Goal: Task Accomplishment & Management: Manage account settings

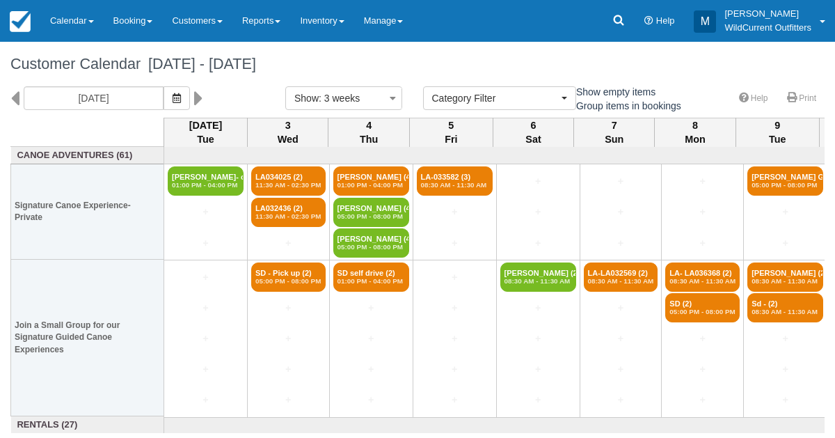
select select
click at [181, 98] on icon "button" at bounding box center [177, 98] width 8 height 10
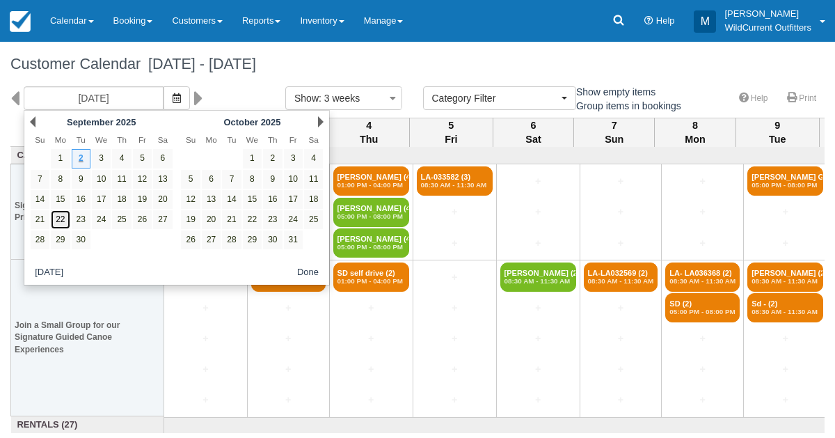
click at [58, 214] on link "22" at bounding box center [60, 219] width 19 height 19
type input "[DATE]"
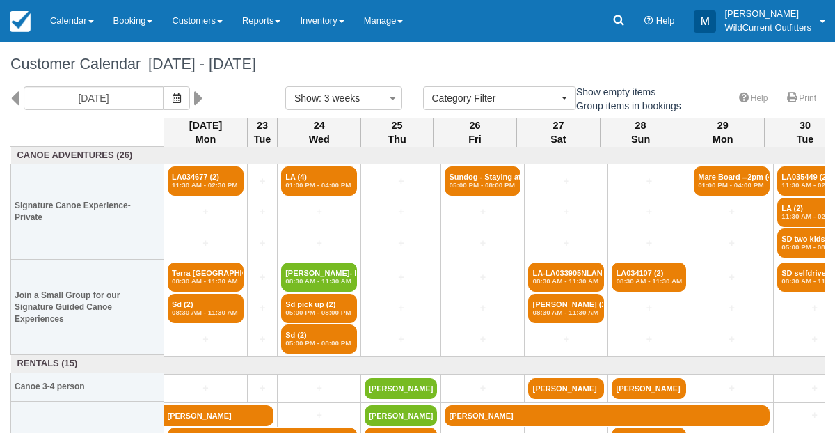
scroll to position [61, 0]
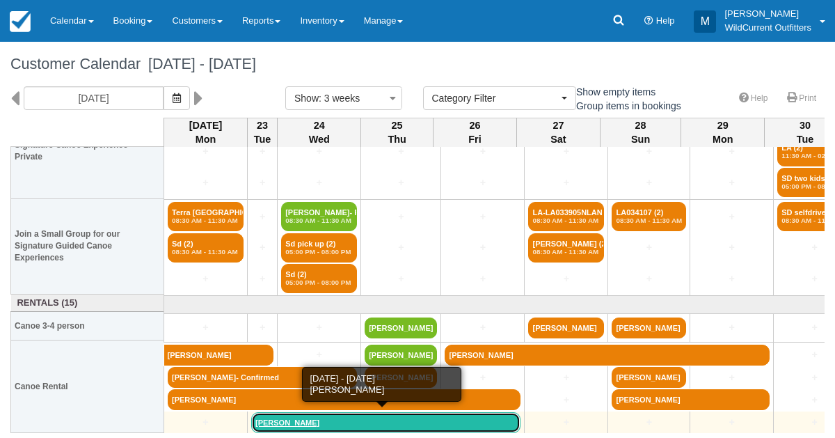
click at [267, 414] on link "Ameen Alsagheer" at bounding box center [385, 422] width 269 height 21
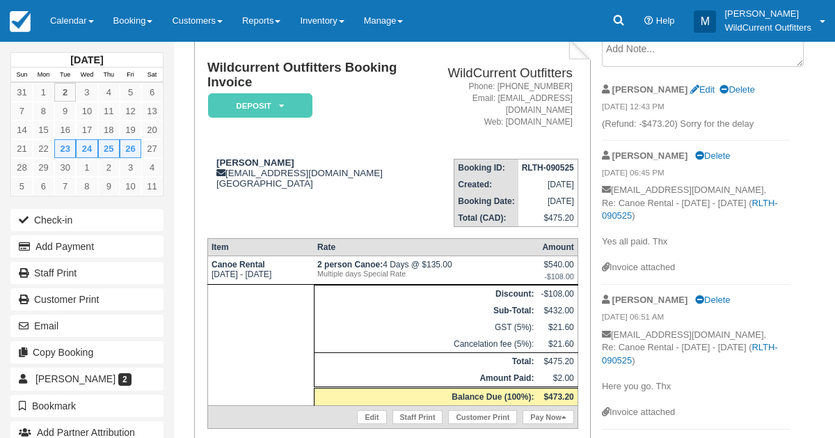
scroll to position [88, 0]
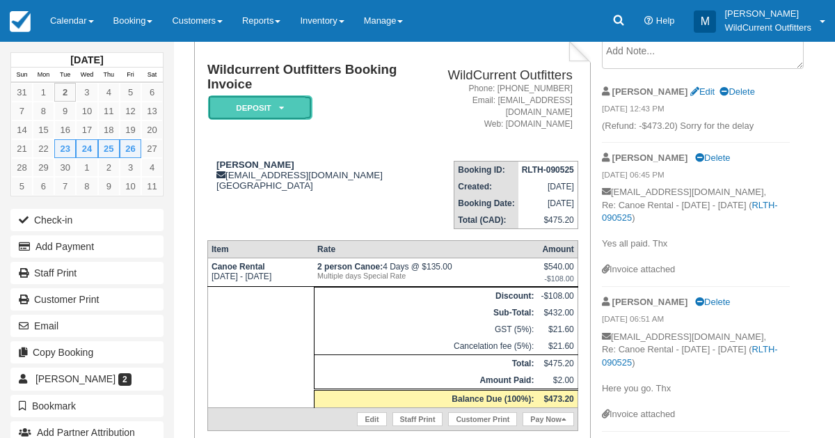
click at [281, 104] on icon at bounding box center [281, 108] width 5 height 8
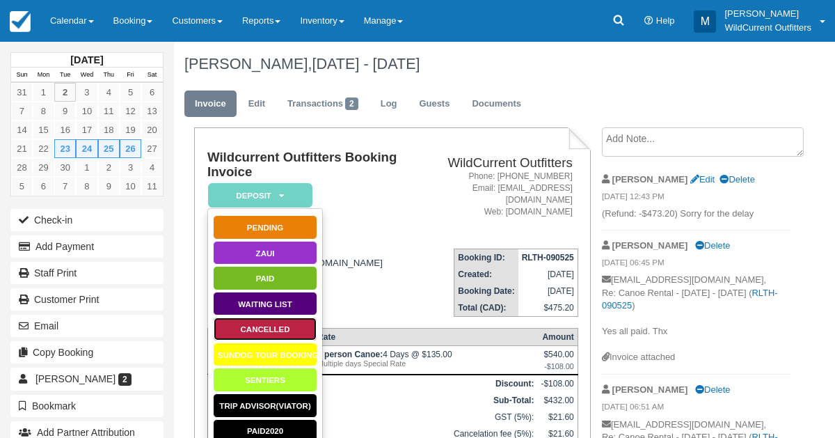
click at [256, 329] on link "Cancelled" at bounding box center [265, 329] width 104 height 24
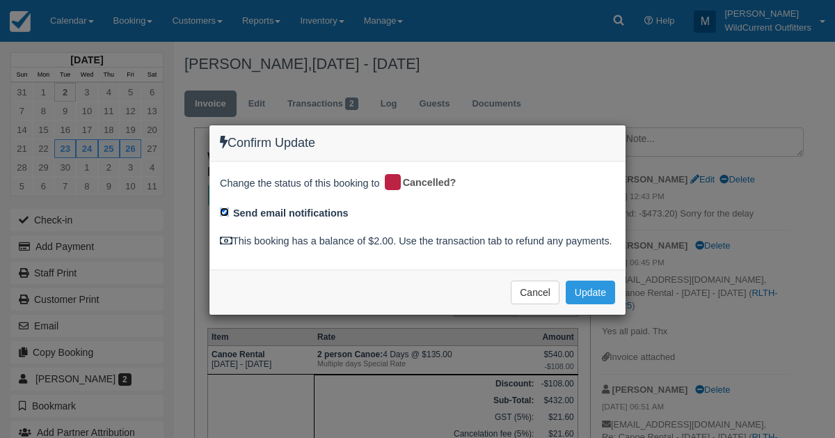
click at [224, 207] on input "Send email notifications" at bounding box center [224, 211] width 9 height 9
checkbox input "false"
click at [595, 286] on button "Update" at bounding box center [590, 293] width 49 height 24
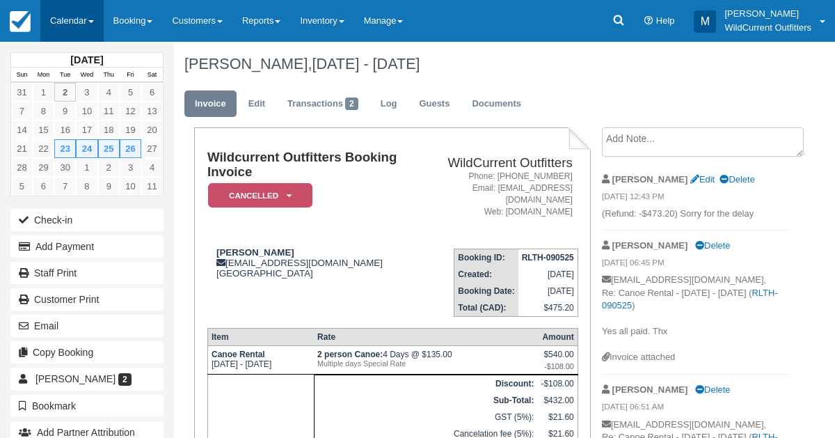
click at [62, 15] on link "Calendar" at bounding box center [71, 21] width 63 height 42
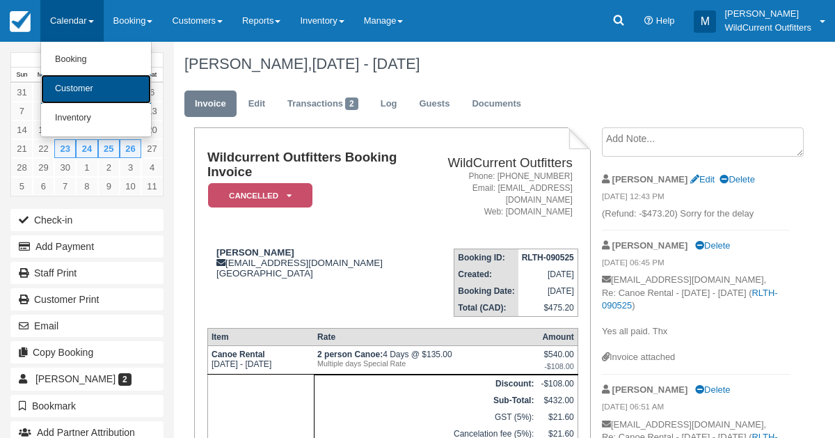
click at [56, 85] on link "Customer" at bounding box center [96, 88] width 110 height 29
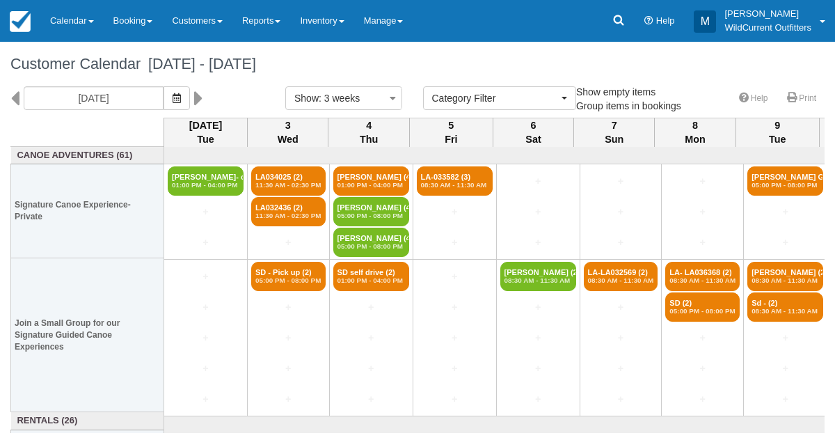
select select
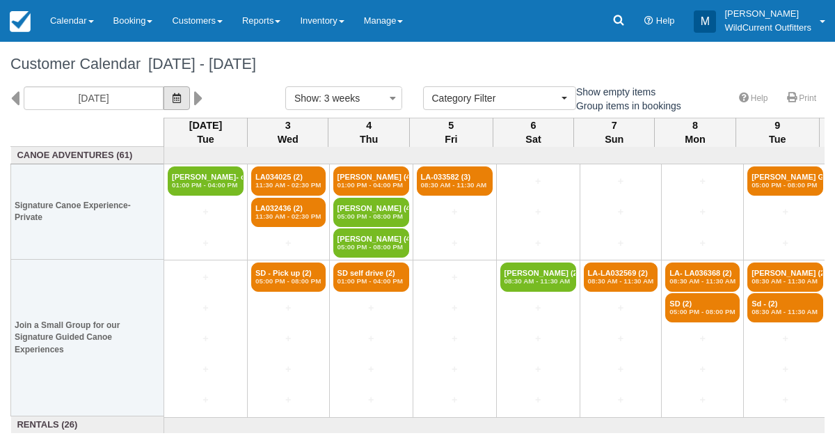
click at [181, 100] on icon "button" at bounding box center [177, 98] width 8 height 10
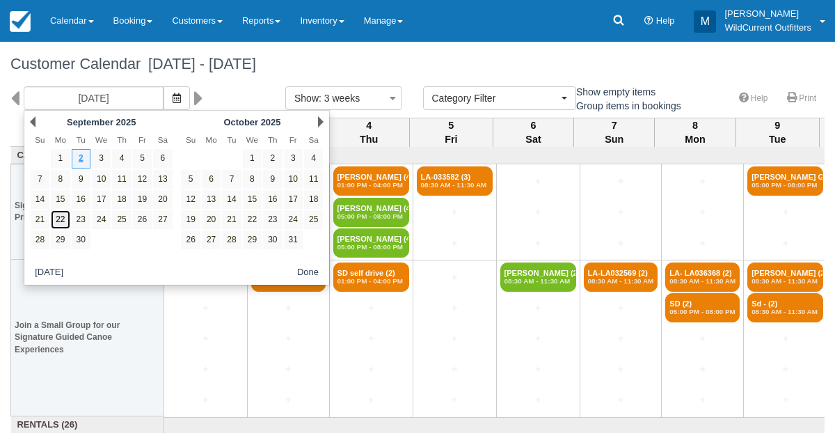
click at [57, 223] on link "22" at bounding box center [60, 219] width 19 height 19
type input "[DATE]"
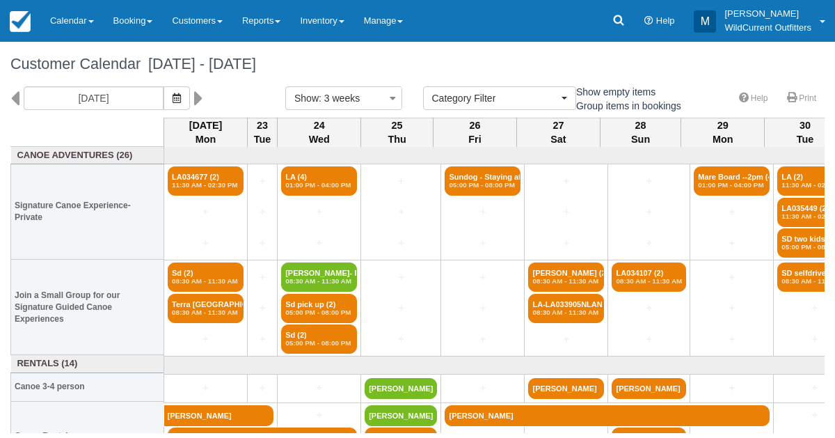
scroll to position [38, 0]
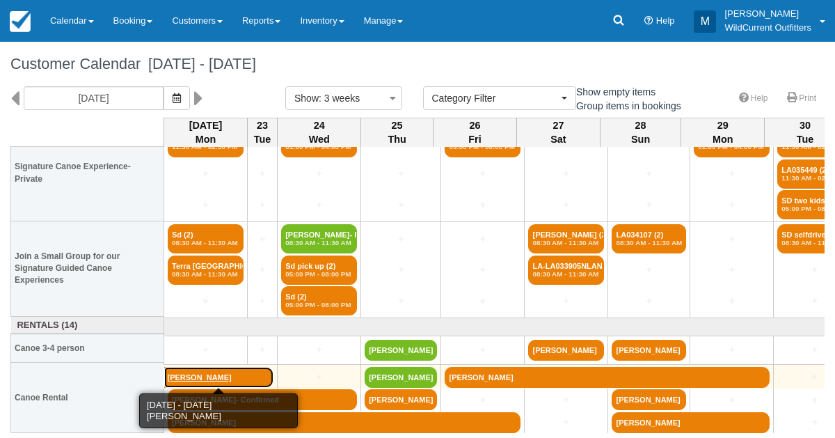
click at [211, 377] on link "[PERSON_NAME]" at bounding box center [219, 377] width 110 height 21
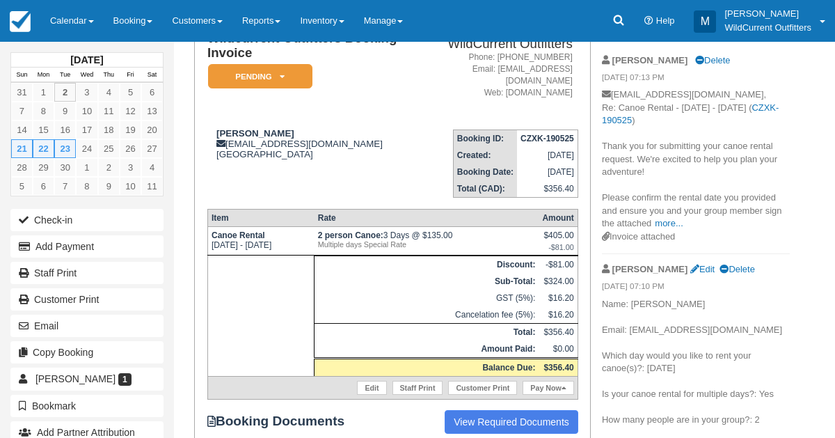
scroll to position [167, 0]
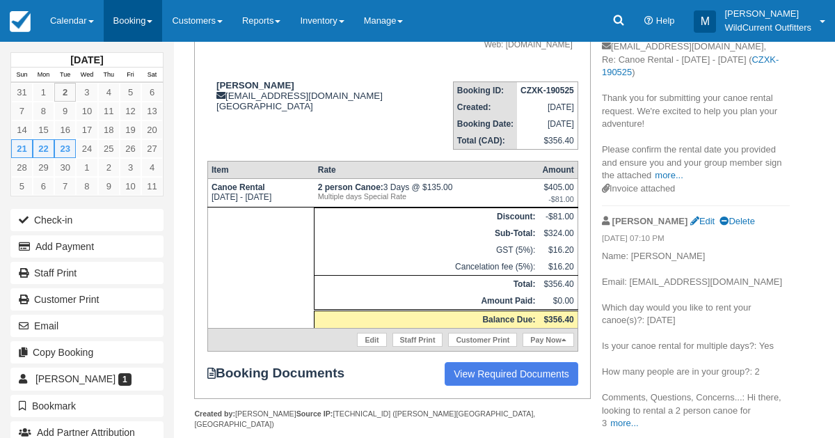
click at [118, 16] on link "Booking" at bounding box center [133, 21] width 59 height 42
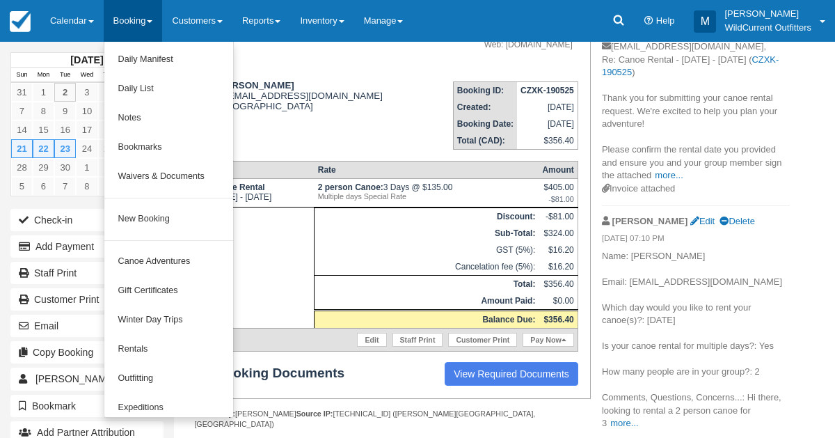
click at [283, 250] on td at bounding box center [260, 267] width 107 height 121
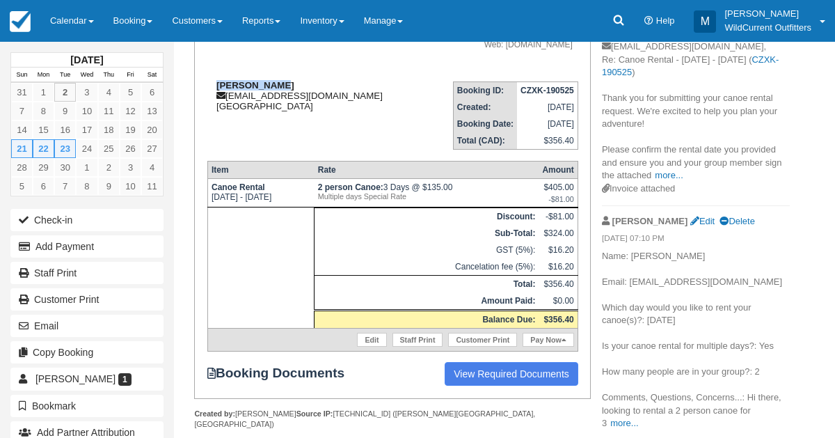
drag, startPoint x: 291, startPoint y: 69, endPoint x: 212, endPoint y: 74, distance: 78.9
click at [212, 80] on div "Carson Brown carsonkbrown@gmail.com Canada" at bounding box center [312, 95] width 210 height 31
copy strong "[PERSON_NAME]"
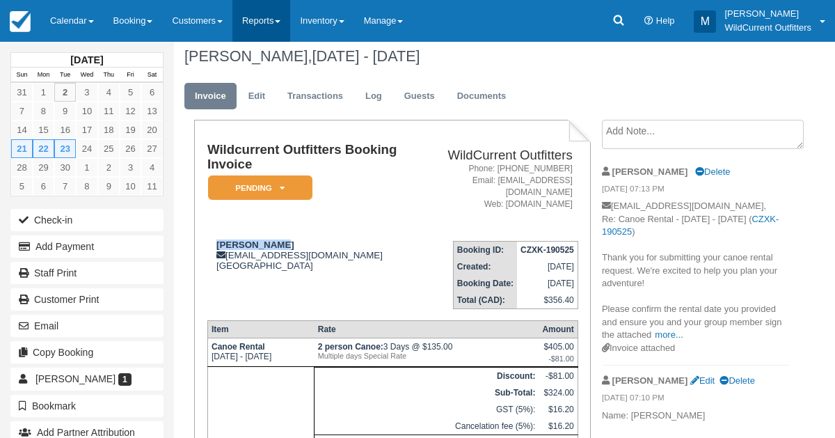
scroll to position [0, 0]
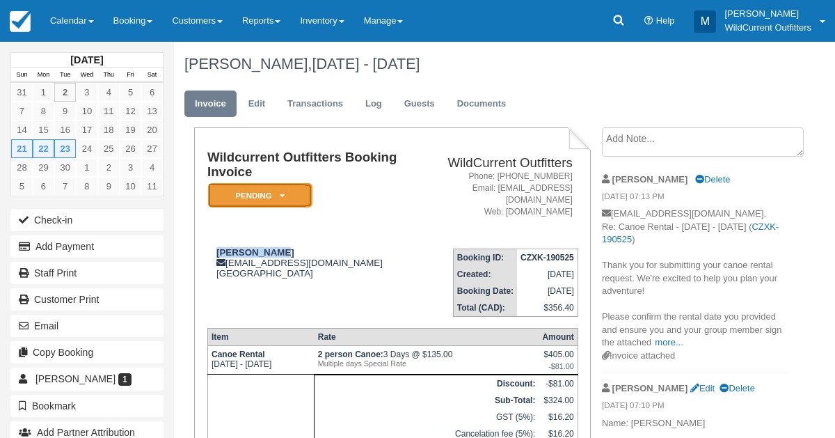
click at [284, 189] on em "Pending" at bounding box center [260, 195] width 104 height 24
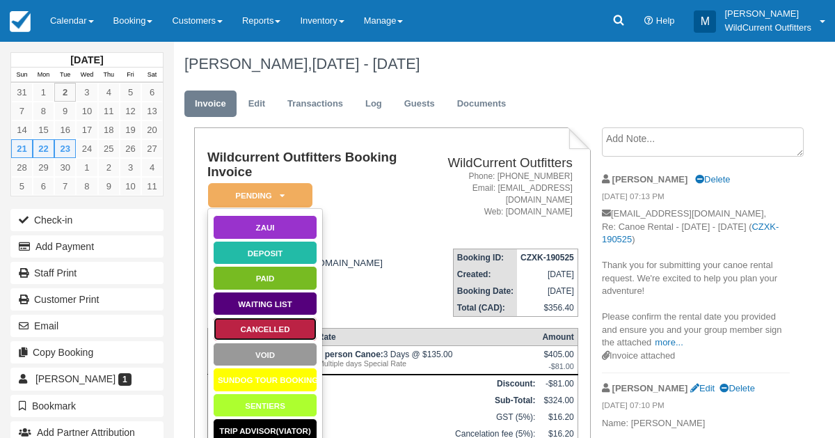
click at [251, 317] on link "Cancelled" at bounding box center [265, 329] width 104 height 24
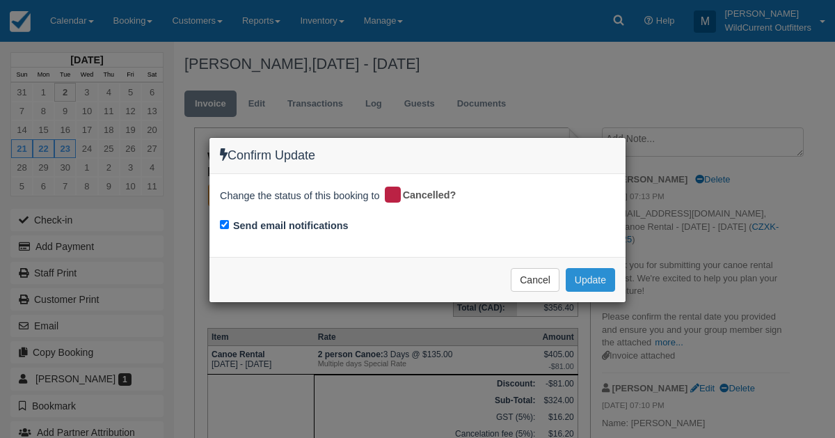
click at [592, 274] on button "Update" at bounding box center [590, 280] width 49 height 24
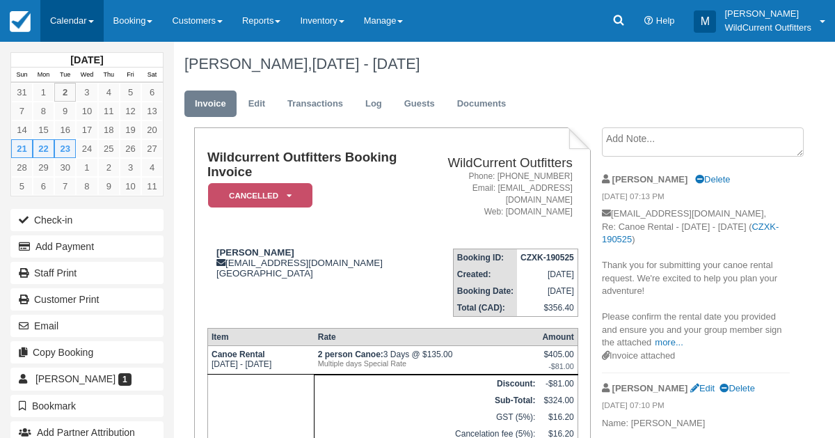
click at [61, 29] on link "Calendar" at bounding box center [71, 21] width 63 height 42
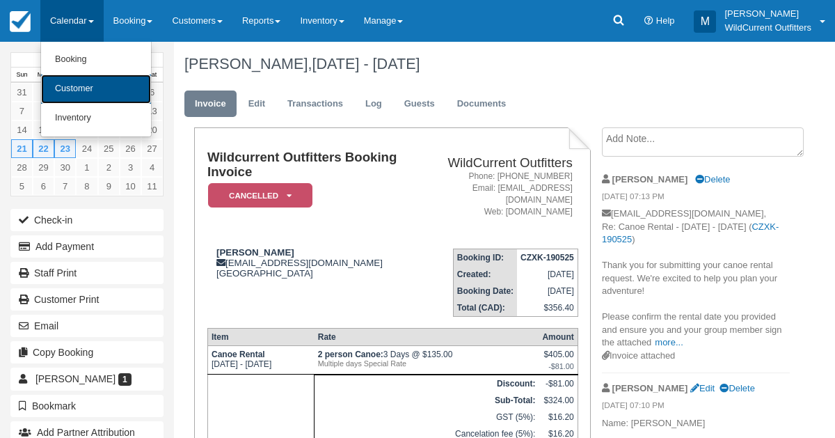
click at [56, 80] on link "Customer" at bounding box center [96, 88] width 110 height 29
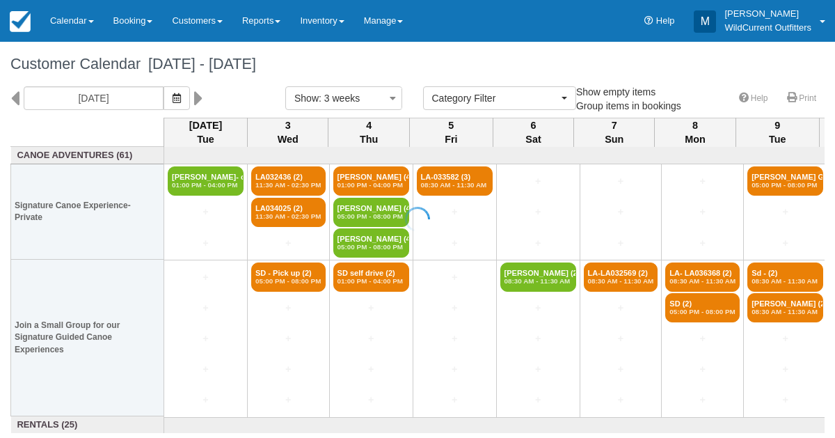
select select
click at [190, 101] on button "button" at bounding box center [177, 98] width 26 height 24
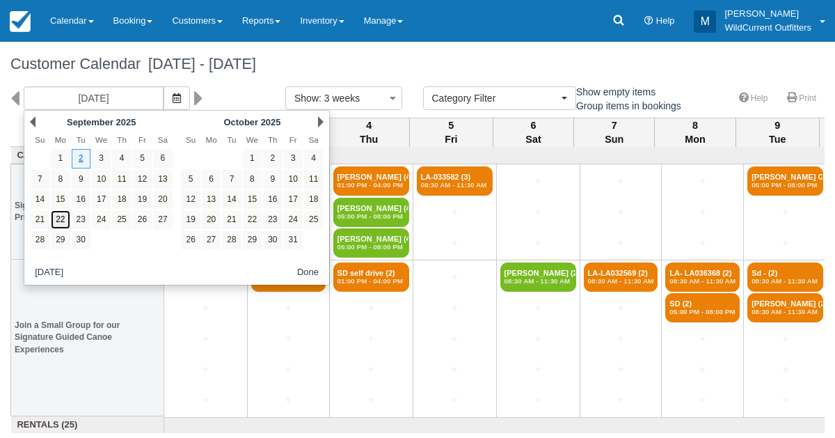
click at [62, 223] on link "22" at bounding box center [60, 219] width 19 height 19
type input "09/22/25"
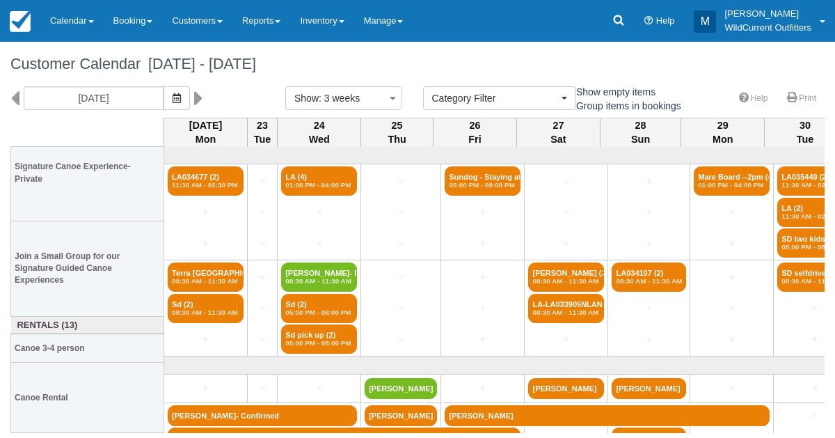
scroll to position [38, 0]
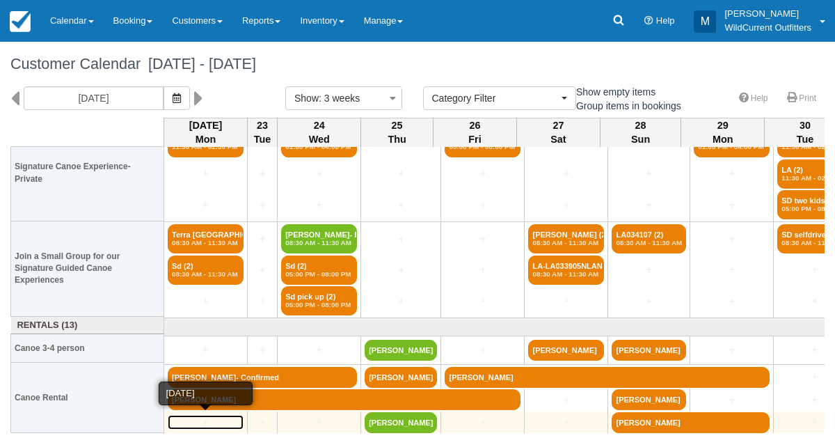
click at [202, 416] on link "+" at bounding box center [206, 422] width 76 height 15
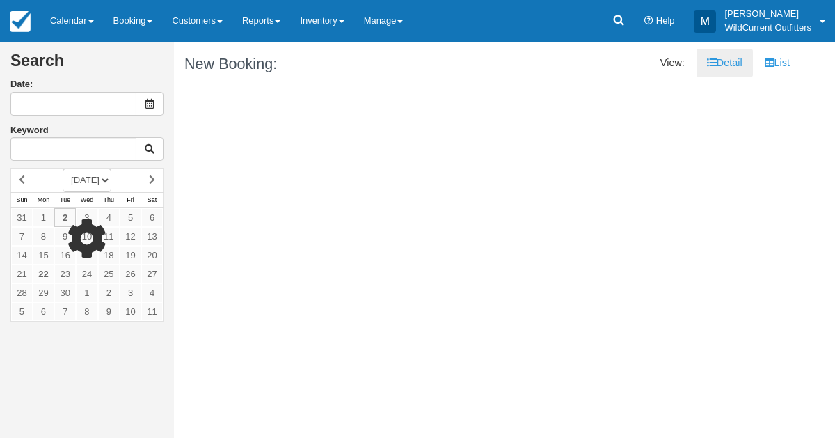
type input "[DATE]"
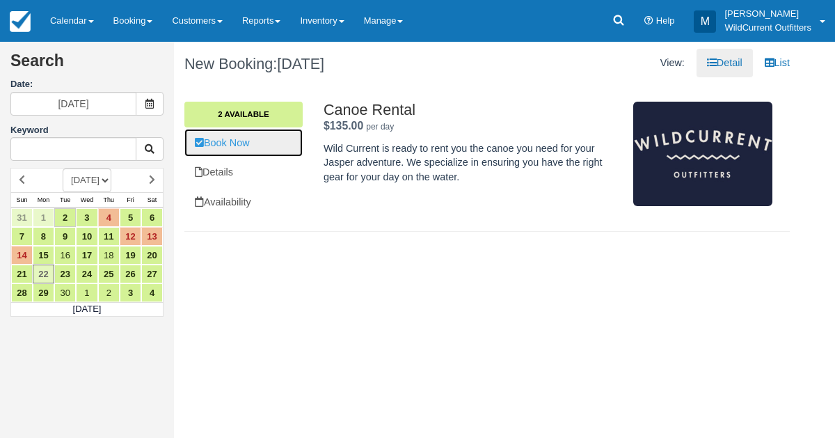
click at [257, 139] on link "Book Now" at bounding box center [243, 143] width 118 height 29
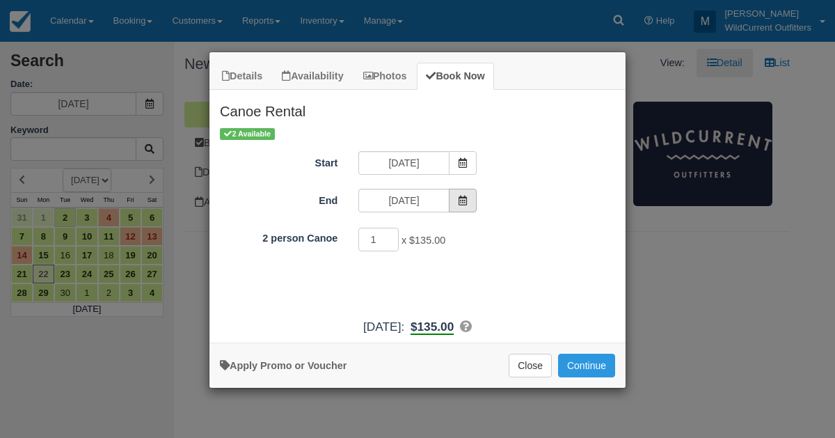
click at [466, 192] on span "Item Modal" at bounding box center [463, 201] width 28 height 24
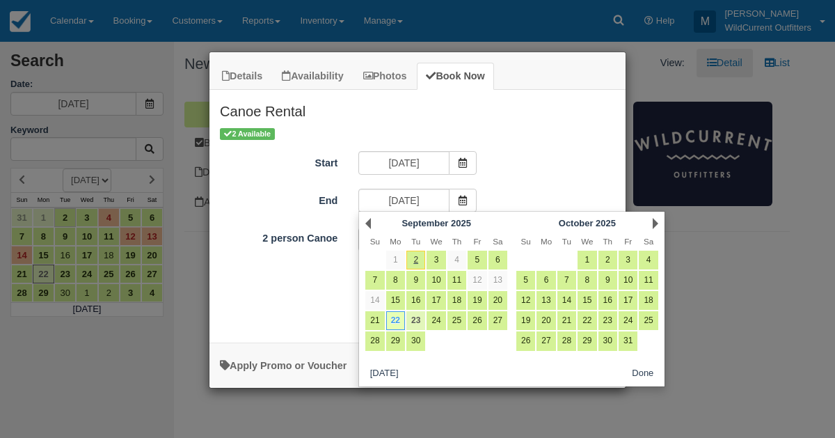
click at [420, 313] on link "23" at bounding box center [416, 320] width 19 height 19
type input "09/23/25"
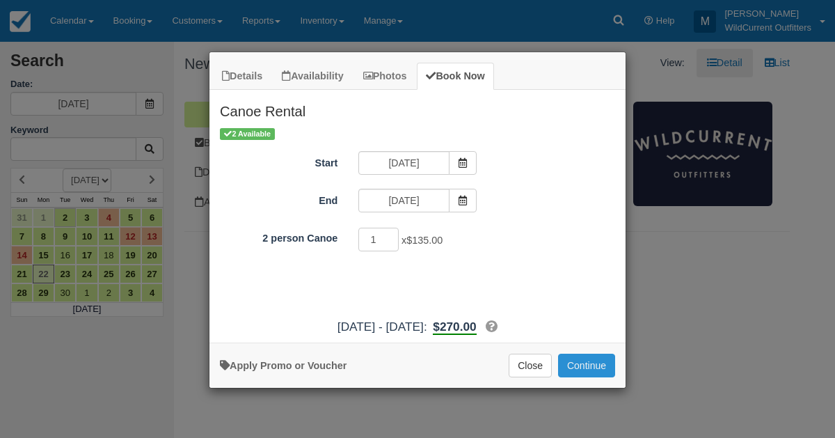
click at [583, 363] on button "Continue" at bounding box center [586, 366] width 57 height 24
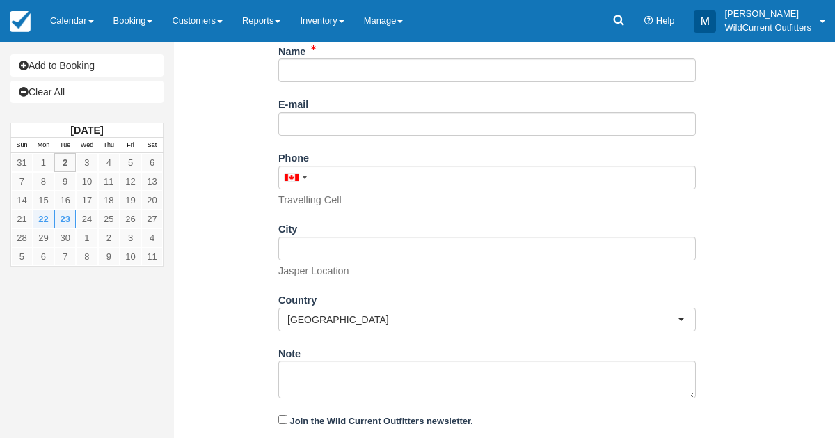
scroll to position [272, 0]
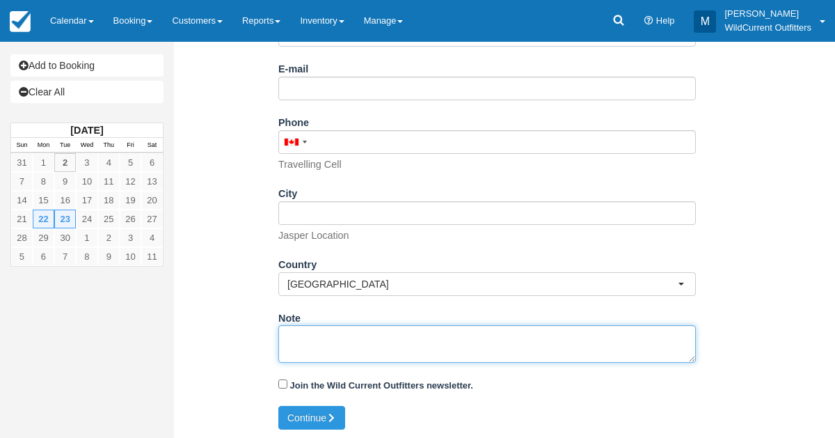
click at [329, 339] on textarea "Note" at bounding box center [487, 344] width 418 height 38
paste textarea "Name: Kyle Straw Email: kyle.straw@gmail.com Which day would you like to rent y…"
type textarea "Name: Kyle Straw Email: kyle.straw@gmail.com Which day would you like to rent y…"
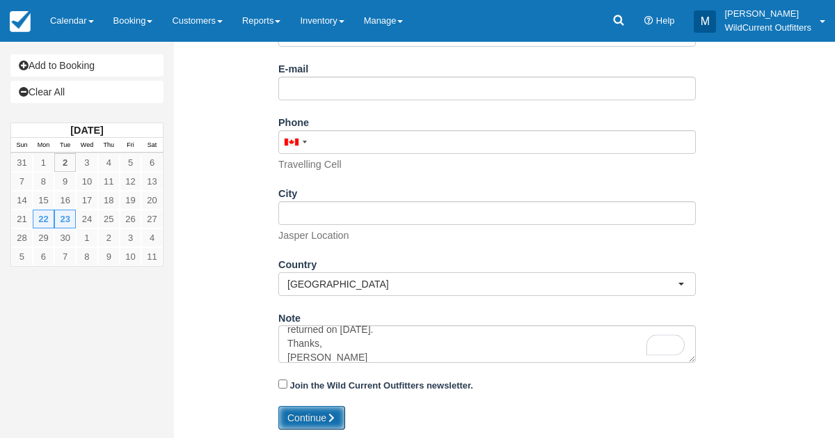
click at [324, 412] on button "Continue" at bounding box center [311, 418] width 67 height 24
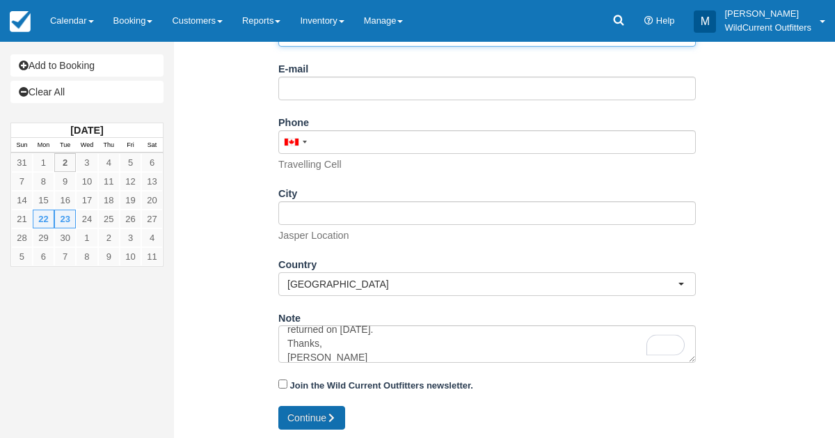
scroll to position [154, 0]
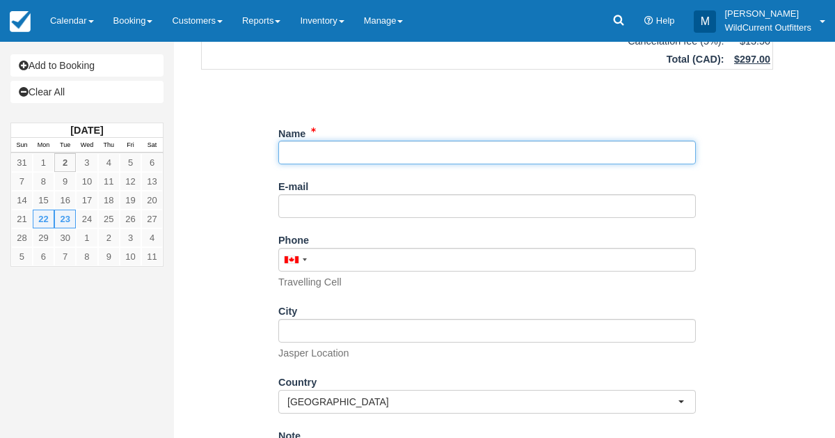
paste input "e: Kyle Straw"
click at [296, 159] on input "Name" at bounding box center [487, 153] width 418 height 24
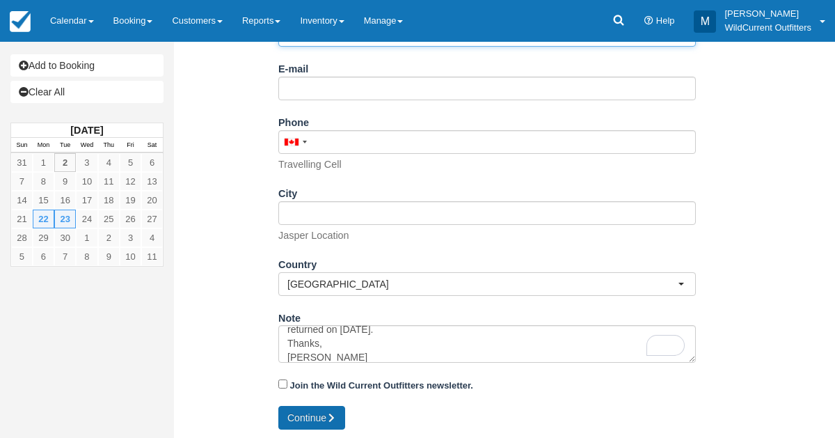
type input "[PERSON_NAME]"
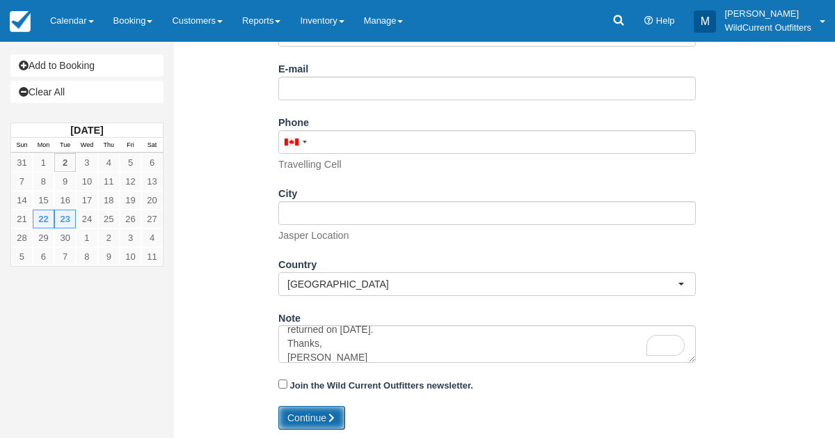
click at [288, 413] on button "Continue" at bounding box center [311, 418] width 67 height 24
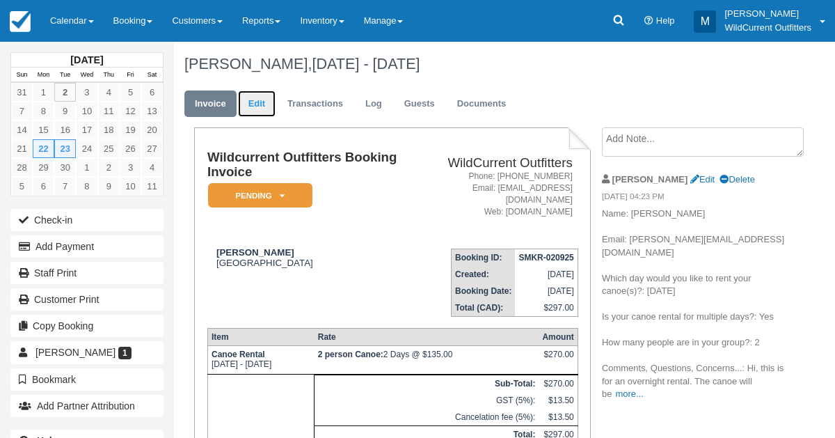
click at [257, 110] on link "Edit" at bounding box center [257, 104] width 38 height 27
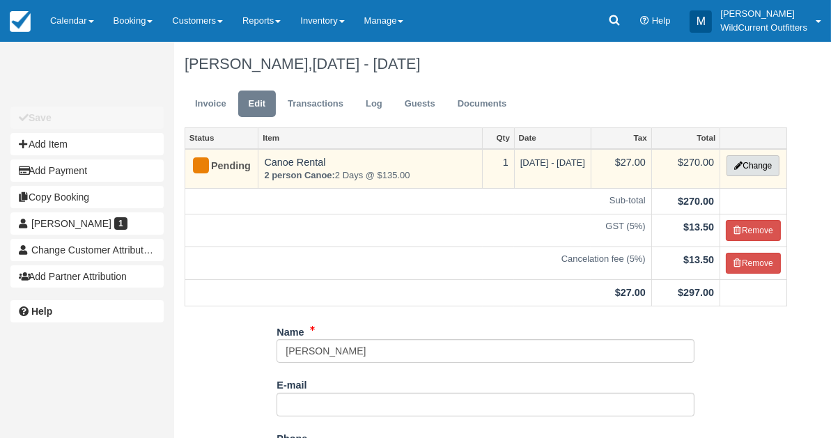
click at [750, 158] on button "Change" at bounding box center [752, 165] width 53 height 21
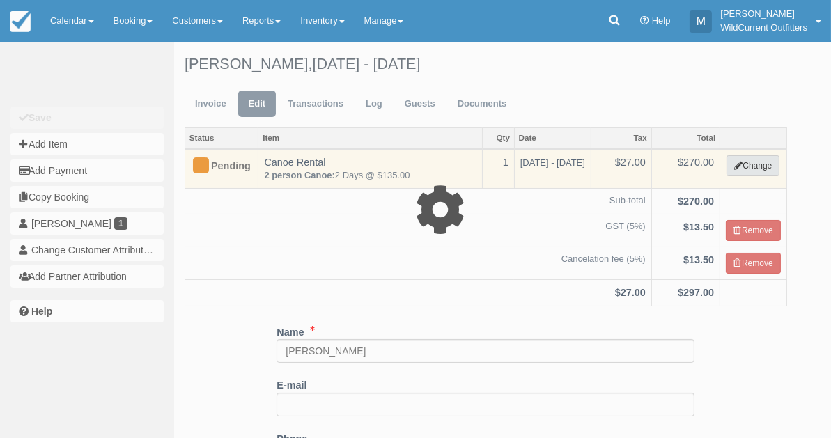
select select "7"
type input "270.00"
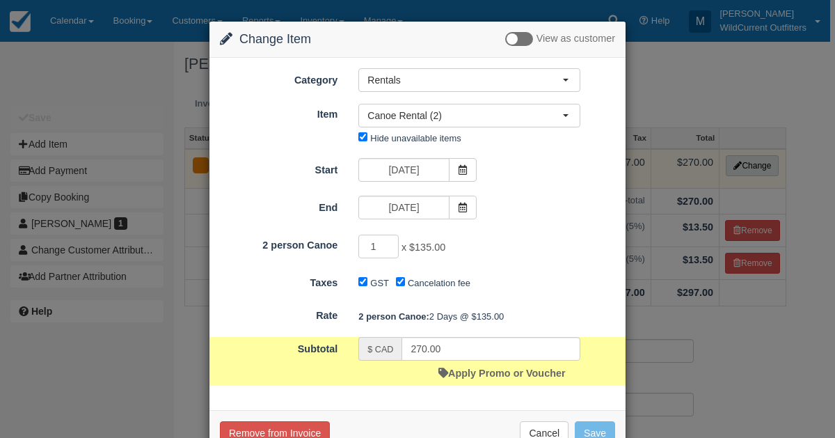
scroll to position [37, 0]
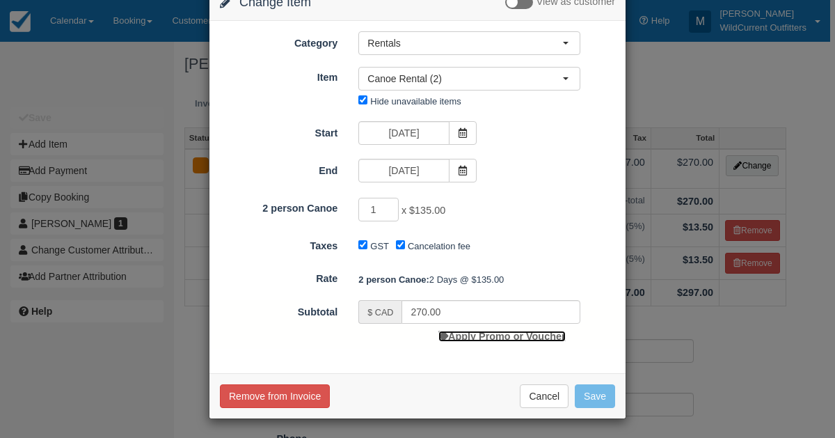
click at [539, 338] on link "Apply Promo or Voucher" at bounding box center [502, 336] width 127 height 11
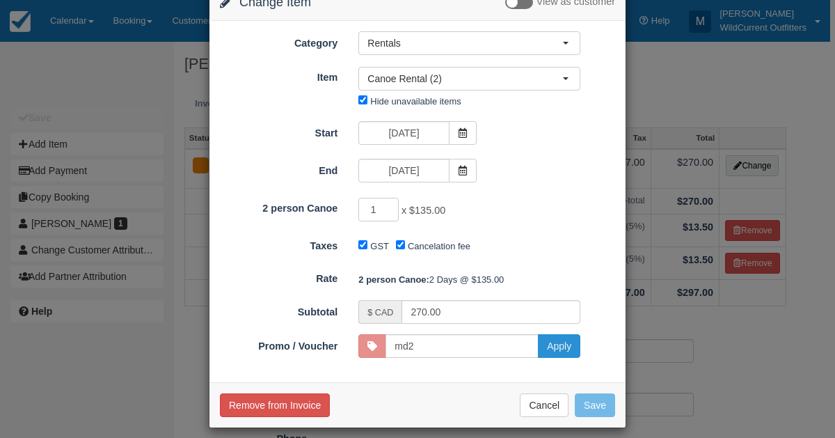
click at [561, 340] on button "Apply" at bounding box center [559, 346] width 42 height 24
type input "MD2"
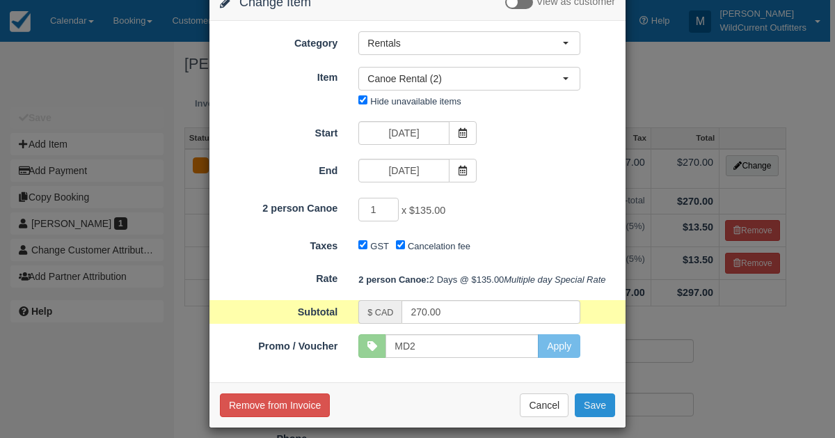
click at [592, 417] on button "Save" at bounding box center [595, 405] width 40 height 24
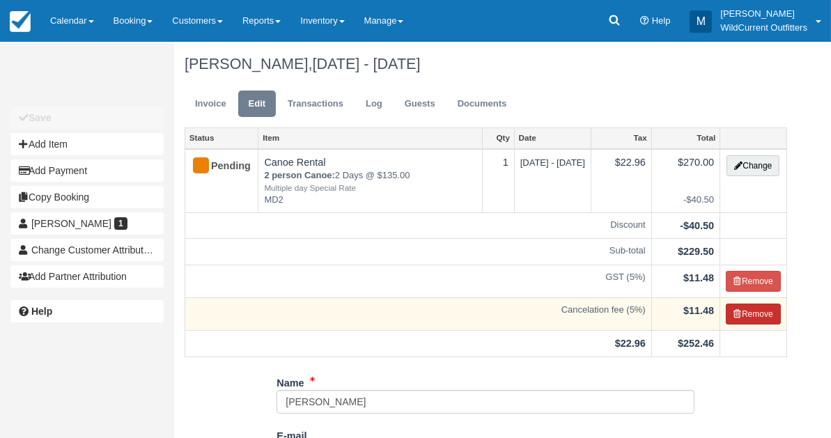
click at [737, 310] on icon "button" at bounding box center [737, 314] width 8 height 8
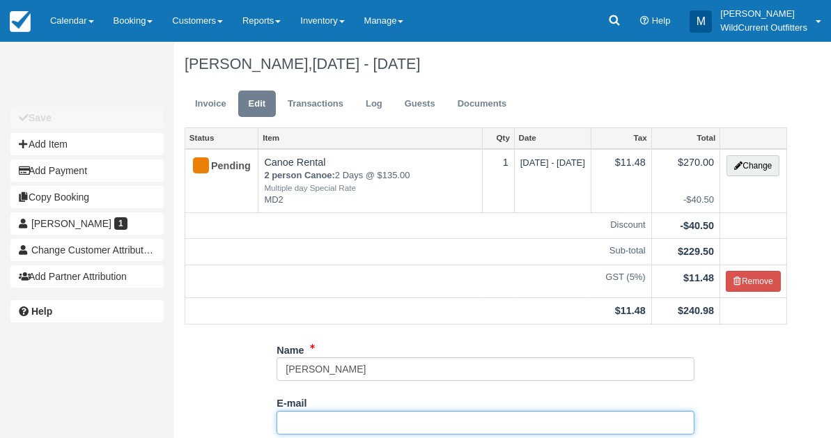
click at [310, 415] on input "E-mail" at bounding box center [485, 423] width 418 height 24
paste input ": kyle.straw@gmail.com"
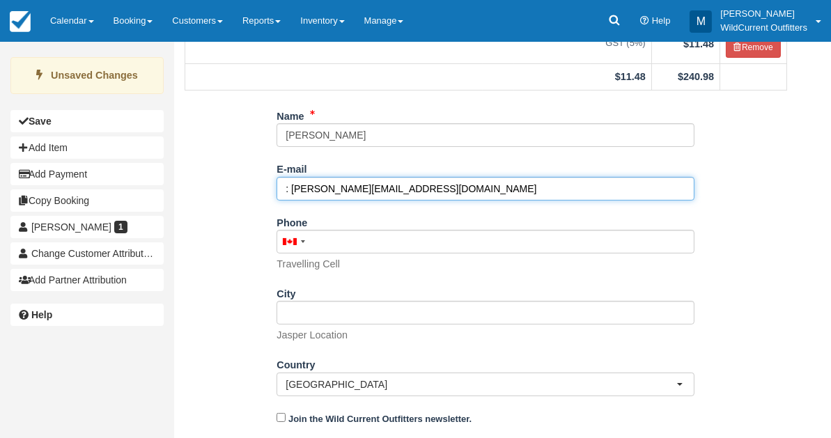
scroll to position [267, 0]
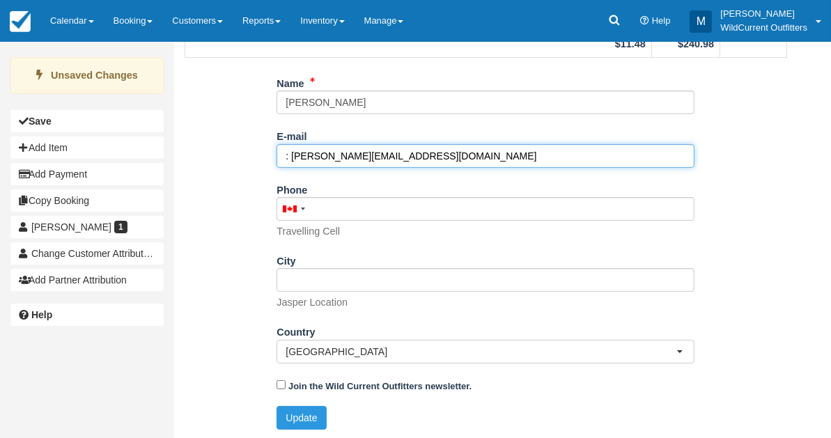
click at [291, 159] on input ": kyle.straw@gmail.com" at bounding box center [485, 156] width 418 height 24
type input "kyle.straw@gmail.com"
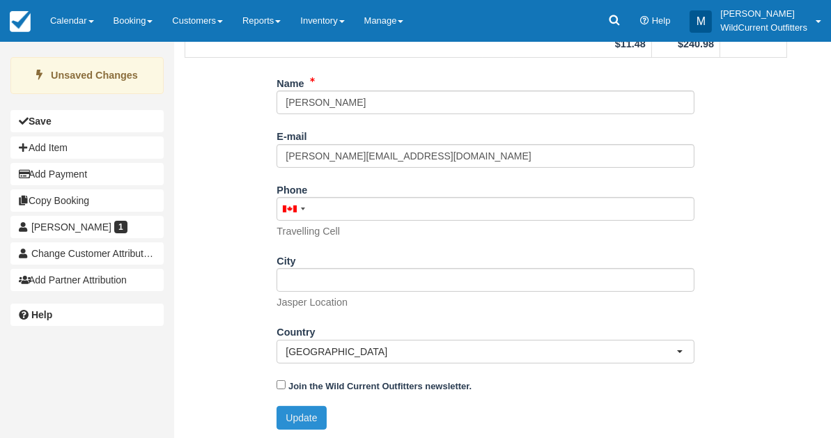
click at [290, 407] on button "Update" at bounding box center [300, 418] width 49 height 24
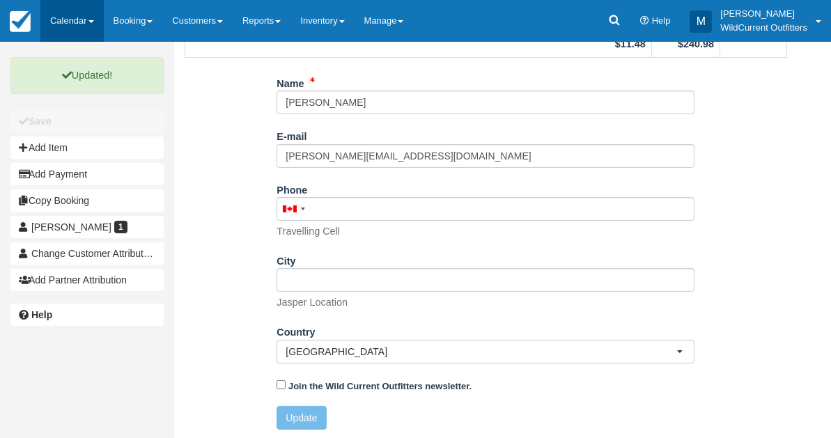
click at [61, 12] on link "Calendar" at bounding box center [71, 21] width 63 height 42
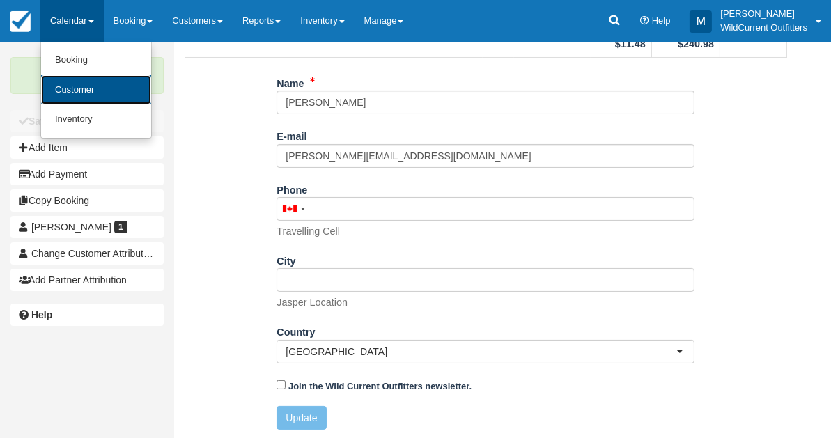
click at [61, 84] on link "Customer" at bounding box center [96, 90] width 110 height 30
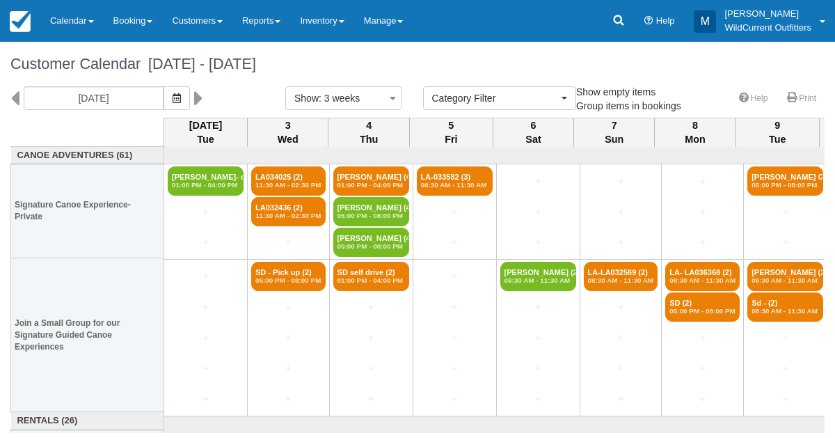
select select
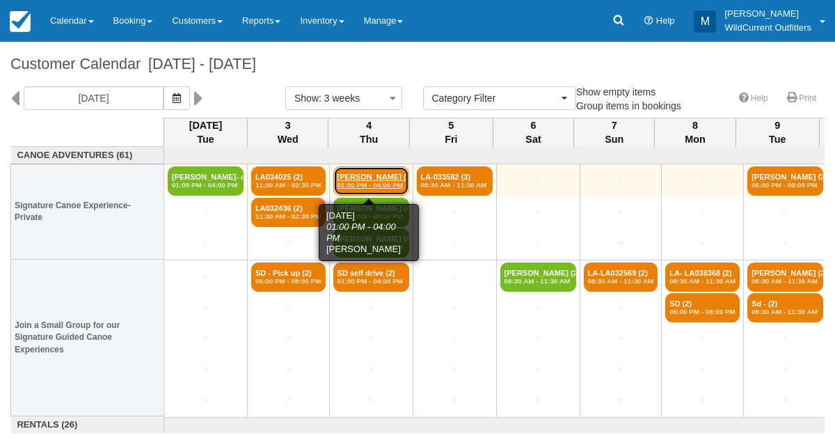
click at [368, 175] on link "Diane Shanes (4) 01:00 PM - 04:00 PM" at bounding box center [371, 180] width 76 height 29
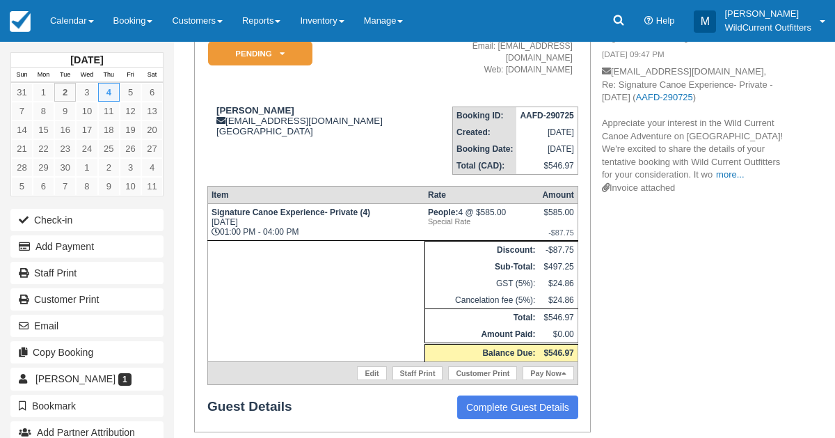
scroll to position [143, 0]
click at [726, 178] on link "more..." at bounding box center [730, 173] width 28 height 10
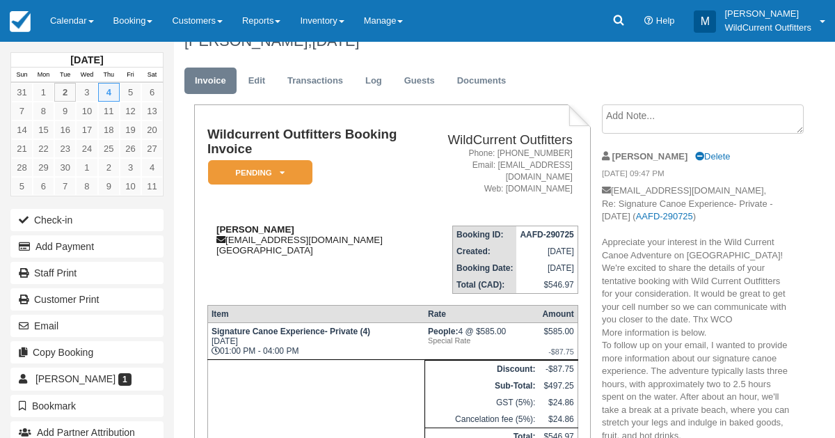
scroll to position [22, 0]
drag, startPoint x: 280, startPoint y: 216, endPoint x: 212, endPoint y: 214, distance: 67.5
click at [212, 225] on div "Diane Shanes dianeshanes@gmail.com Canada" at bounding box center [312, 240] width 210 height 31
copy strong "[PERSON_NAME]"
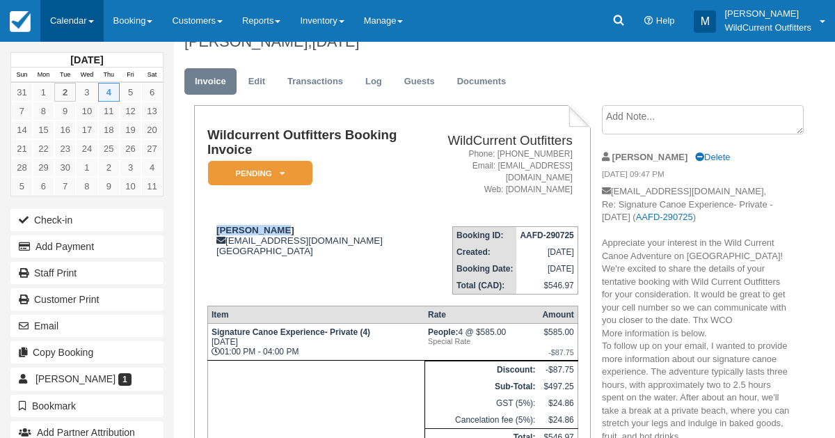
click at [61, 12] on link "Calendar" at bounding box center [71, 21] width 63 height 42
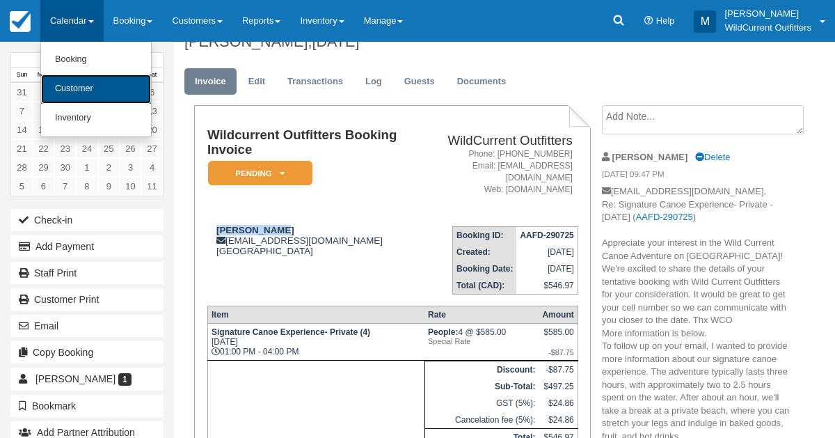
click at [61, 79] on link "Customer" at bounding box center [96, 88] width 110 height 29
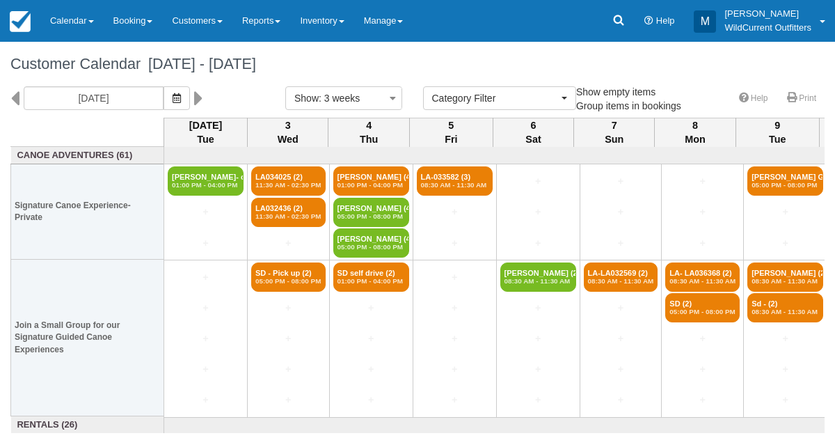
select select
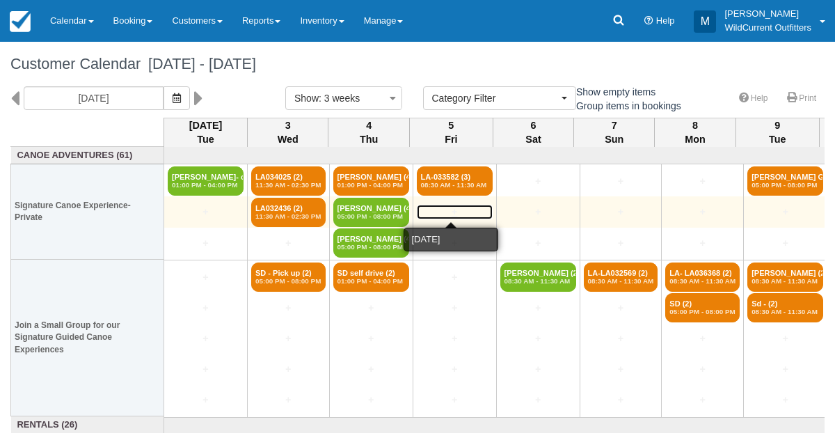
click at [448, 211] on link "+" at bounding box center [455, 212] width 76 height 15
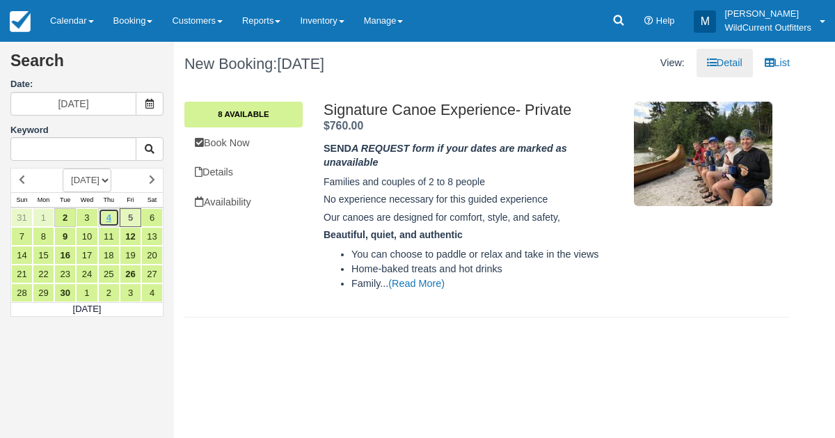
click at [107, 211] on link "4" at bounding box center [109, 217] width 22 height 19
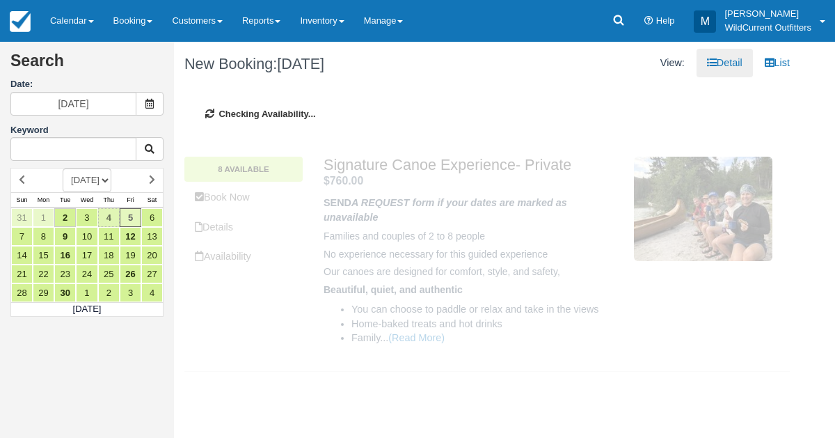
type input "09/04/25"
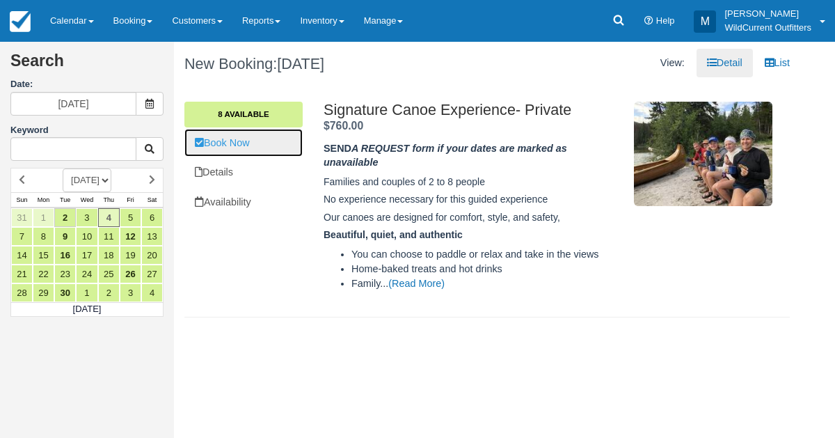
click at [234, 150] on link "Book Now" at bounding box center [243, 143] width 118 height 29
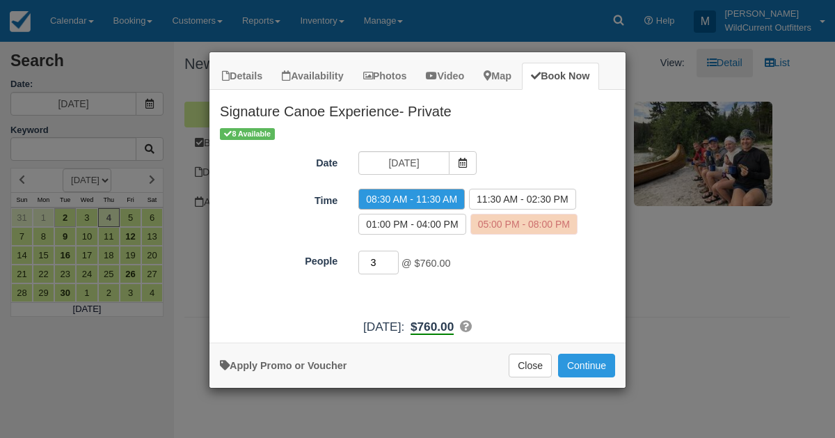
click at [395, 258] on input "3" at bounding box center [379, 263] width 40 height 24
click at [395, 258] on input "4" at bounding box center [379, 263] width 40 height 24
click at [395, 258] on input "5" at bounding box center [379, 263] width 40 height 24
type input "6"
click at [395, 258] on input "6" at bounding box center [379, 263] width 40 height 24
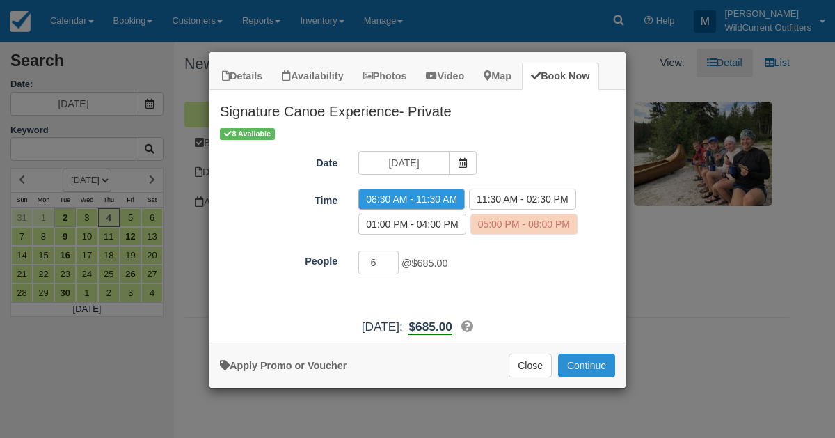
click at [576, 356] on button "Continue" at bounding box center [586, 366] width 57 height 24
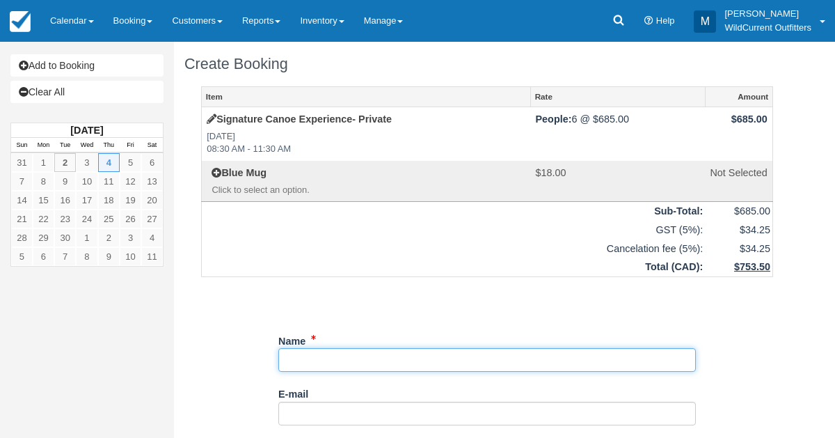
click at [342, 357] on input "Name" at bounding box center [487, 360] width 418 height 24
paste input "Diane Shanes"
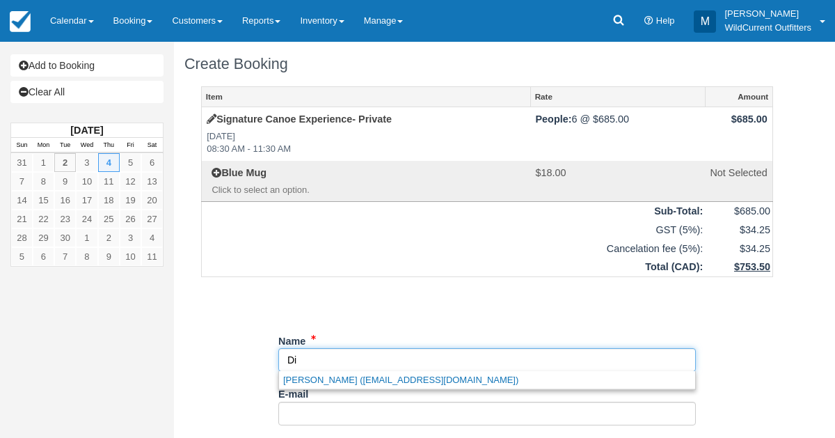
type input "D"
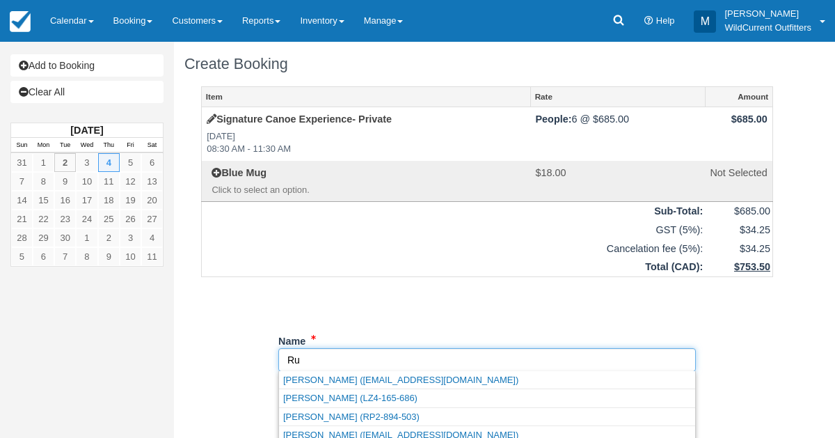
type input "R"
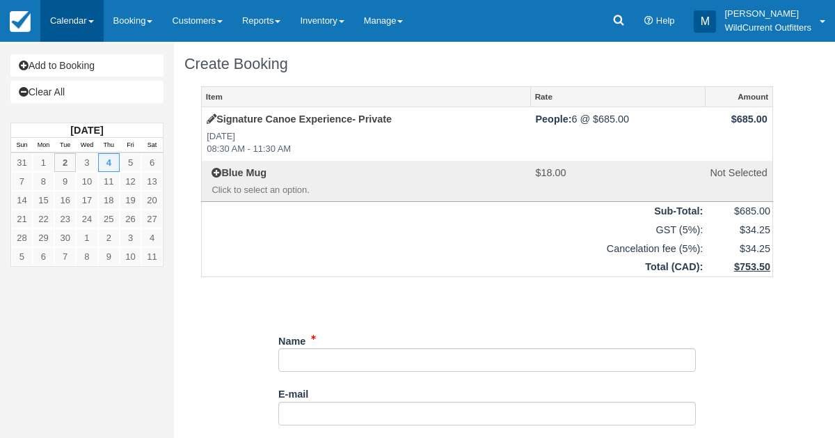
click at [76, 16] on link "Calendar" at bounding box center [71, 21] width 63 height 42
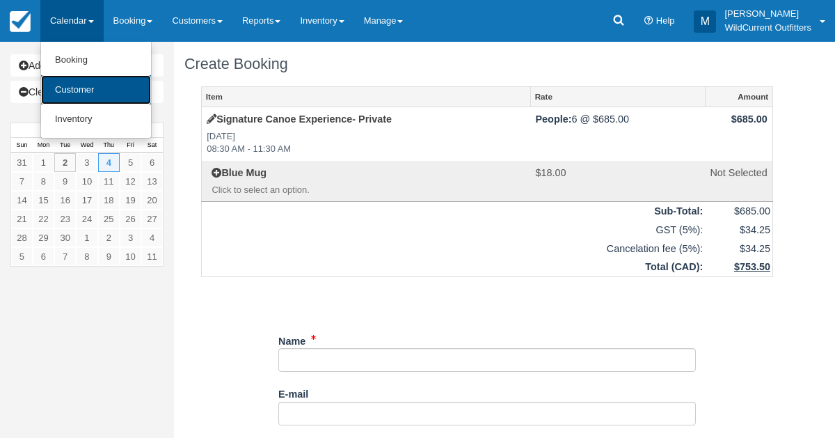
click at [76, 87] on link "Customer" at bounding box center [96, 90] width 110 height 30
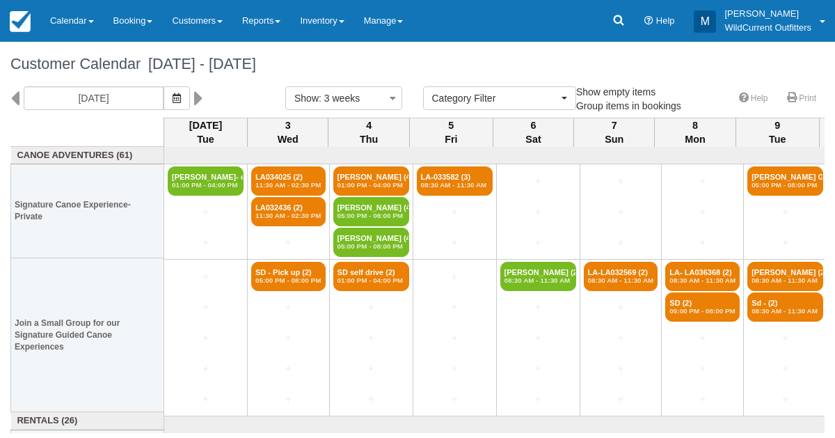
select select
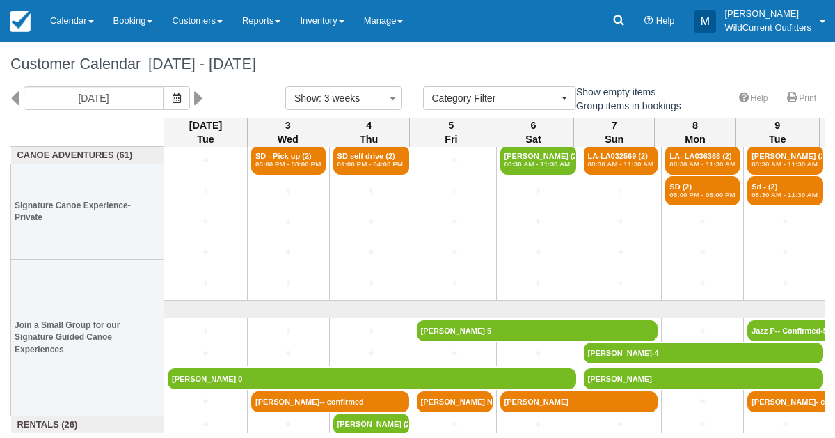
scroll to position [164, 0]
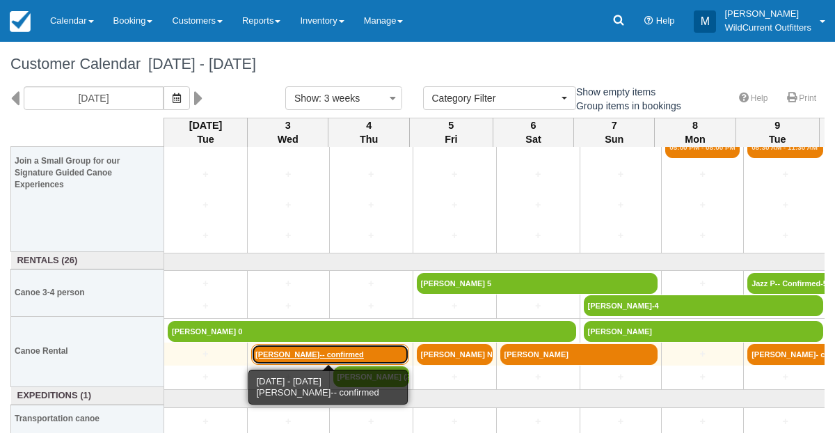
click at [298, 353] on link "[PERSON_NAME]-- confirmed" at bounding box center [330, 354] width 158 height 21
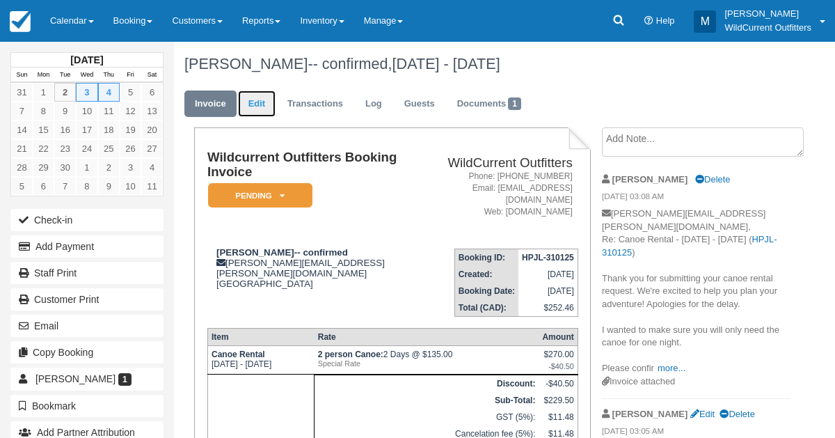
click at [261, 100] on link "Edit" at bounding box center [257, 104] width 38 height 27
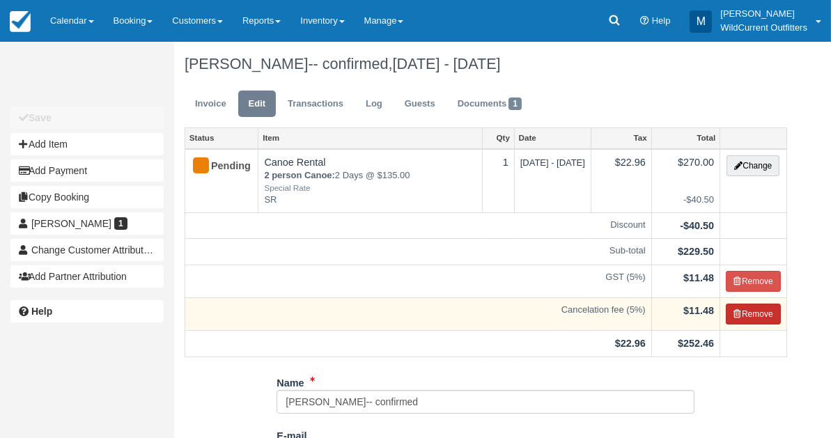
click at [766, 308] on button "Remove" at bounding box center [752, 314] width 55 height 21
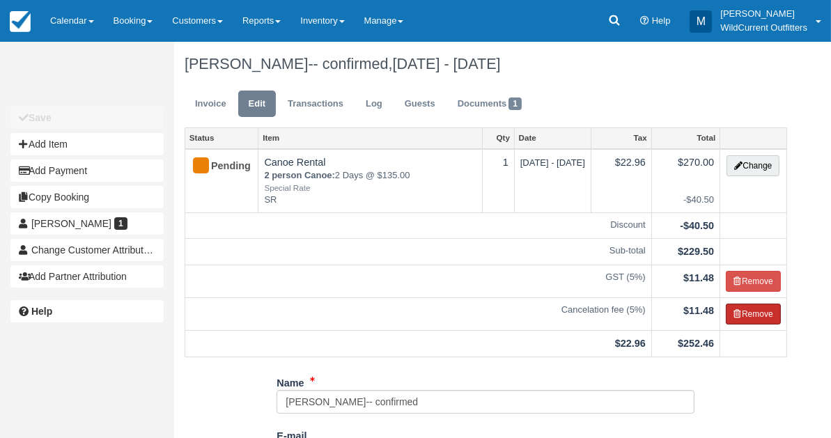
click at [766, 308] on button "Remove" at bounding box center [752, 314] width 55 height 21
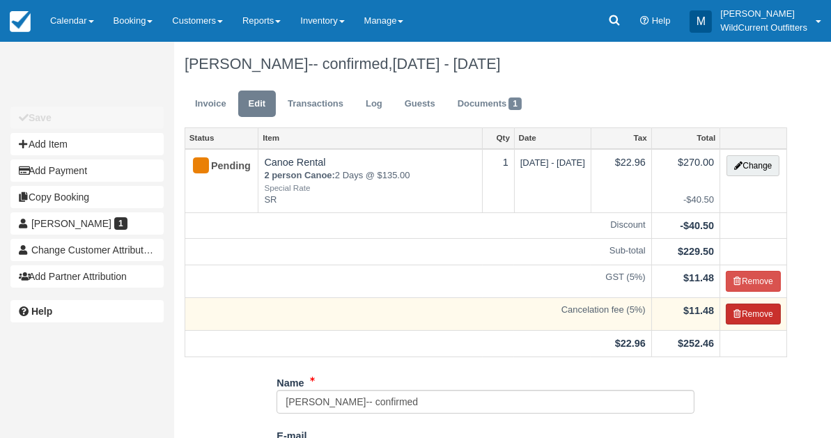
click at [753, 312] on button "Remove" at bounding box center [752, 314] width 55 height 21
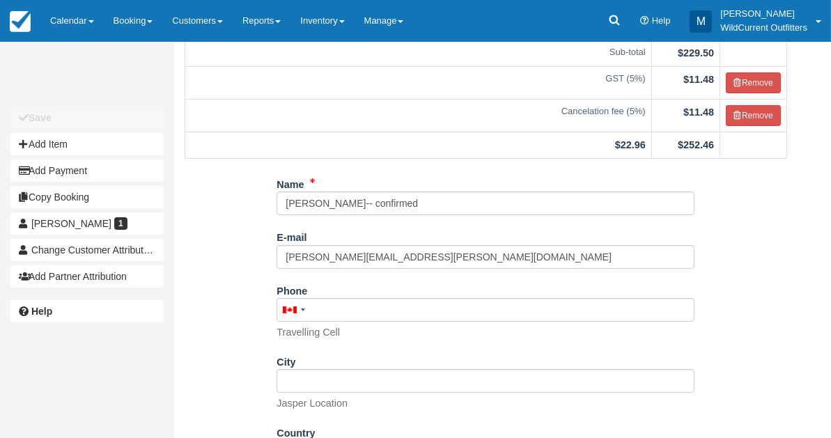
scroll to position [202, 0]
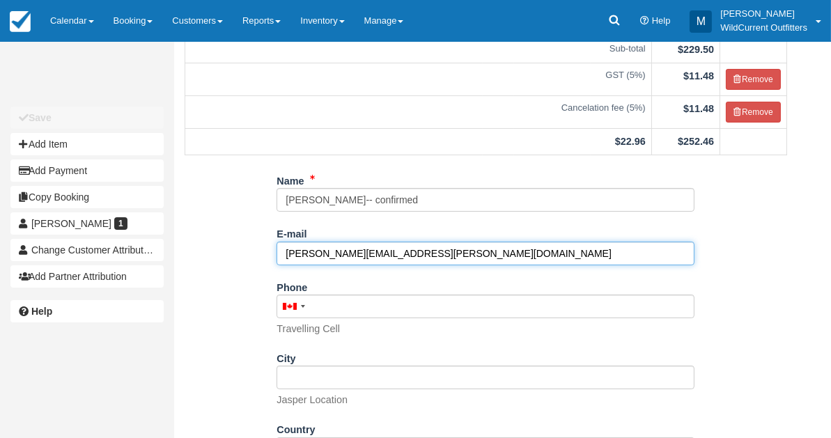
click at [401, 248] on input "[PERSON_NAME][EMAIL_ADDRESS][PERSON_NAME][DOMAIN_NAME]" at bounding box center [485, 254] width 418 height 24
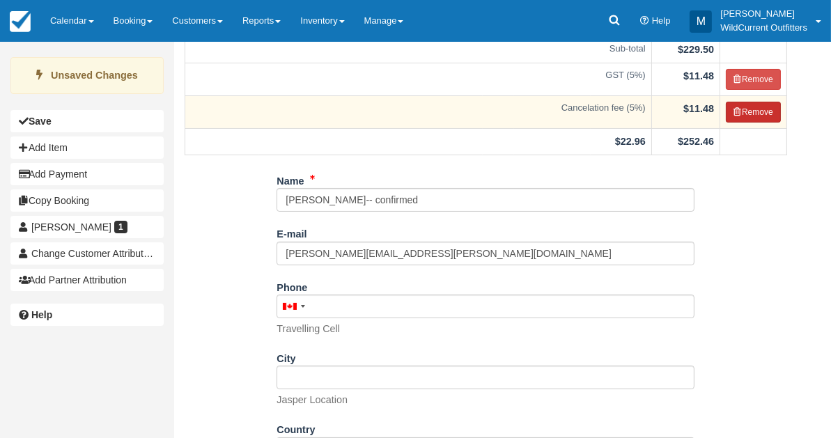
click at [739, 104] on button "Remove" at bounding box center [752, 112] width 55 height 21
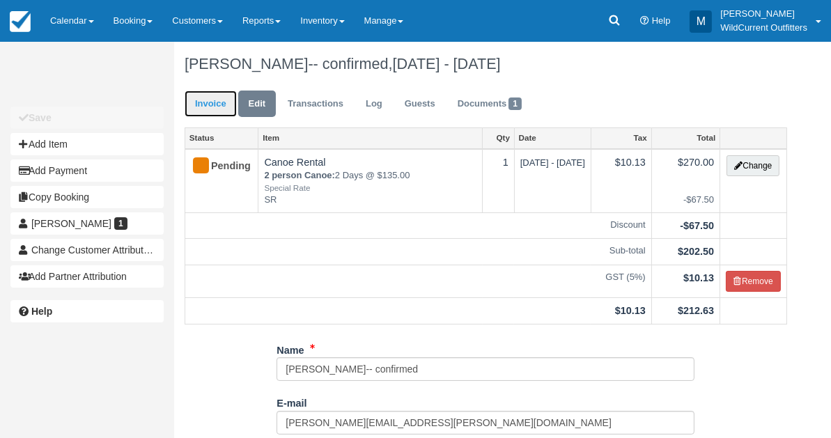
click at [200, 108] on link "Invoice" at bounding box center [210, 104] width 52 height 27
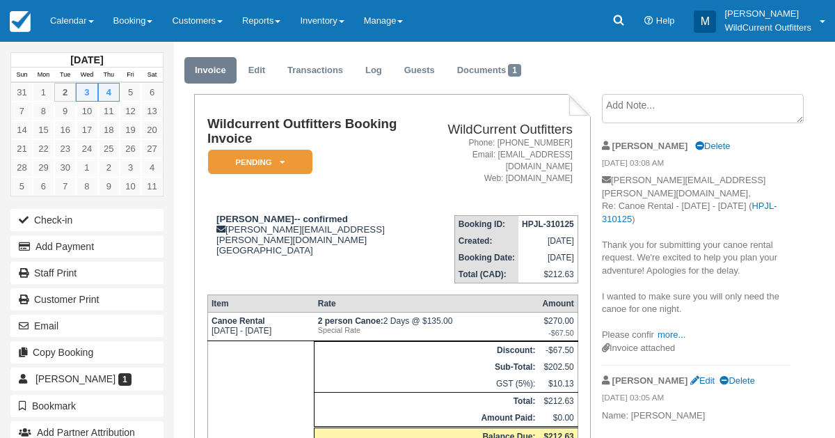
scroll to position [36, 0]
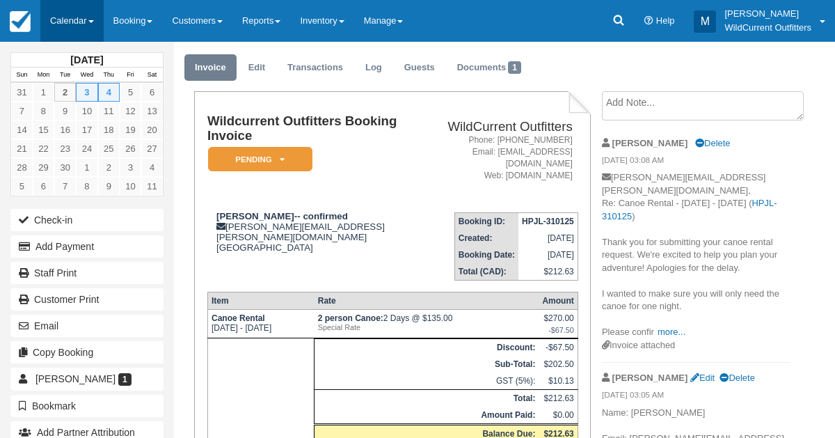
click at [64, 12] on link "Calendar" at bounding box center [71, 21] width 63 height 42
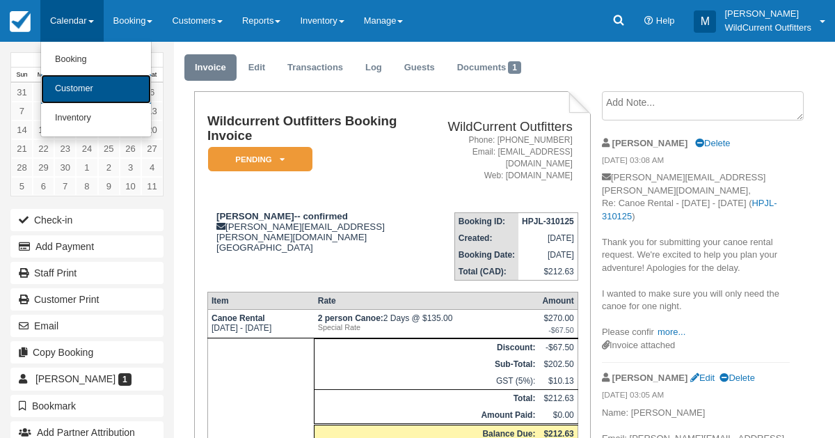
click at [60, 92] on link "Customer" at bounding box center [96, 88] width 110 height 29
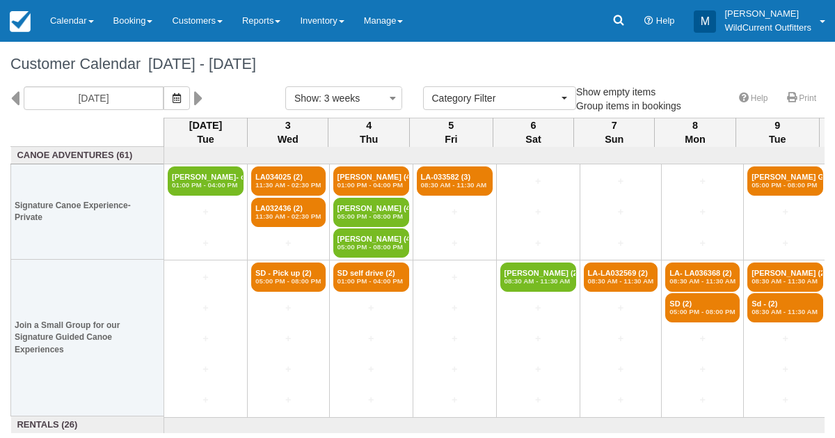
select select
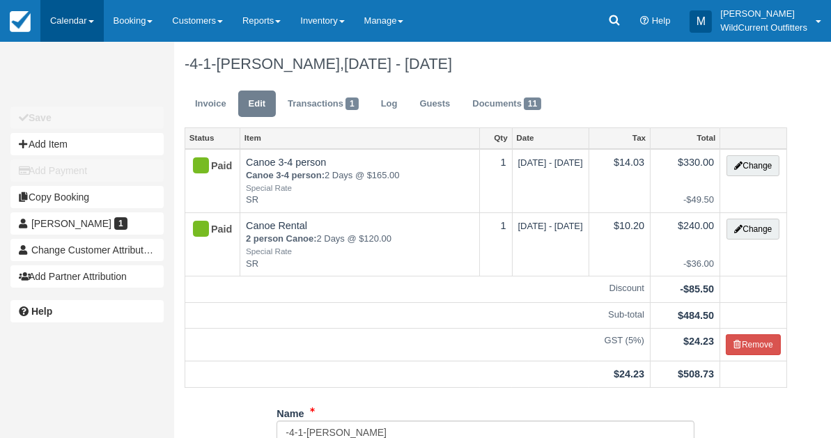
click at [81, 20] on link "Calendar" at bounding box center [71, 21] width 63 height 42
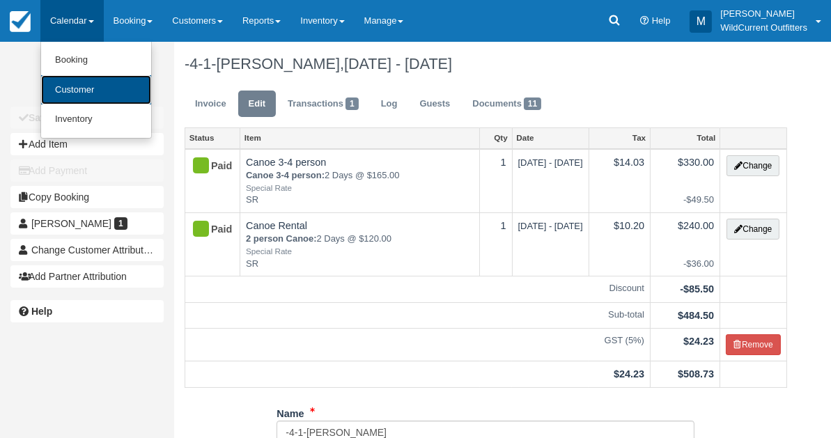
click at [72, 87] on link "Customer" at bounding box center [96, 90] width 110 height 30
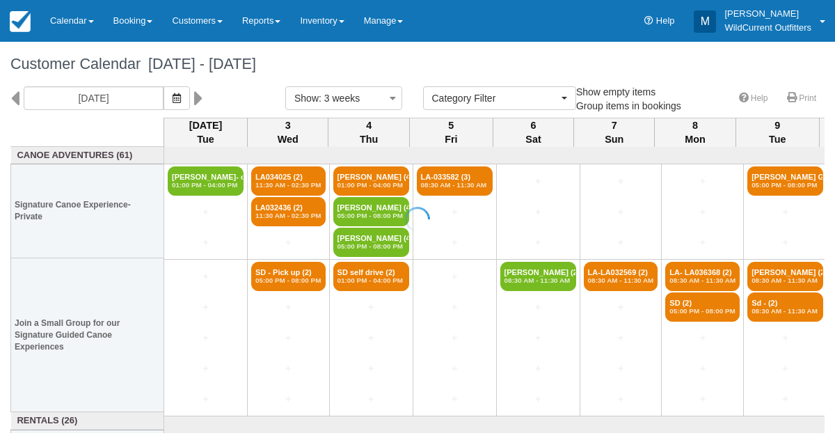
select select
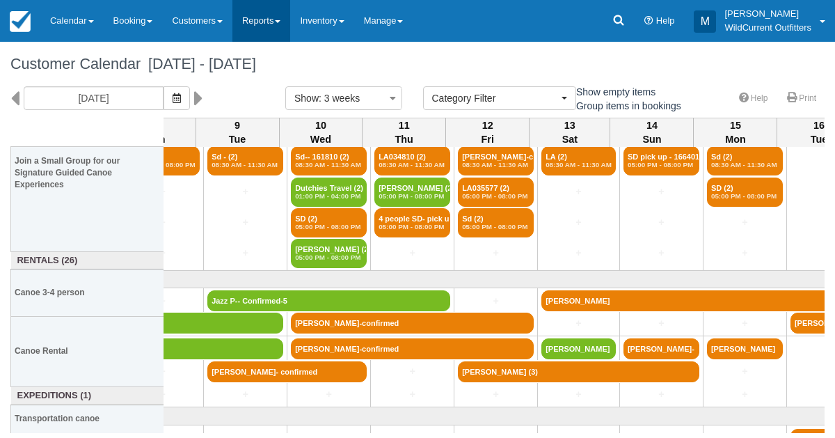
scroll to position [164, 540]
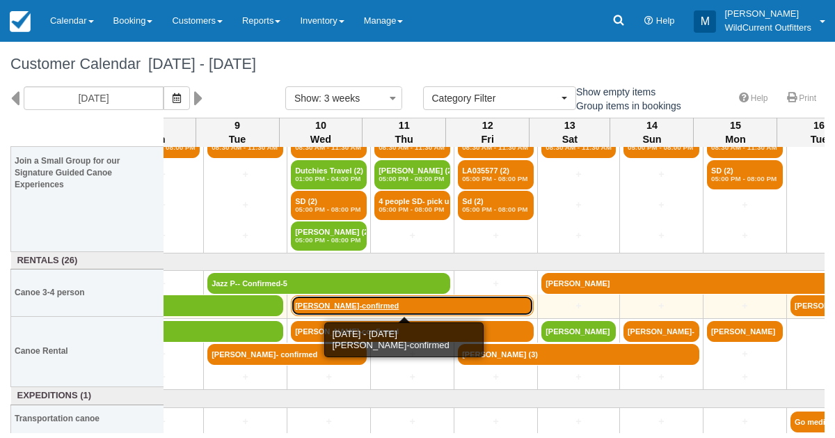
click at [336, 299] on link "[PERSON_NAME]-confirmed" at bounding box center [412, 305] width 243 height 21
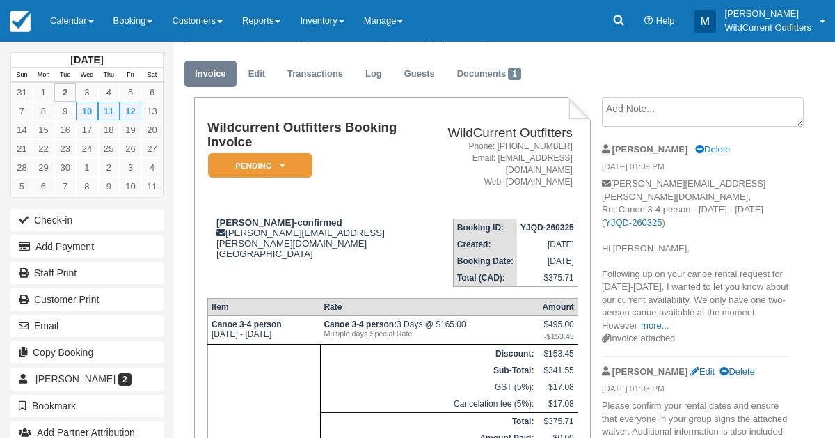
scroll to position [31, 0]
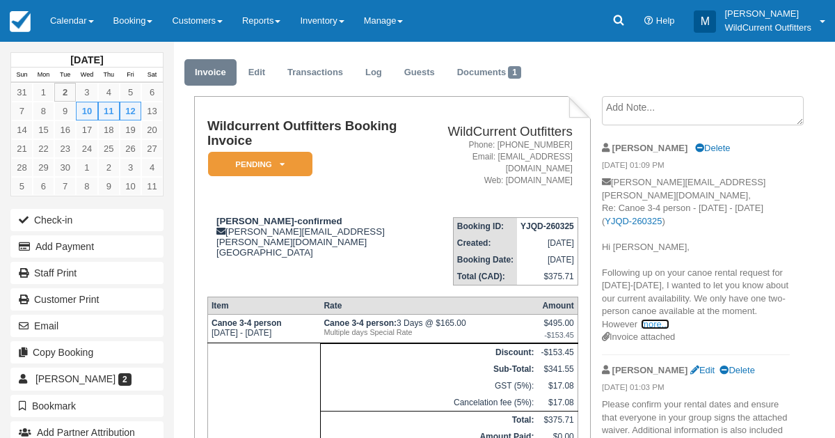
click at [669, 319] on link "more..." at bounding box center [655, 324] width 28 height 10
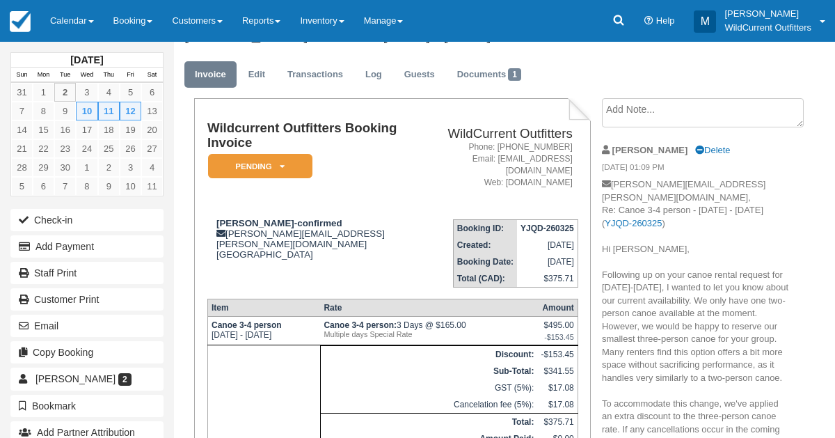
scroll to position [0, 0]
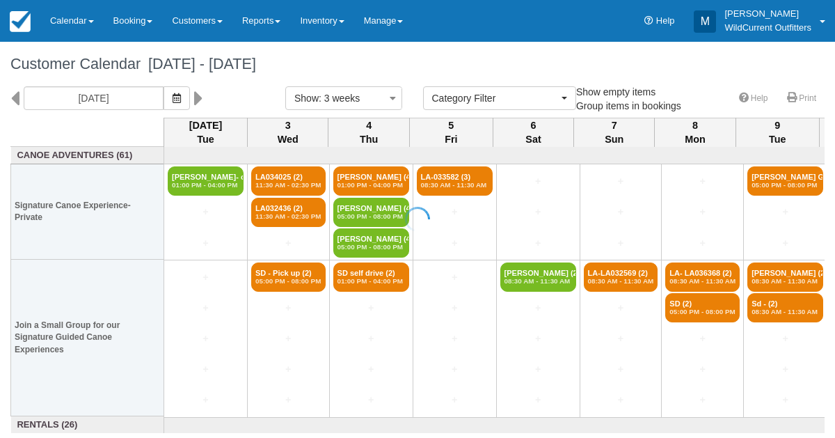
select select
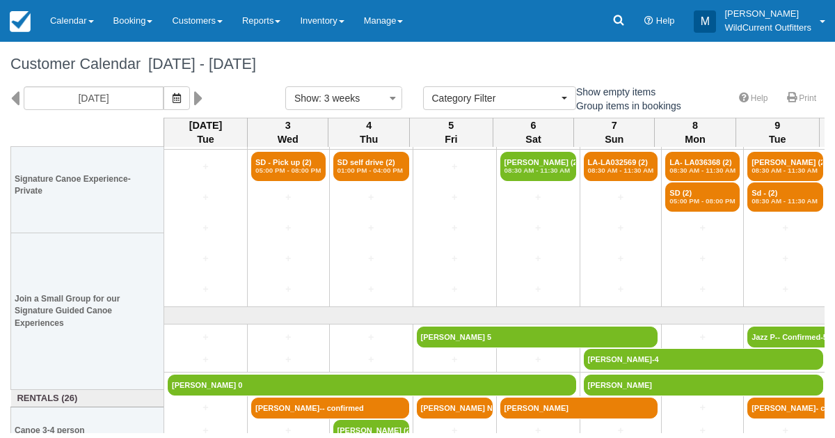
scroll to position [164, 0]
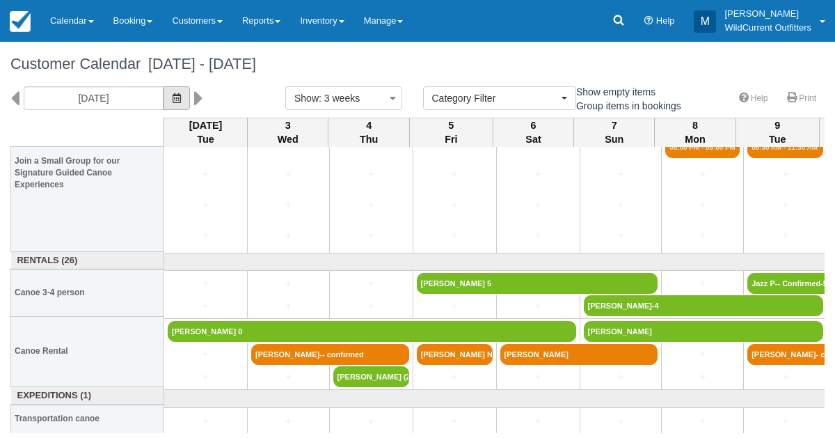
click at [181, 94] on icon "button" at bounding box center [177, 98] width 8 height 10
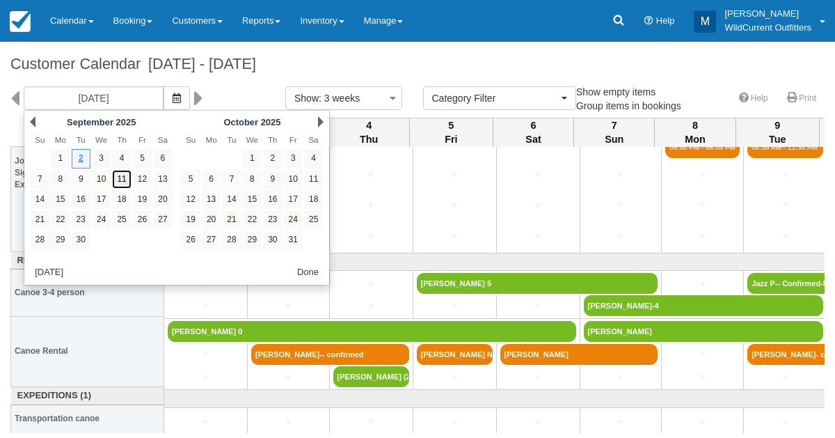
click at [125, 176] on link "11" at bounding box center [121, 179] width 19 height 19
type input "09/11/25"
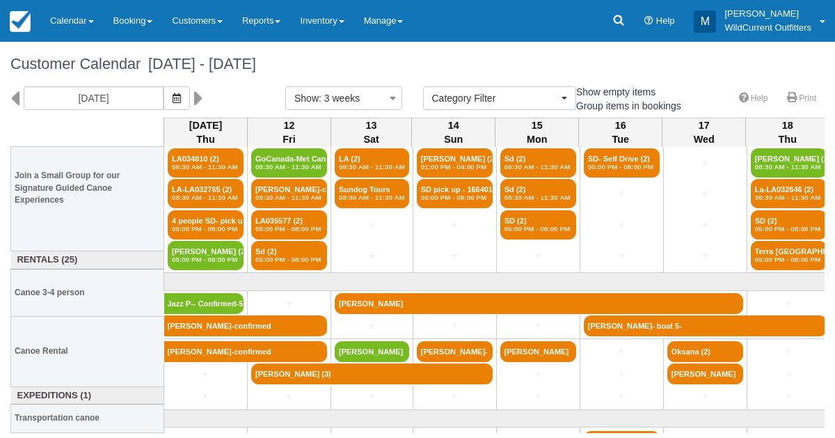
scroll to position [134, 0]
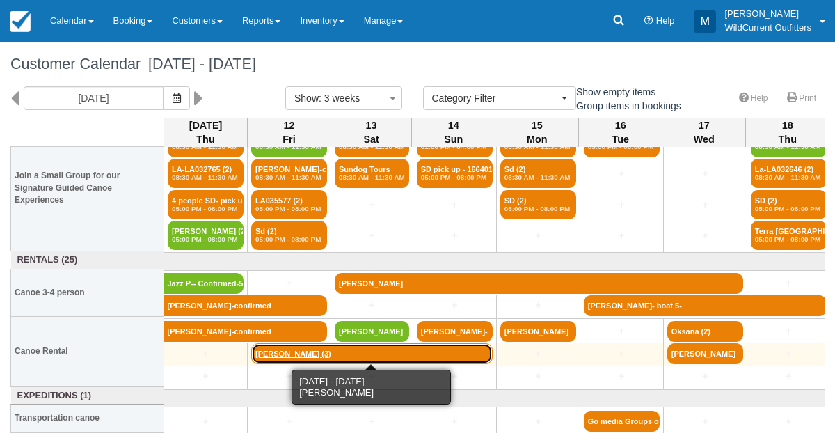
click at [279, 354] on link "Jennifer Kaptein (3)" at bounding box center [372, 353] width 242 height 21
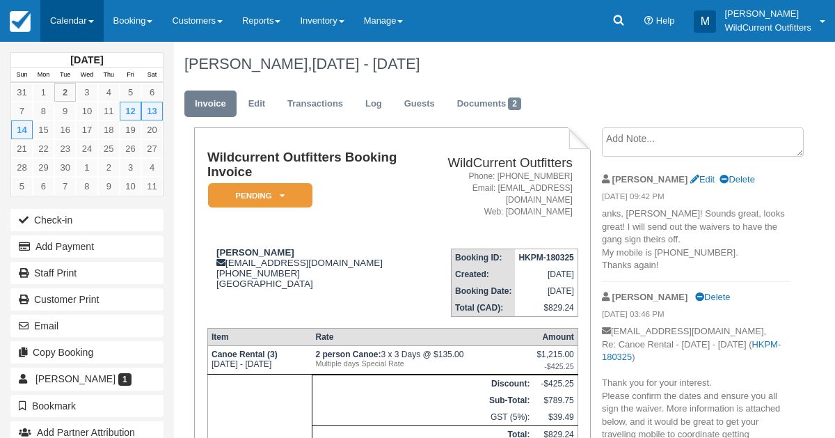
click at [52, 19] on link "Calendar" at bounding box center [71, 21] width 63 height 42
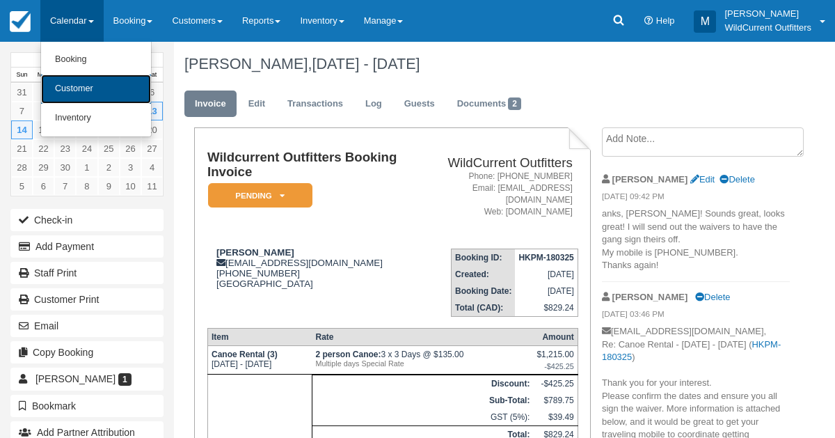
click at [62, 90] on link "Customer" at bounding box center [96, 88] width 110 height 29
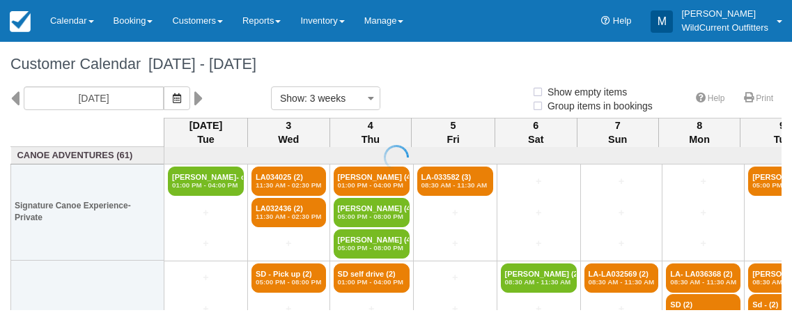
select select
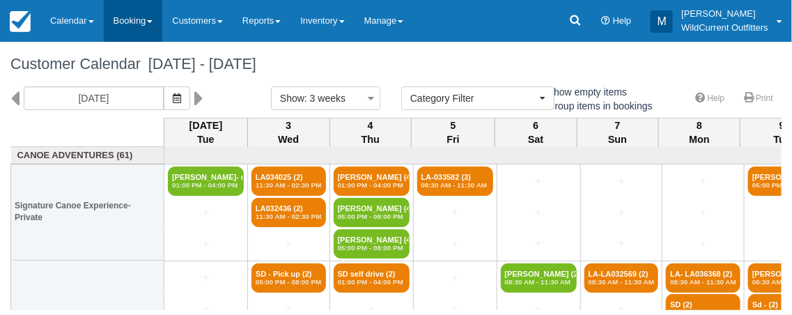
click at [145, 19] on link "Booking" at bounding box center [133, 21] width 59 height 42
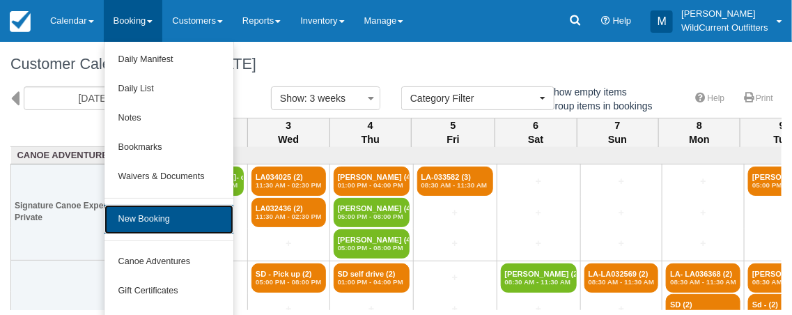
click at [160, 221] on link "New Booking" at bounding box center [168, 219] width 129 height 29
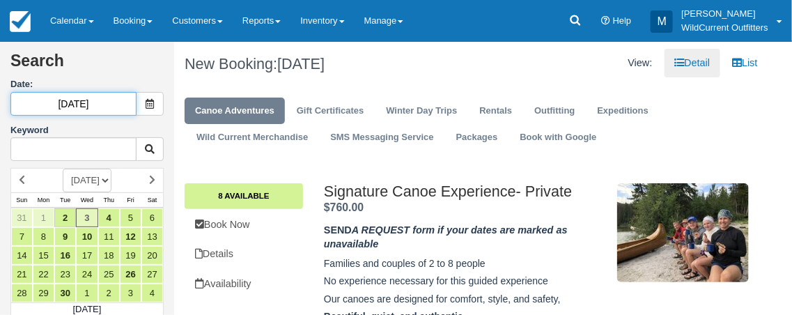
click at [74, 113] on input "09/03/25" at bounding box center [73, 104] width 126 height 24
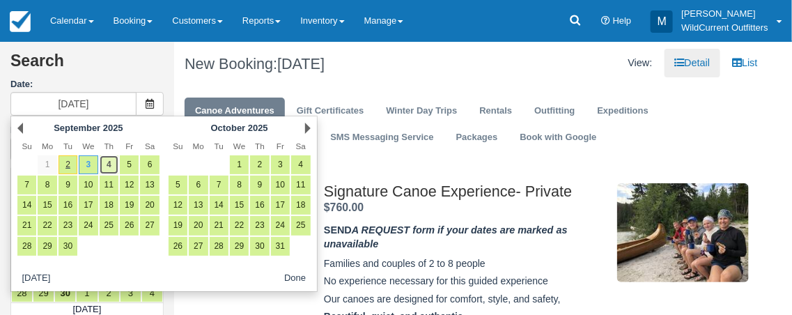
click at [108, 165] on link "4" at bounding box center [109, 164] width 19 height 19
type input "09/04/25"
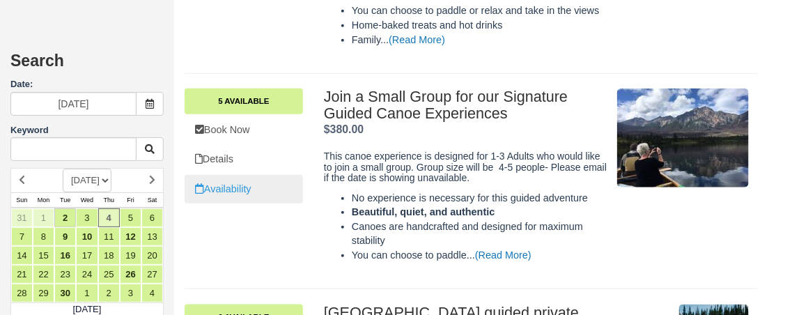
scroll to position [330, 0]
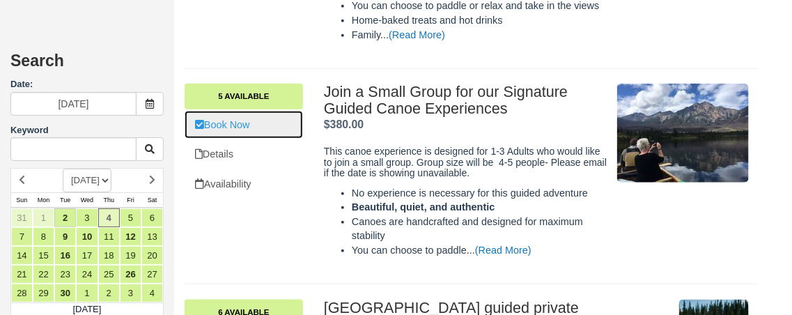
click at [233, 129] on link "Book Now" at bounding box center [243, 125] width 118 height 29
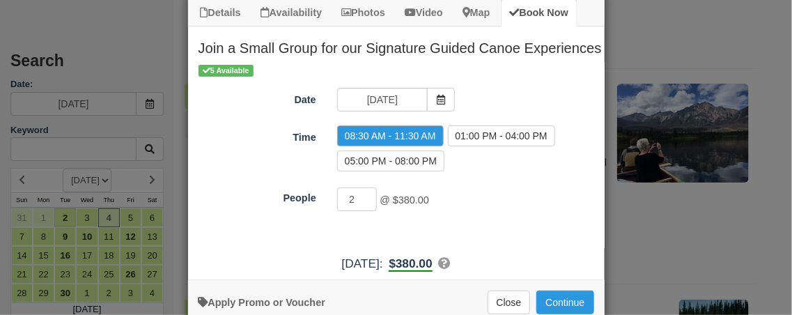
scroll to position [63, 0]
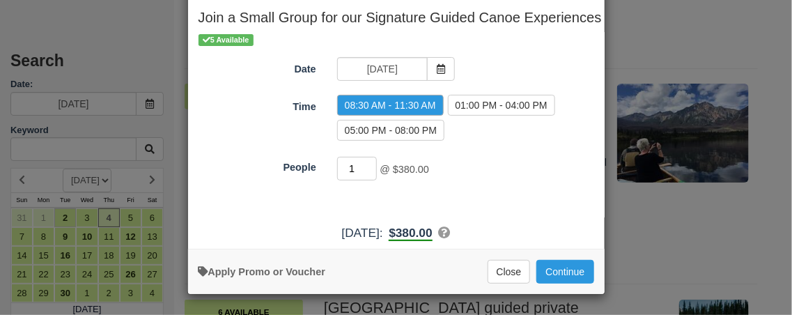
click at [375, 171] on input "1" at bounding box center [357, 169] width 40 height 24
click at [371, 166] on input "2" at bounding box center [357, 169] width 40 height 24
click at [371, 166] on input "3" at bounding box center [357, 169] width 40 height 24
click at [371, 162] on input "3" at bounding box center [357, 169] width 40 height 24
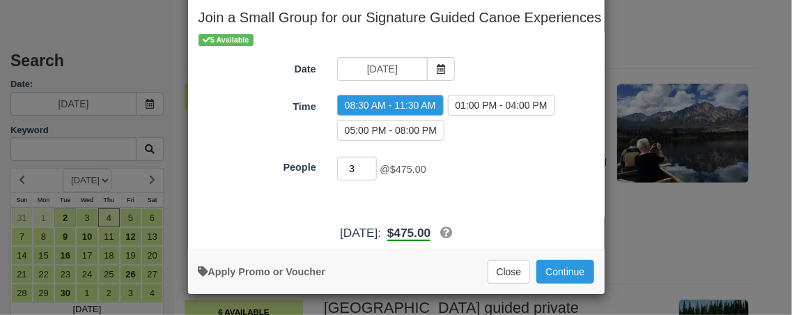
click at [372, 164] on input "3" at bounding box center [357, 169] width 40 height 24
click at [373, 164] on input "3" at bounding box center [357, 169] width 40 height 24
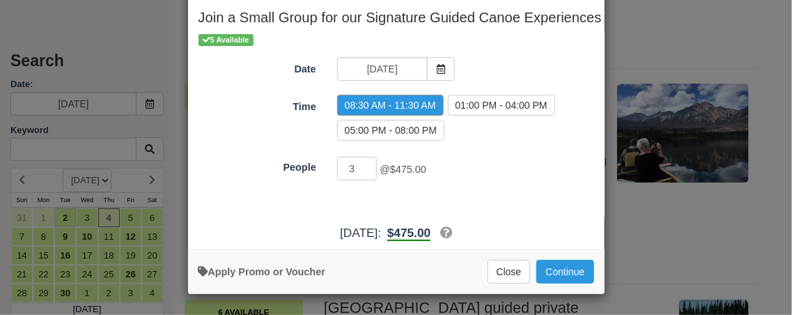
click at [372, 100] on label "08:30 AM - 11:30 AM" at bounding box center [390, 105] width 107 height 21
click at [373, 105] on label "08:30 AM - 11:30 AM" at bounding box center [390, 105] width 107 height 21
click at [372, 169] on input "2" at bounding box center [357, 169] width 40 height 24
click at [372, 169] on input "1" at bounding box center [357, 169] width 40 height 24
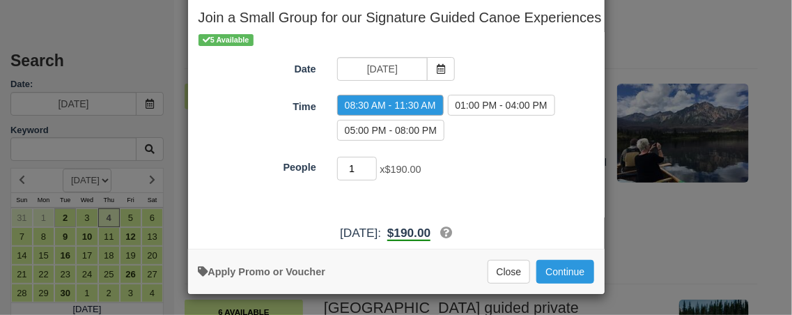
click at [372, 169] on input "1" at bounding box center [357, 169] width 40 height 24
click at [372, 162] on input "2" at bounding box center [357, 169] width 40 height 24
type input "3"
click at [372, 162] on input "3" at bounding box center [357, 169] width 40 height 24
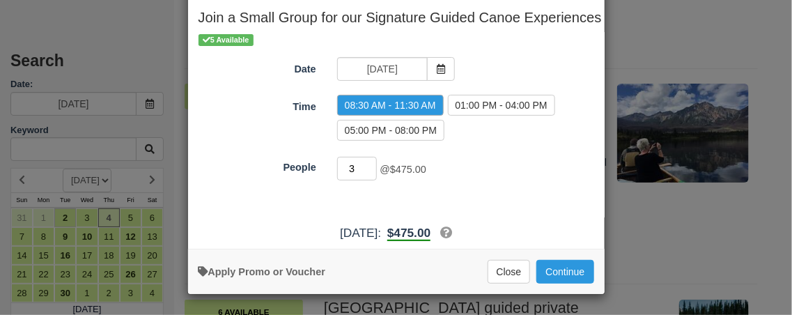
click at [372, 166] on input "3" at bounding box center [357, 169] width 40 height 24
click at [567, 268] on button "Continue" at bounding box center [564, 272] width 57 height 24
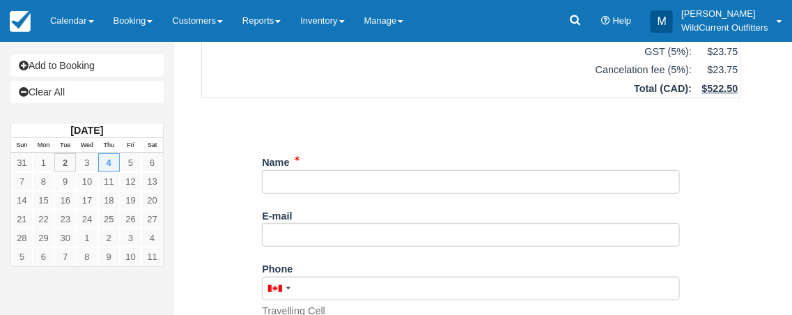
scroll to position [141, 0]
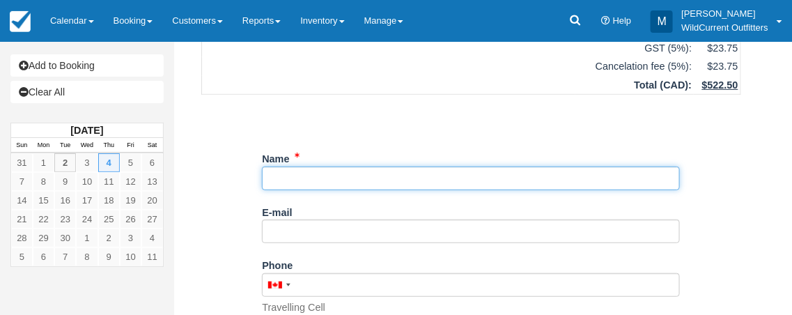
click at [317, 178] on input "Name" at bounding box center [471, 178] width 418 height 24
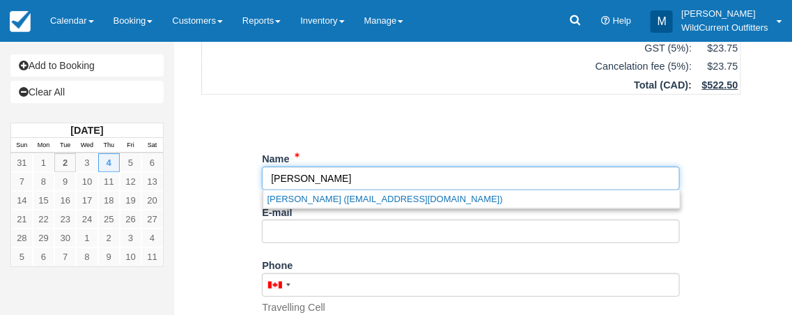
type input "[PERSON_NAME]"
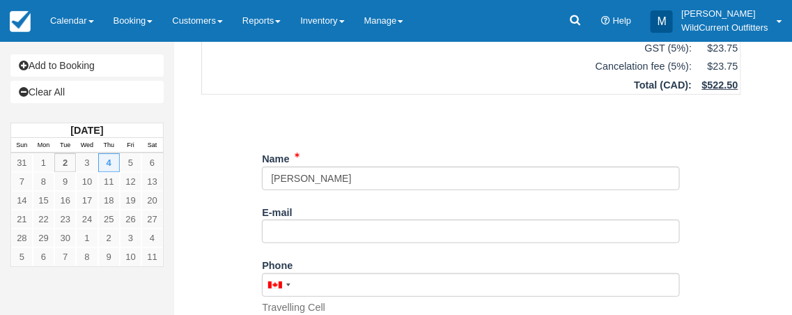
click at [204, 249] on div "Item Rate Amount Join a Small Group for our Signature Guided Canoe Experiences …" at bounding box center [470, 247] width 573 height 604
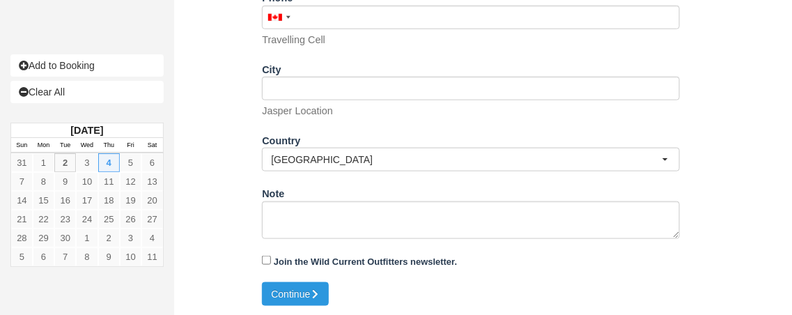
scroll to position [411, 0]
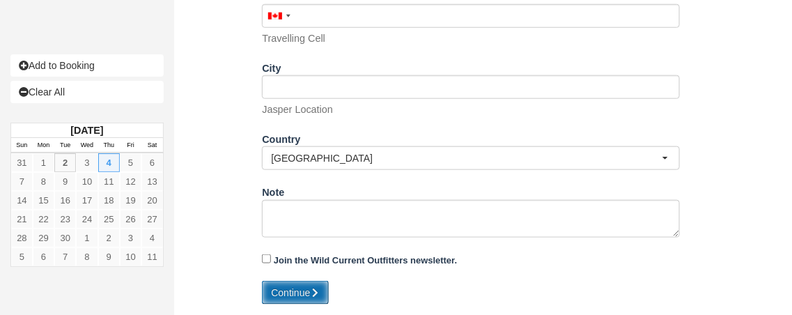
click at [292, 295] on button "Continue" at bounding box center [295, 293] width 67 height 24
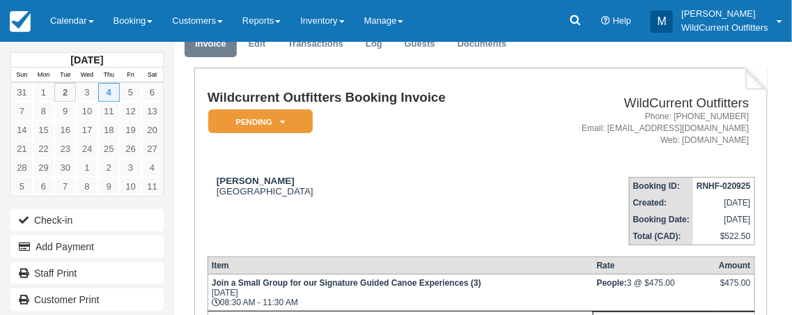
scroll to position [21, 0]
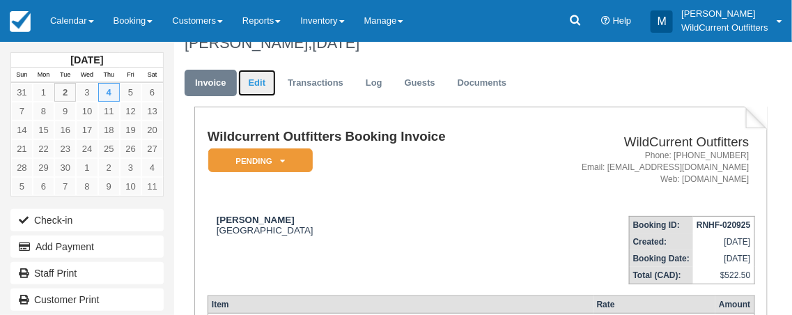
click at [253, 90] on link "Edit" at bounding box center [257, 83] width 38 height 27
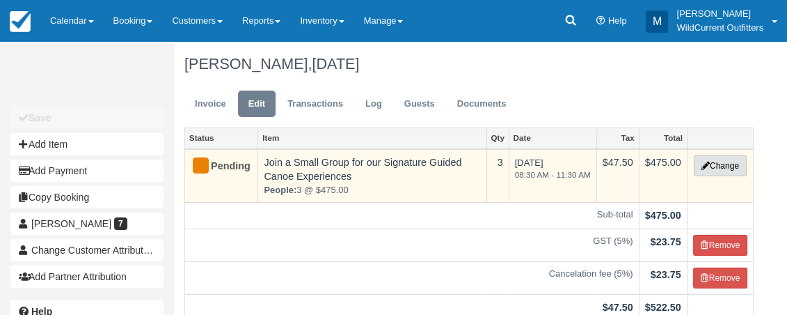
click at [727, 161] on button "Change" at bounding box center [720, 165] width 53 height 21
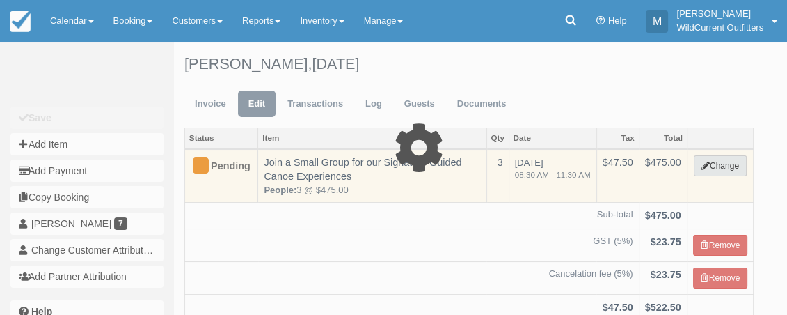
type input "475.00"
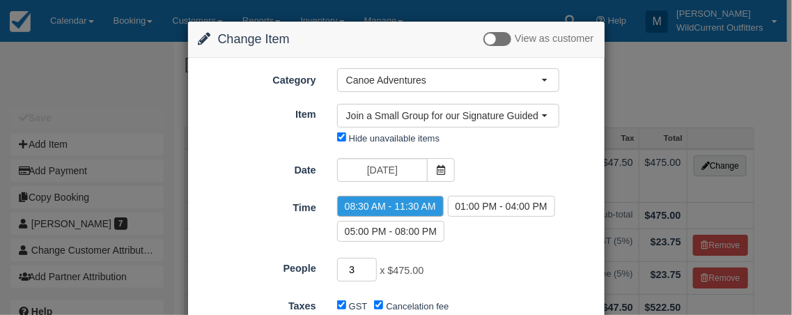
click at [368, 269] on input "3" at bounding box center [357, 270] width 40 height 24
click at [369, 274] on input "2" at bounding box center [357, 270] width 40 height 24
type input "1"
click at [369, 274] on input "1" at bounding box center [357, 270] width 40 height 24
type input "190.00"
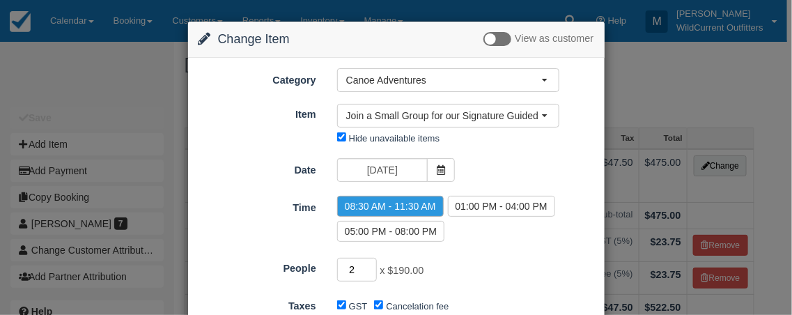
click at [370, 268] on input "2" at bounding box center [357, 270] width 40 height 24
type input "3"
click at [370, 268] on input "3" at bounding box center [357, 270] width 40 height 24
type input "475.00"
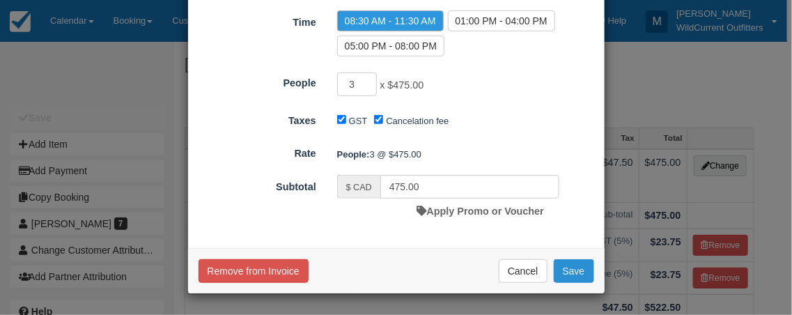
click at [571, 270] on button "Save" at bounding box center [573, 271] width 40 height 24
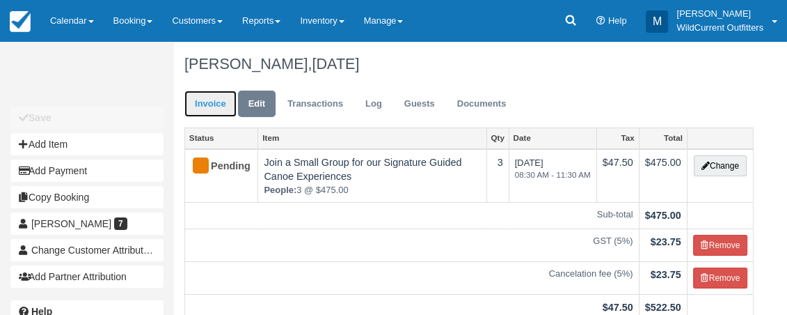
click at [202, 101] on link "Invoice" at bounding box center [210, 104] width 52 height 27
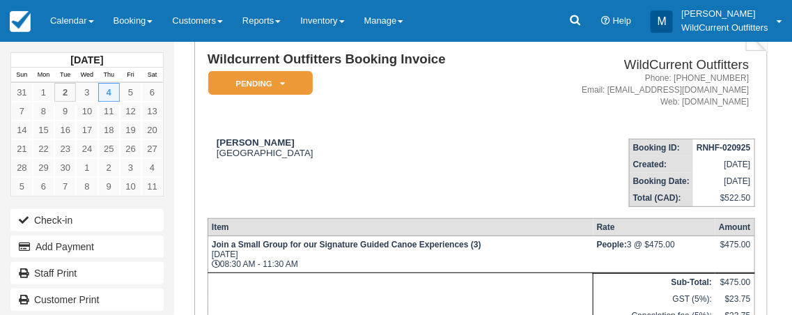
scroll to position [97, 0]
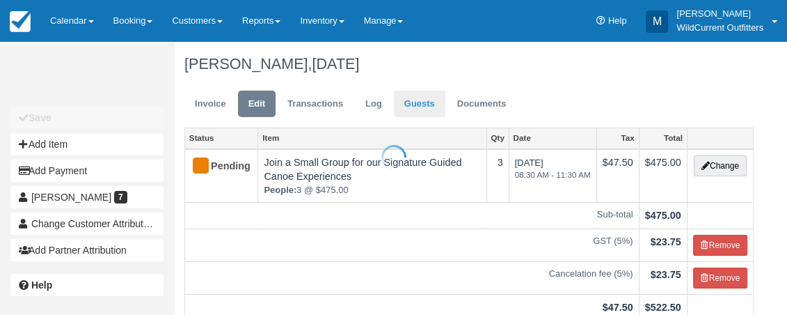
click at [405, 102] on div at bounding box center [393, 157] width 787 height 315
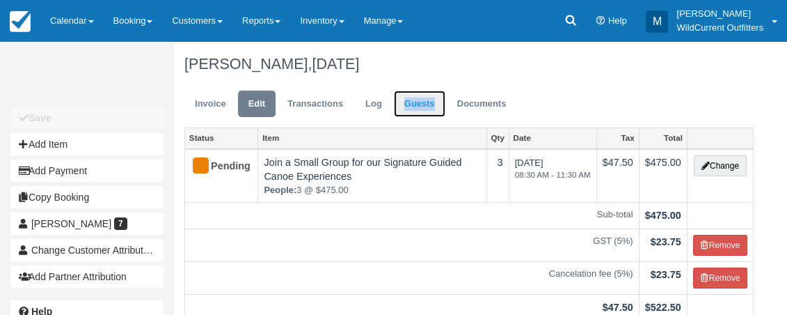
click at [378, 86] on ul "Invoice Edit Transactions Log Guests Documents" at bounding box center [468, 107] width 569 height 42
click at [263, 101] on link "Edit" at bounding box center [257, 104] width 38 height 27
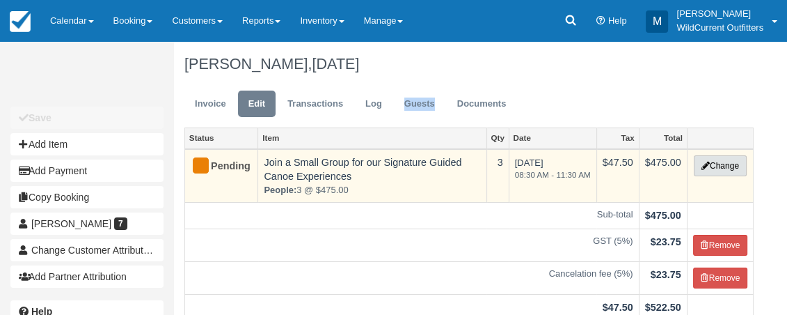
click at [718, 162] on button "Change" at bounding box center [720, 165] width 53 height 21
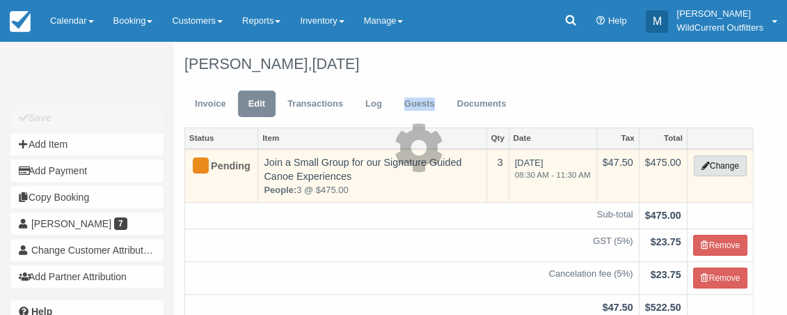
type input "475.00"
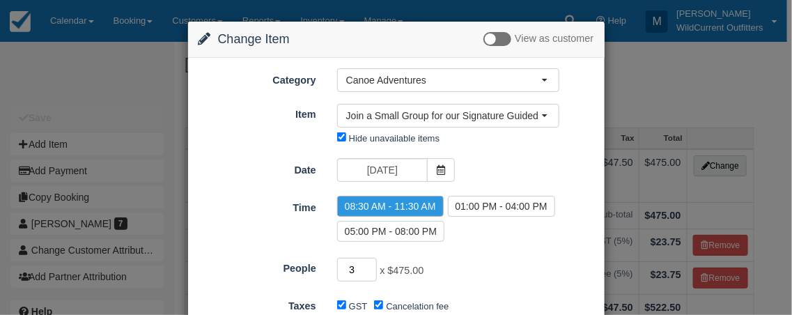
click at [366, 270] on input "3" at bounding box center [357, 270] width 40 height 24
click at [368, 268] on input "3" at bounding box center [357, 270] width 40 height 24
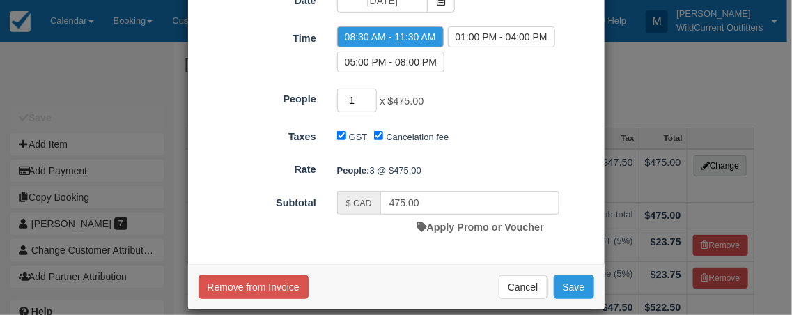
scroll to position [179, 0]
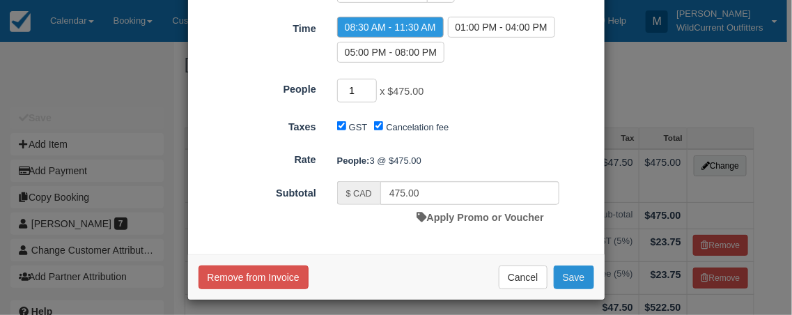
type input "1"
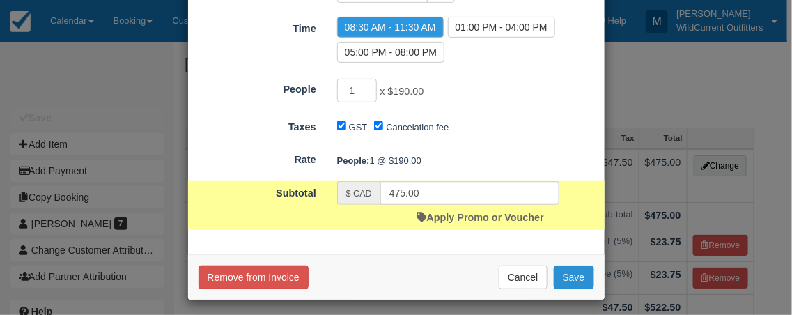
type input "190.00"
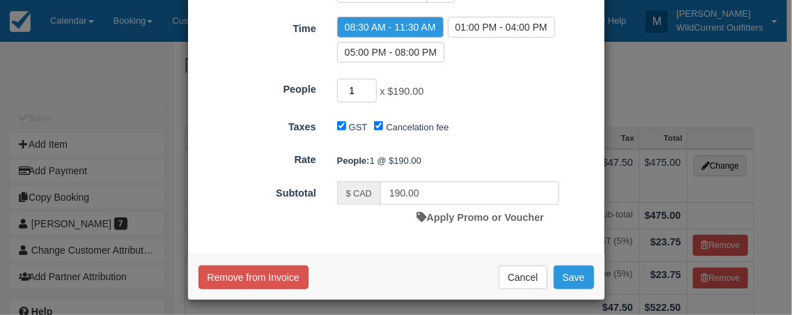
click at [357, 94] on input "1" at bounding box center [357, 91] width 40 height 24
click at [370, 88] on input "2" at bounding box center [357, 91] width 40 height 24
type input "3"
click at [370, 88] on input "3" at bounding box center [357, 91] width 40 height 24
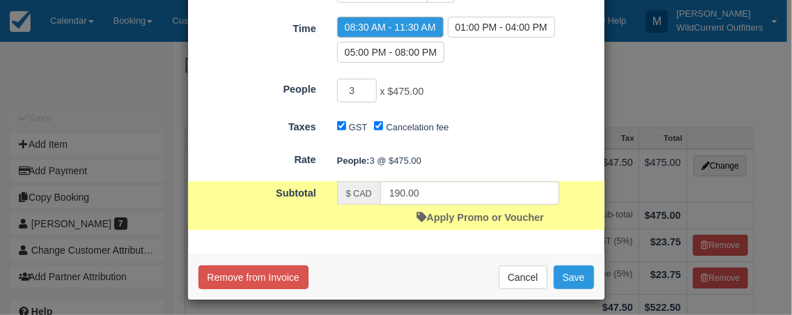
type input "475.00"
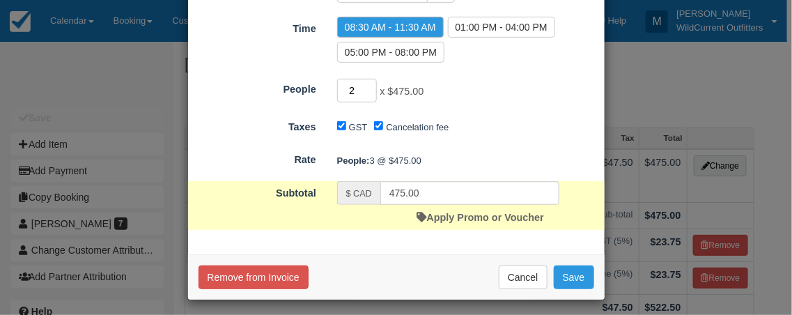
type input "2"
click at [370, 88] on input "2" at bounding box center [357, 91] width 40 height 24
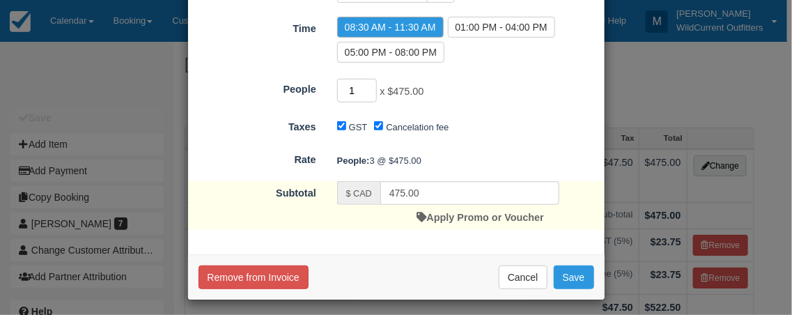
click at [370, 88] on input "1" at bounding box center [357, 91] width 40 height 24
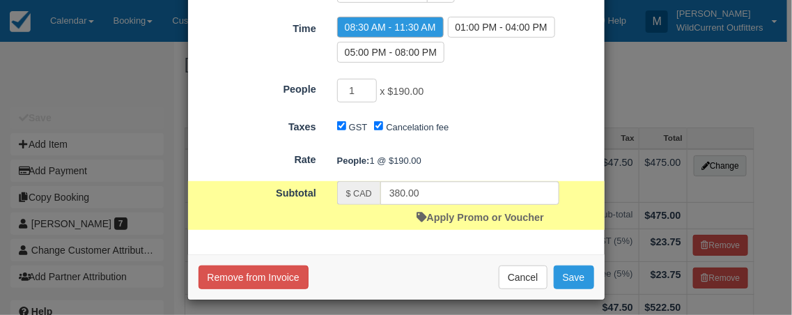
type input "190.00"
click at [370, 88] on input "1" at bounding box center [357, 91] width 40 height 24
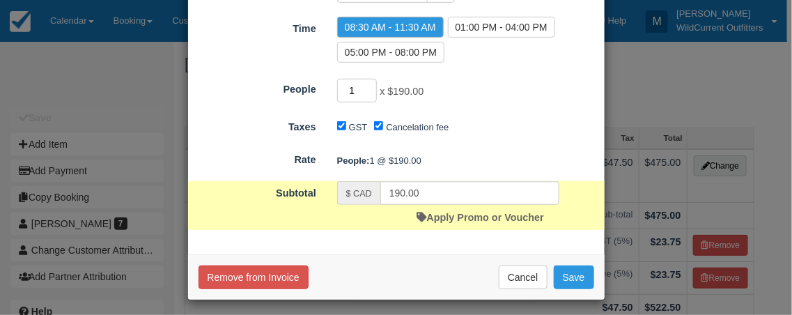
click at [370, 88] on input "1" at bounding box center [357, 91] width 40 height 24
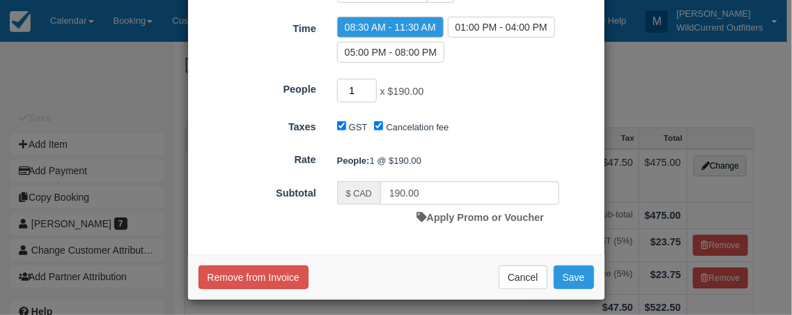
click at [370, 93] on input "1" at bounding box center [357, 91] width 40 height 24
click at [369, 88] on input "2" at bounding box center [357, 91] width 40 height 24
type input "3"
click at [369, 88] on input "3" at bounding box center [357, 91] width 40 height 24
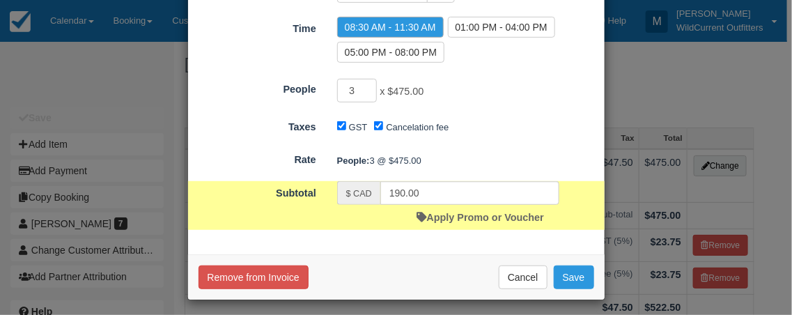
type input "475.00"
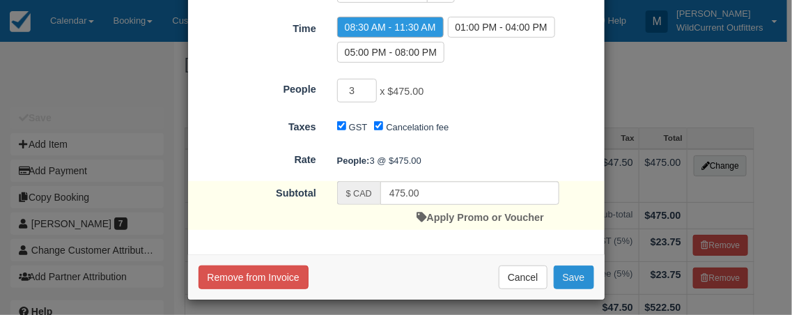
click at [558, 275] on button "Save" at bounding box center [573, 277] width 40 height 24
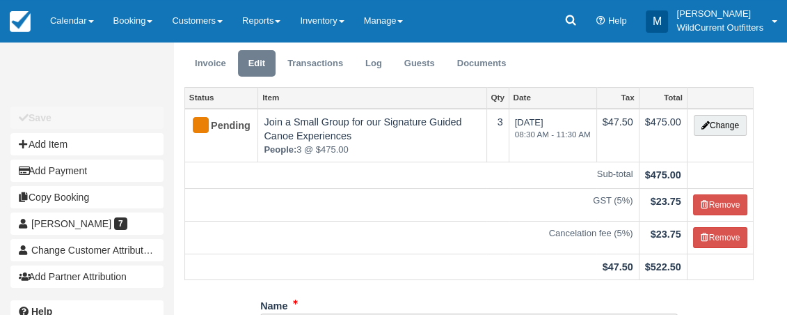
scroll to position [41, 0]
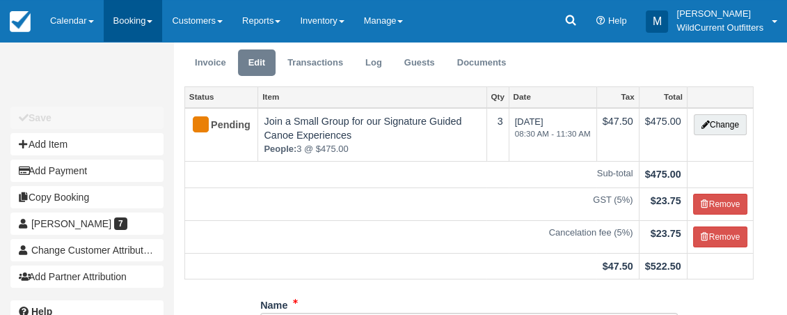
click at [151, 20] on span at bounding box center [150, 21] width 6 height 3
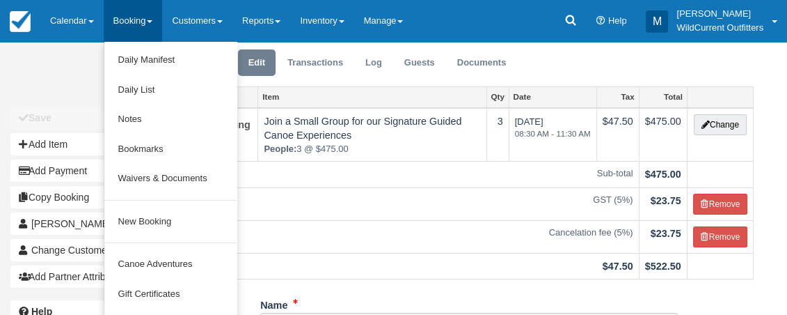
click at [671, 281] on div "Status Item Qty Date Tax Total Pending Join a Small Group for our Signature Gui…" at bounding box center [468, 189] width 569 height 207
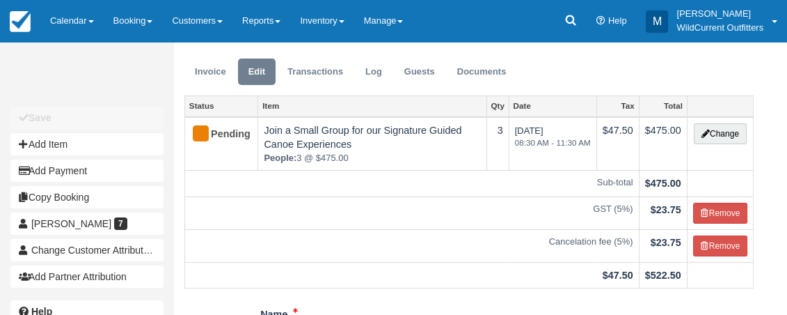
scroll to position [0, 0]
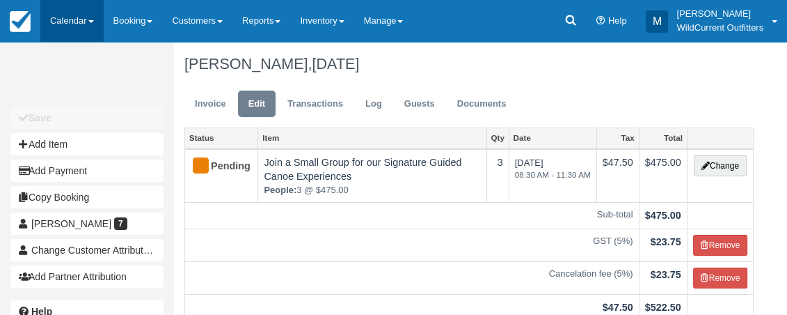
click at [62, 24] on link "Calendar" at bounding box center [71, 21] width 63 height 42
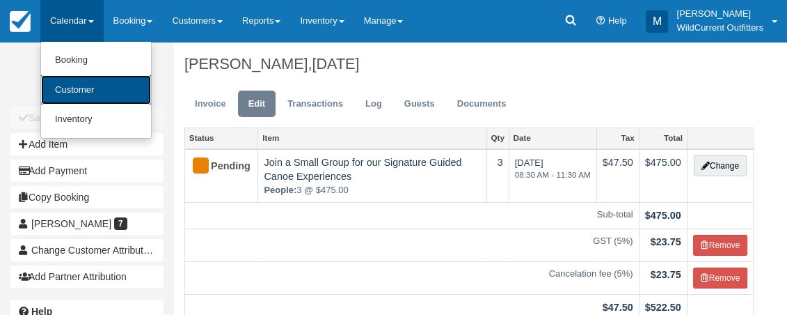
click at [87, 83] on link "Customer" at bounding box center [96, 90] width 110 height 30
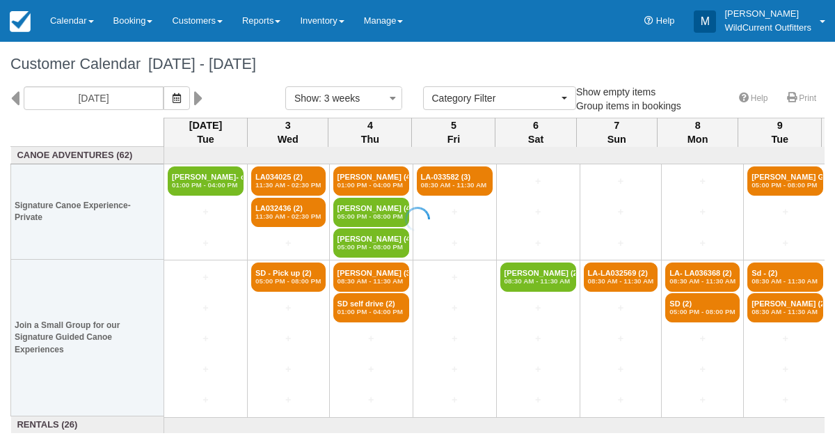
select select
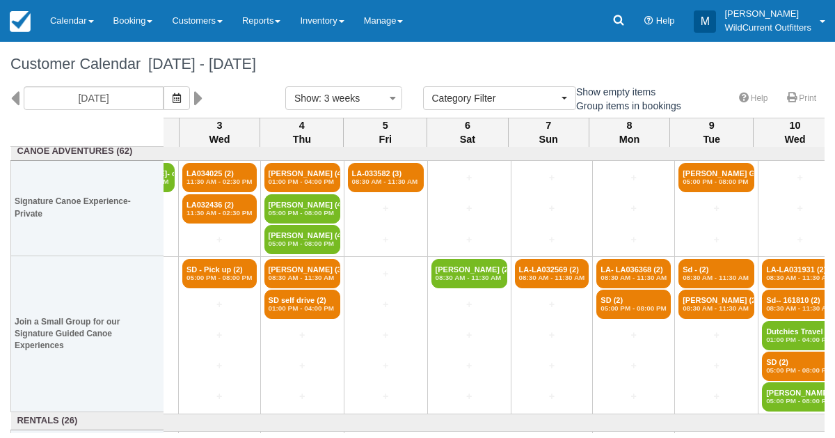
scroll to position [3, 68]
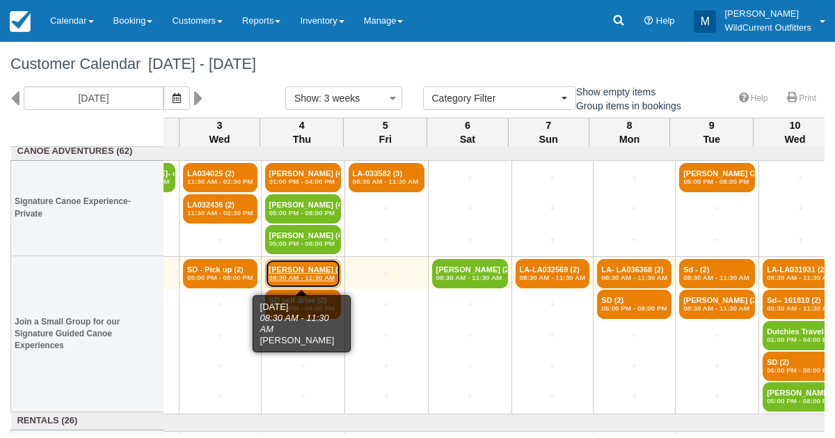
click at [286, 276] on em "08:30 AM - 11:30 AM" at bounding box center [303, 278] width 68 height 8
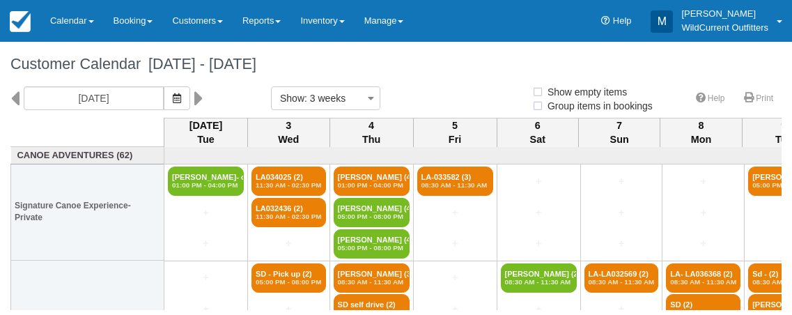
select select
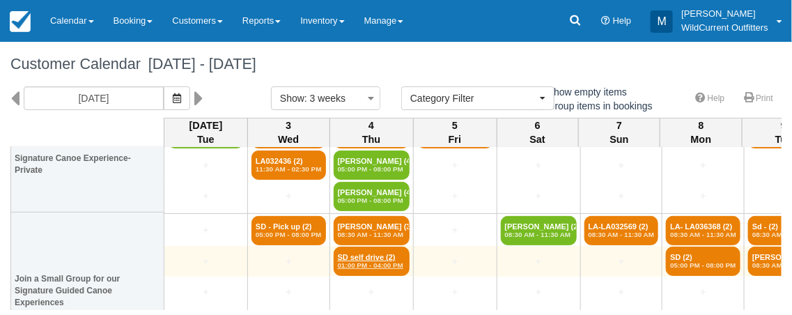
scroll to position [46, 0]
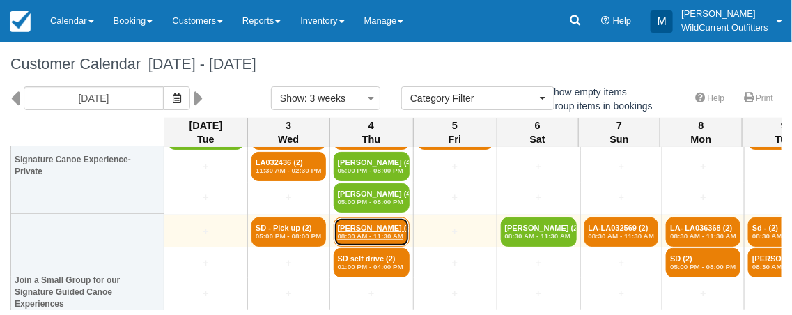
click at [369, 229] on link "Ruthann Burkhart (3) 08:30 AM - 11:30 AM" at bounding box center [371, 231] width 76 height 29
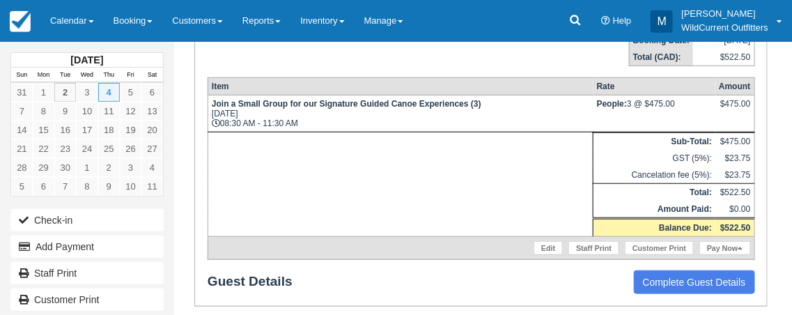
scroll to position [226, 0]
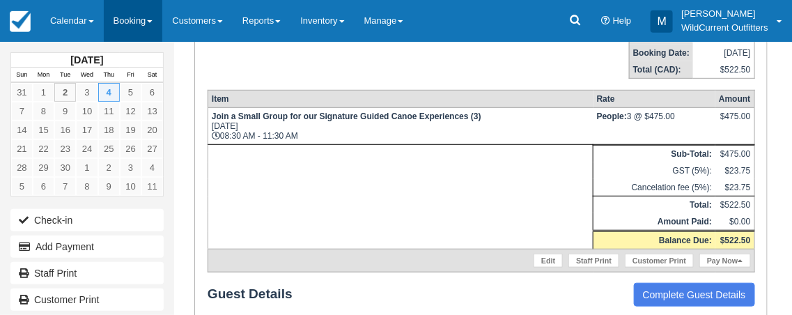
click at [145, 26] on link "Booking" at bounding box center [133, 21] width 59 height 42
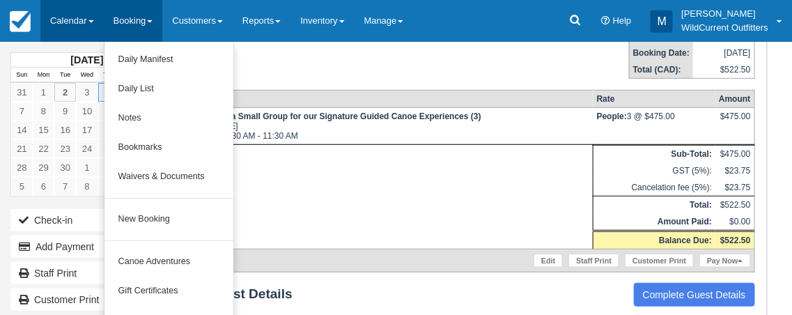
click at [86, 27] on link "Calendar" at bounding box center [71, 21] width 63 height 42
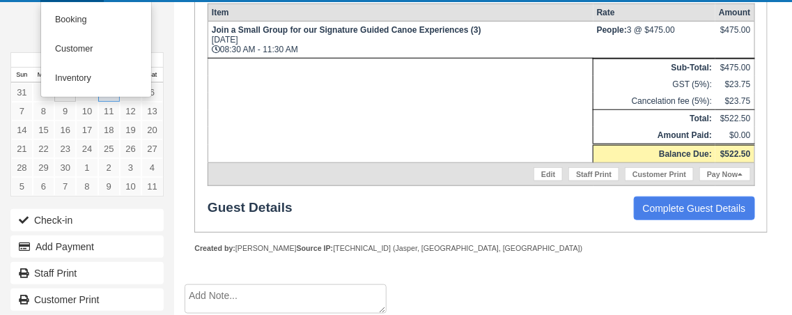
scroll to position [0, 0]
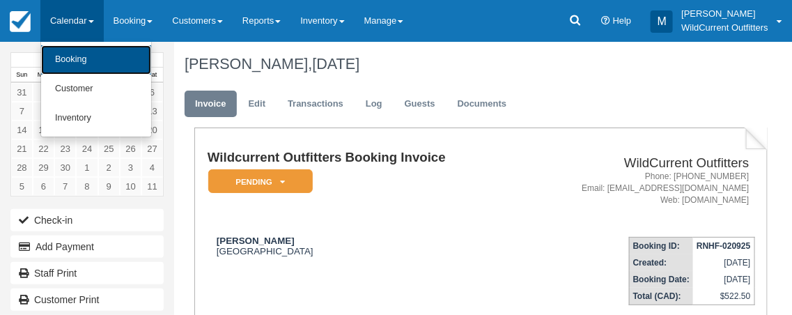
click at [63, 60] on link "Booking" at bounding box center [96, 59] width 110 height 29
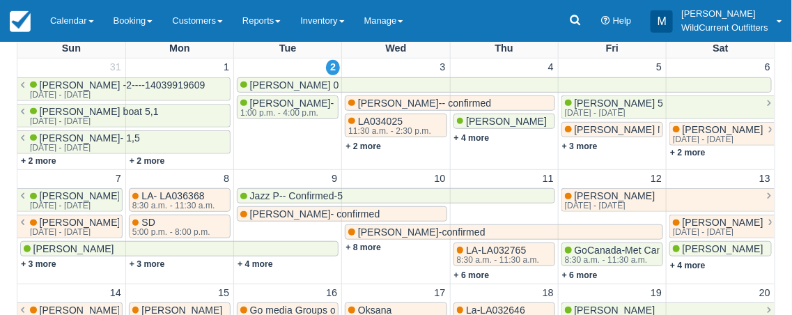
scroll to position [206, 0]
click at [469, 139] on link "+ 4 more" at bounding box center [472, 139] width 36 height 10
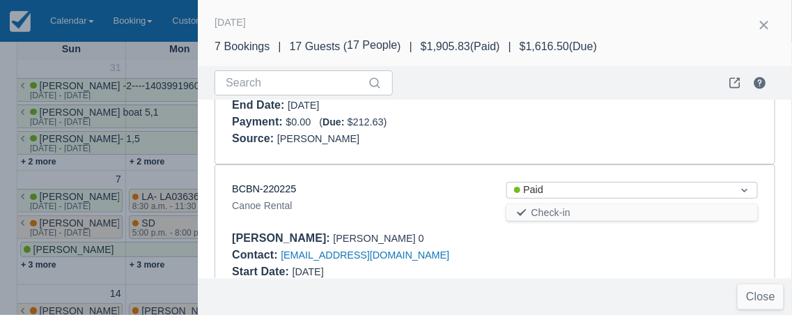
scroll to position [0, 0]
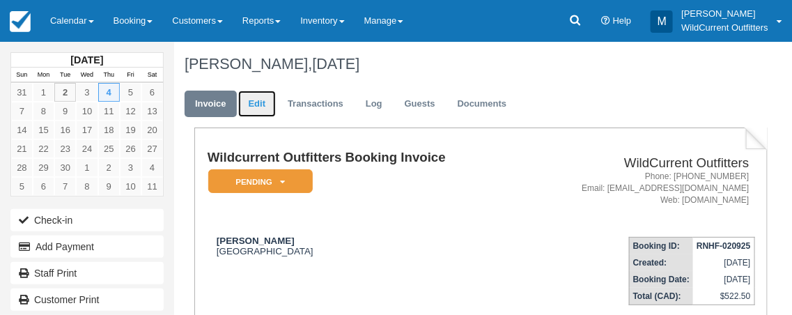
click at [255, 99] on link "Edit" at bounding box center [257, 104] width 38 height 27
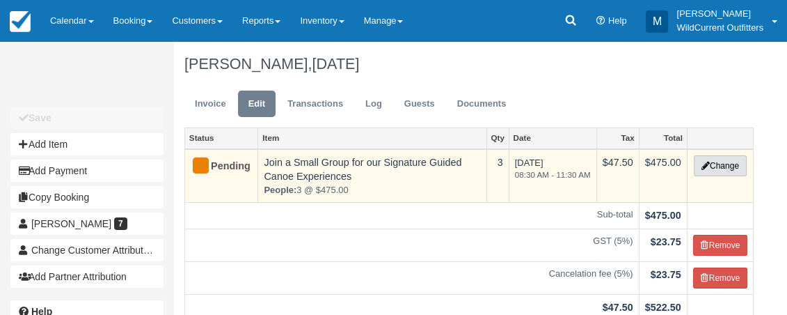
click at [711, 171] on button "Change" at bounding box center [720, 165] width 53 height 21
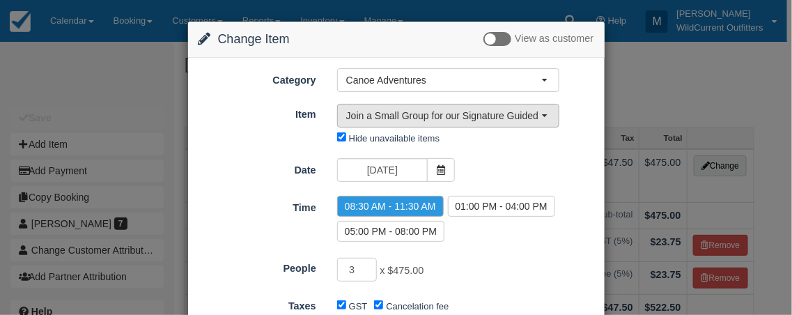
click at [542, 111] on button "Join a Small Group for our Signature Guided Canoe Experiences (5)" at bounding box center [448, 116] width 222 height 24
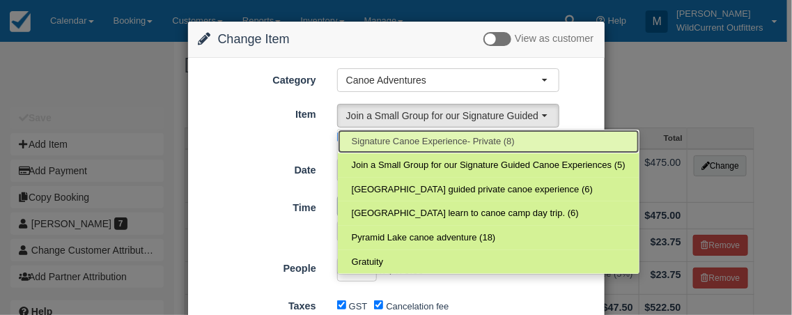
click at [480, 137] on span "Signature Canoe Experience- Private (8)" at bounding box center [433, 141] width 163 height 13
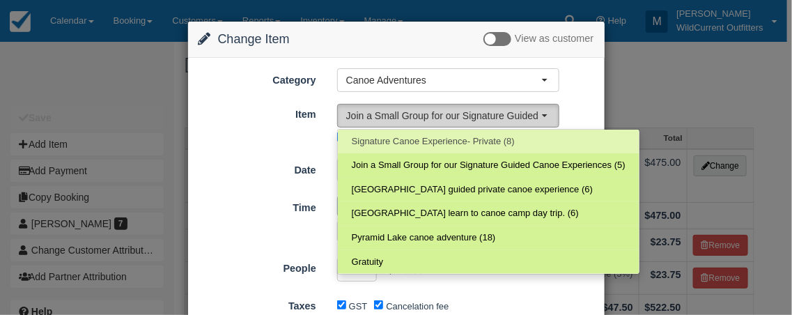
select select "10"
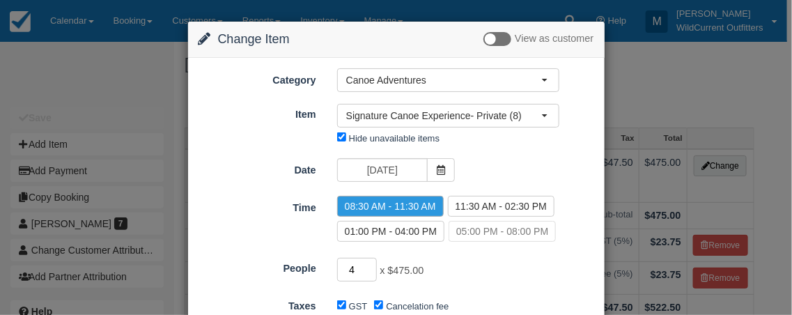
type input "4"
click at [371, 265] on input "4" at bounding box center [357, 270] width 40 height 24
type input "585.00"
click at [371, 265] on input "3" at bounding box center [357, 270] width 40 height 24
click at [371, 265] on input "2" at bounding box center [357, 270] width 40 height 24
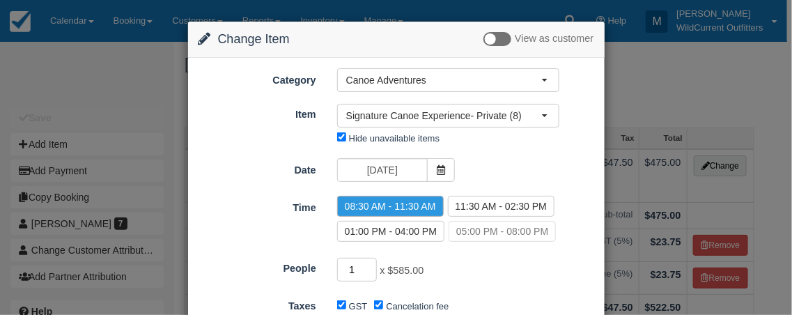
type input "1"
click at [371, 265] on input "1" at bounding box center [357, 270] width 40 height 24
type input "190.00"
click at [370, 274] on input "1" at bounding box center [357, 270] width 40 height 24
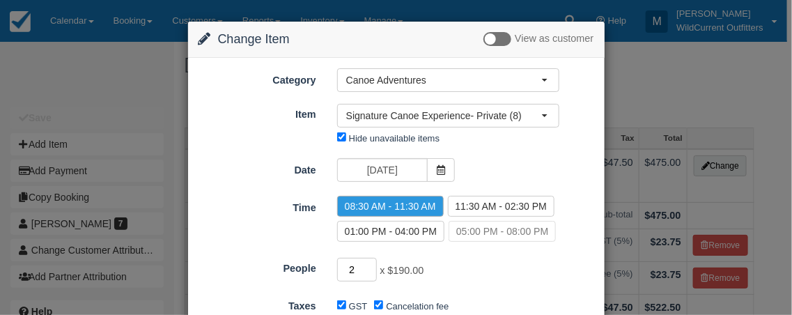
click at [370, 266] on input "2" at bounding box center [357, 270] width 40 height 24
type input "3"
click at [370, 266] on input "3" at bounding box center [357, 270] width 40 height 24
type input "475.00"
type input "6"
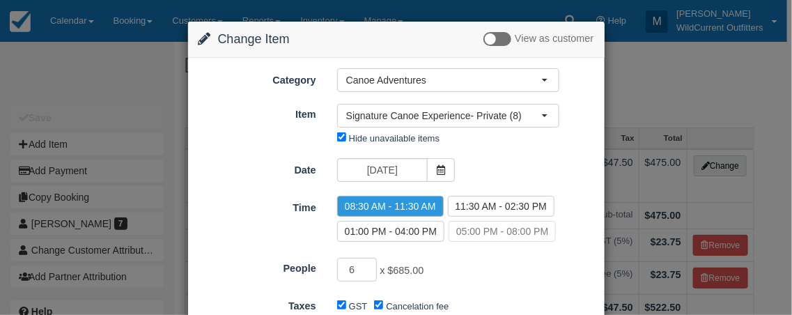
type input "685.00"
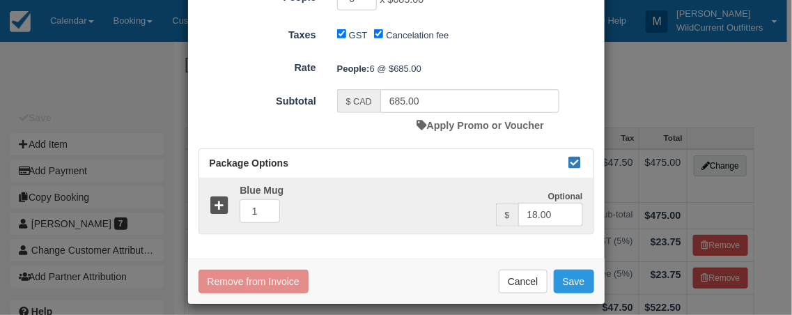
scroll to position [272, 0]
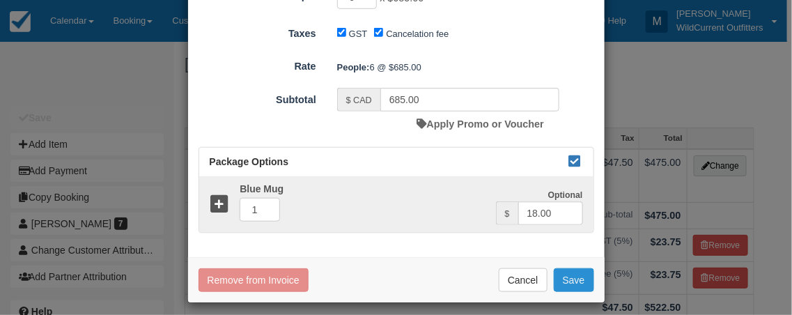
click at [574, 281] on button "Save" at bounding box center [573, 280] width 40 height 24
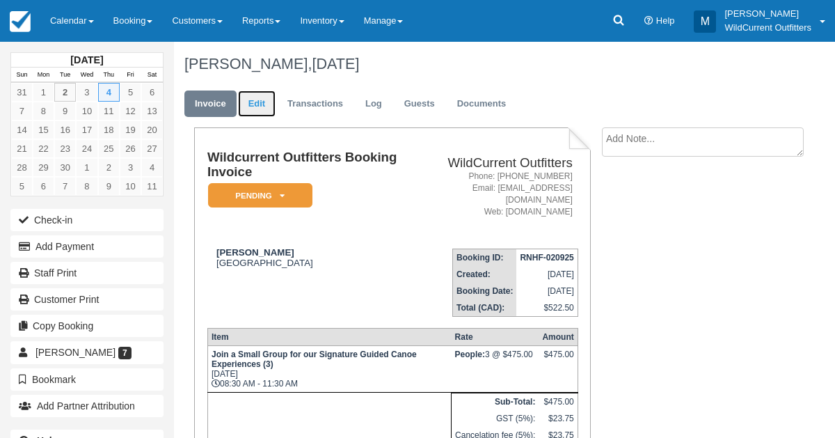
click at [255, 97] on link "Edit" at bounding box center [257, 104] width 38 height 27
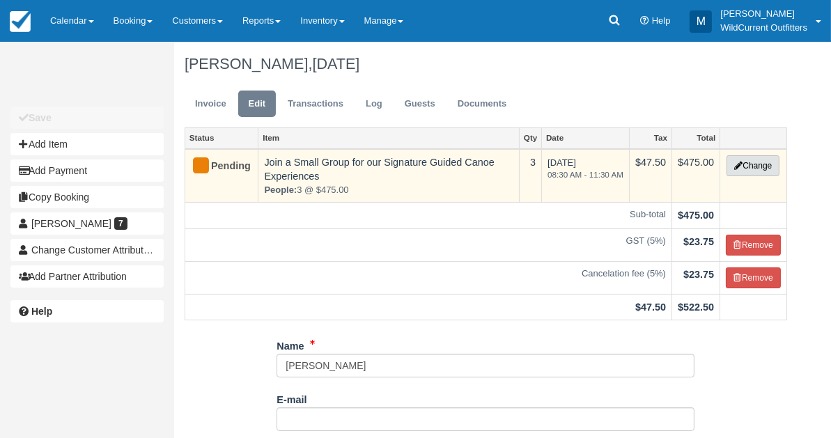
click at [744, 166] on button "Change" at bounding box center [752, 165] width 53 height 21
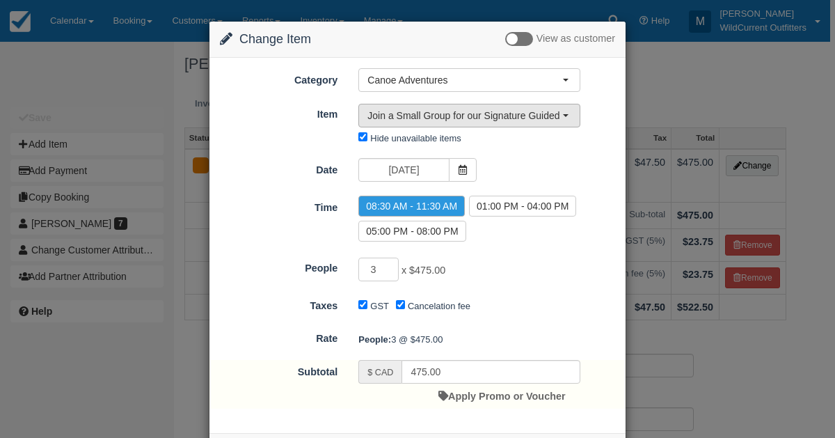
click at [567, 111] on button "Join a Small Group for our Signature Guided Canoe Experiences (5)" at bounding box center [470, 116] width 222 height 24
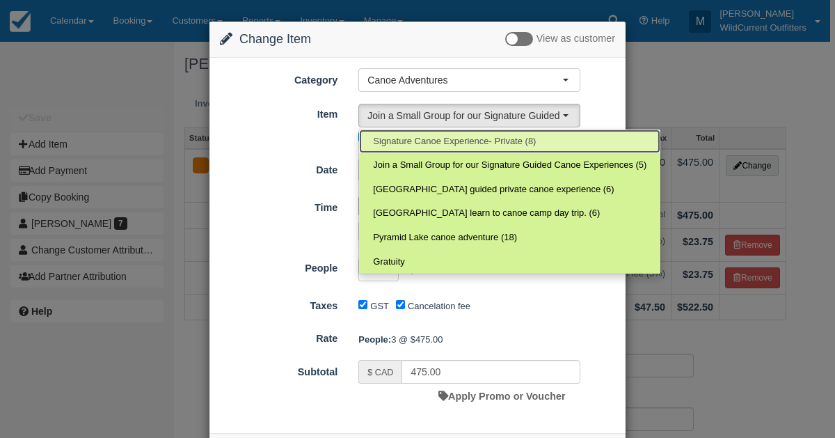
click at [510, 140] on span "Signature Canoe Experience- Private (8)" at bounding box center [454, 141] width 163 height 13
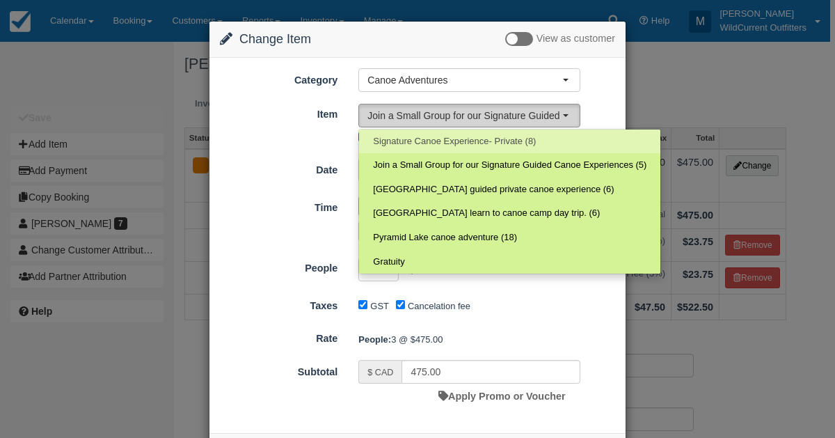
select select "10"
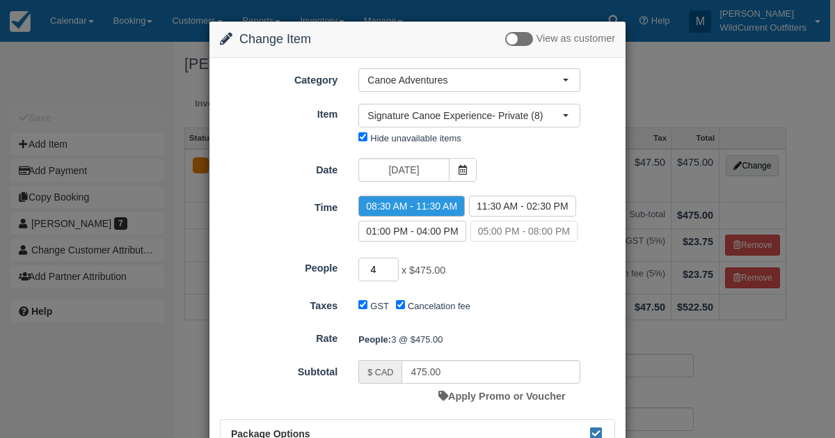
click at [393, 263] on input "4" at bounding box center [379, 270] width 40 height 24
click at [393, 263] on input "5" at bounding box center [379, 270] width 40 height 24
type input "6"
click at [393, 263] on input "6" at bounding box center [379, 270] width 40 height 24
type input "685.00"
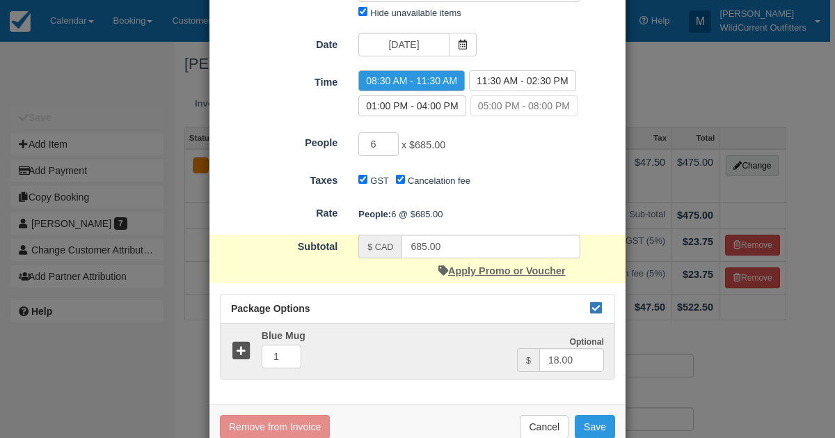
scroll to position [155, 0]
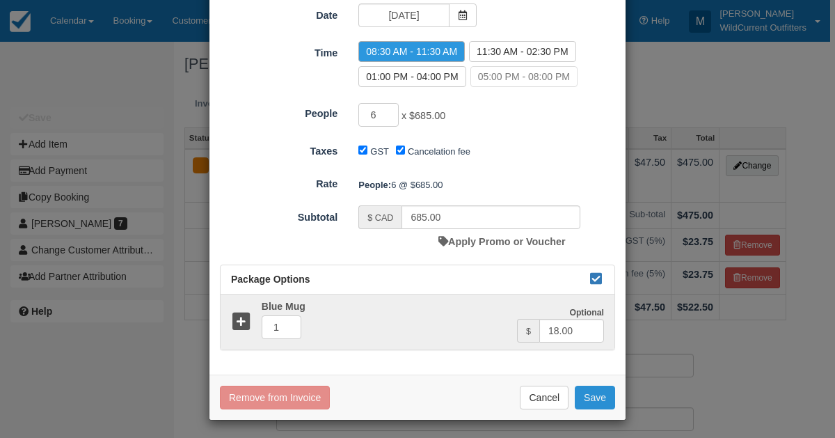
click at [595, 387] on button "Save" at bounding box center [595, 398] width 40 height 24
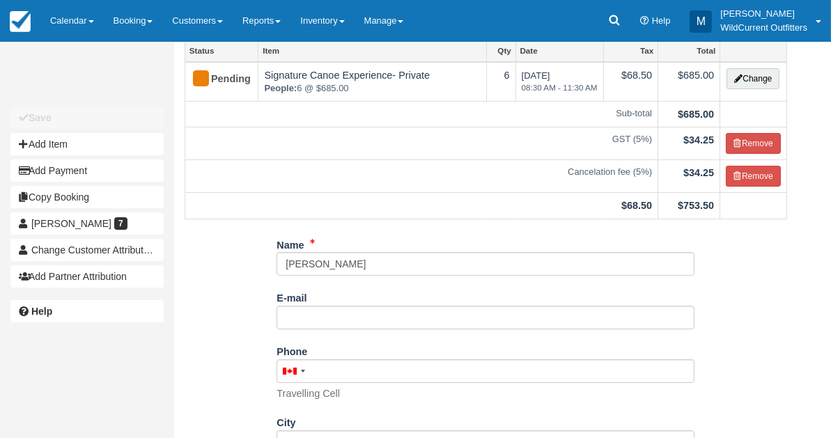
scroll to position [248, 0]
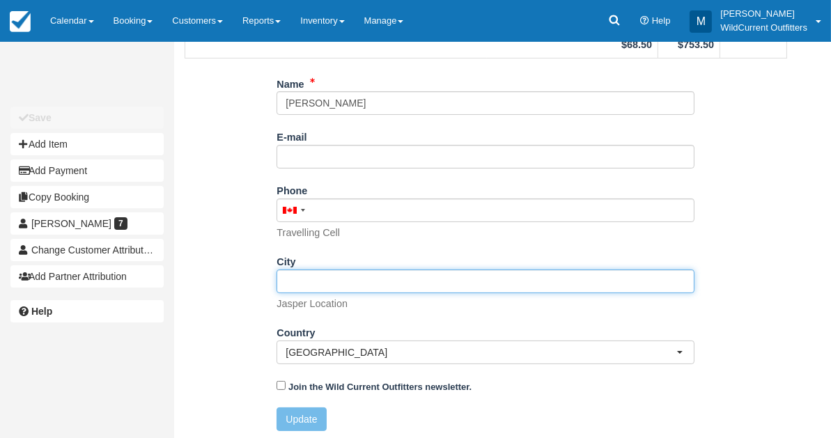
click at [323, 280] on input "City" at bounding box center [485, 281] width 418 height 24
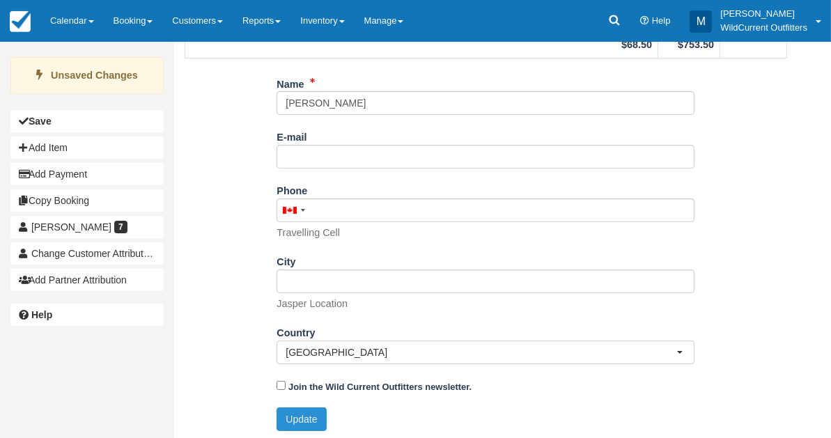
click at [288, 411] on button "Update" at bounding box center [300, 419] width 49 height 24
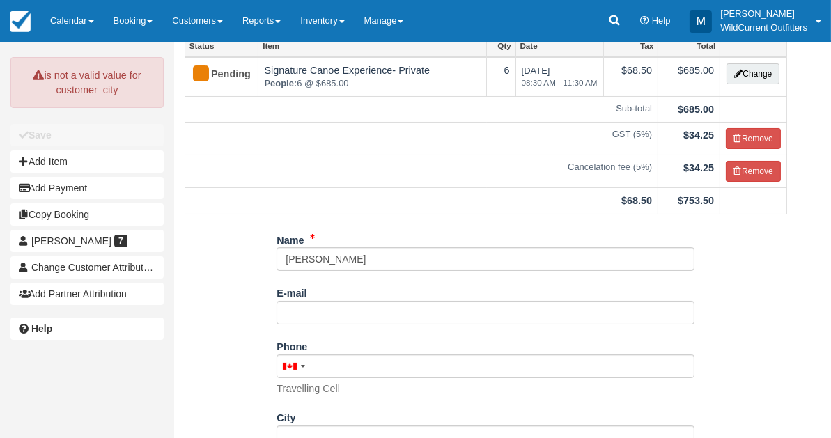
scroll to position [0, 0]
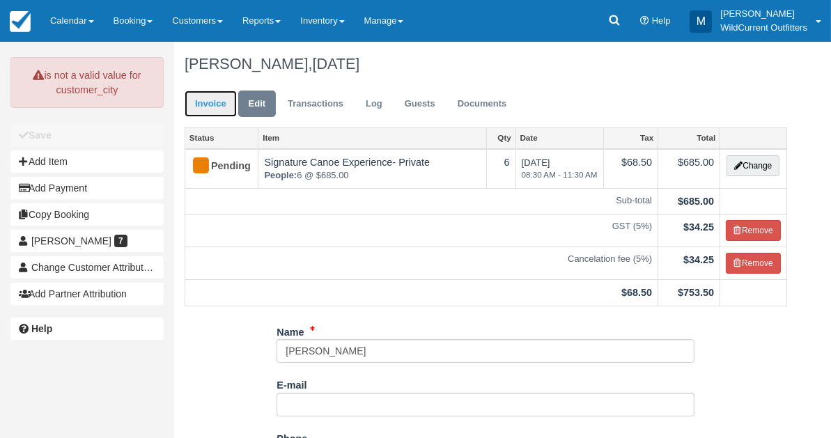
click at [200, 99] on link "Invoice" at bounding box center [210, 104] width 52 height 27
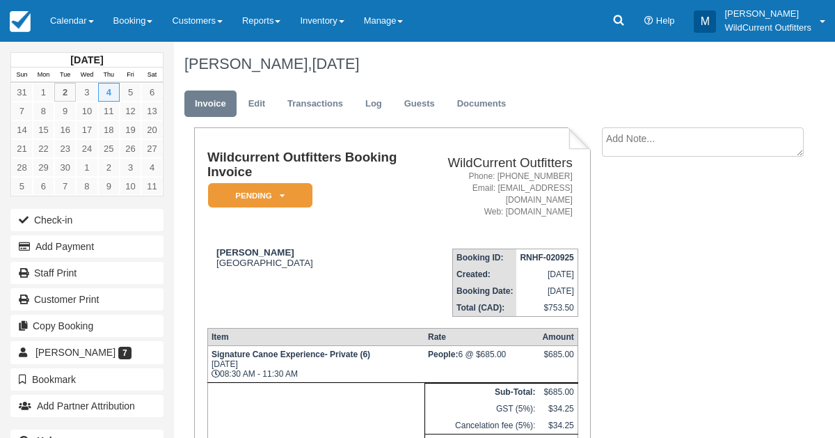
click at [746, 356] on div "Wildcurrent Outfitters Booking Invoice Pending   ZAUI Deposit Paid Waiting List…" at bounding box center [487, 367] width 627 height 480
drag, startPoint x: 300, startPoint y: 239, endPoint x: 212, endPoint y: 244, distance: 88.5
click at [212, 247] on div "Ruthann Burkhart Canada" at bounding box center [312, 257] width 210 height 21
copy strong "[PERSON_NAME]"
click at [615, 15] on icon at bounding box center [619, 20] width 10 height 10
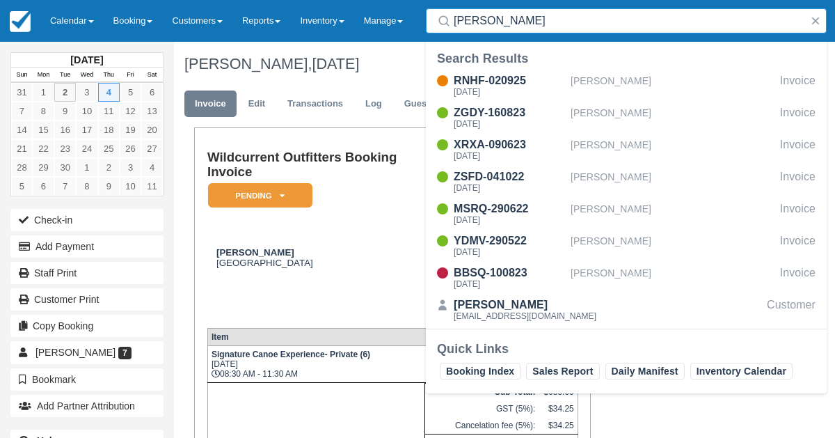
type input "[PERSON_NAME]"
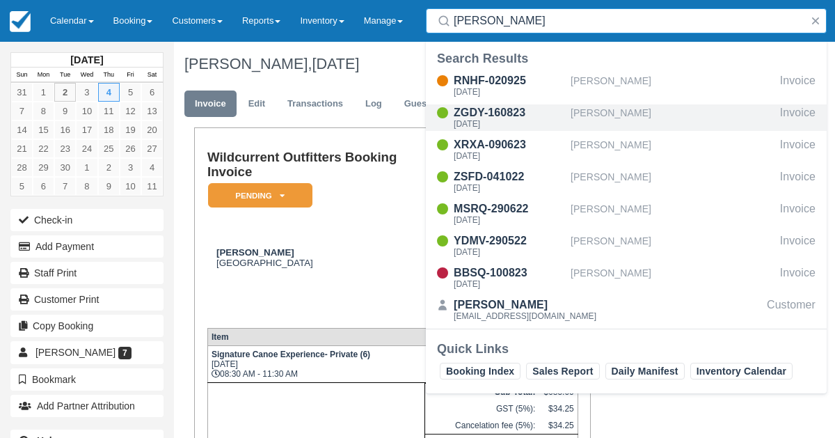
click at [609, 116] on div "[PERSON_NAME]" at bounding box center [673, 117] width 204 height 26
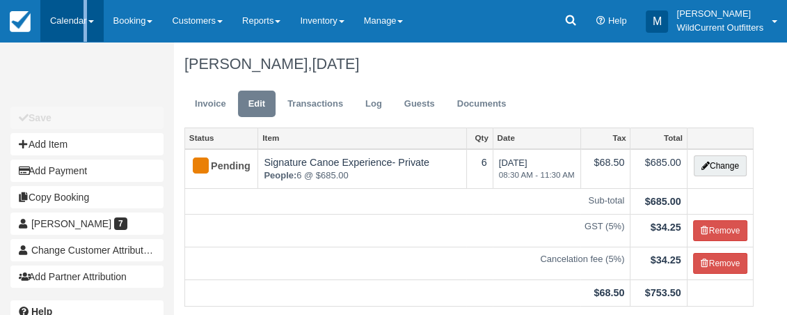
click at [53, 10] on link "Calendar" at bounding box center [71, 21] width 63 height 42
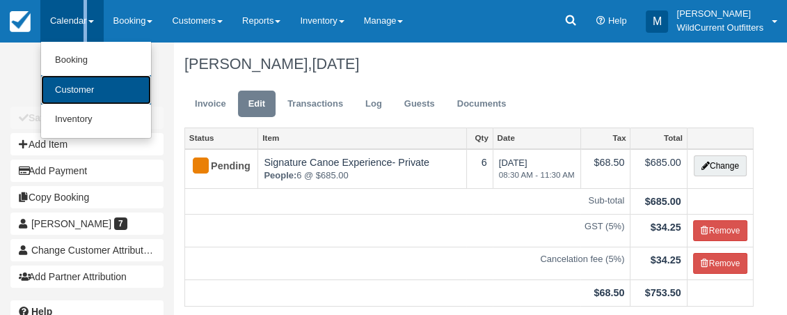
click at [68, 84] on link "Customer" at bounding box center [96, 90] width 110 height 30
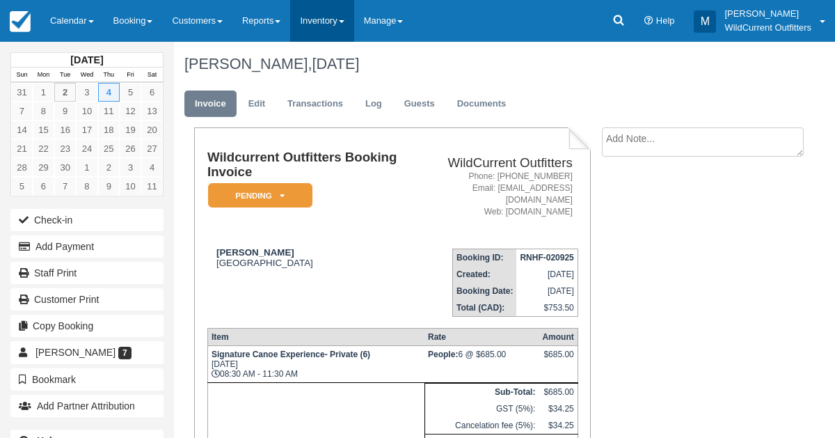
click at [323, 15] on link "Inventory" at bounding box center [321, 21] width 63 height 42
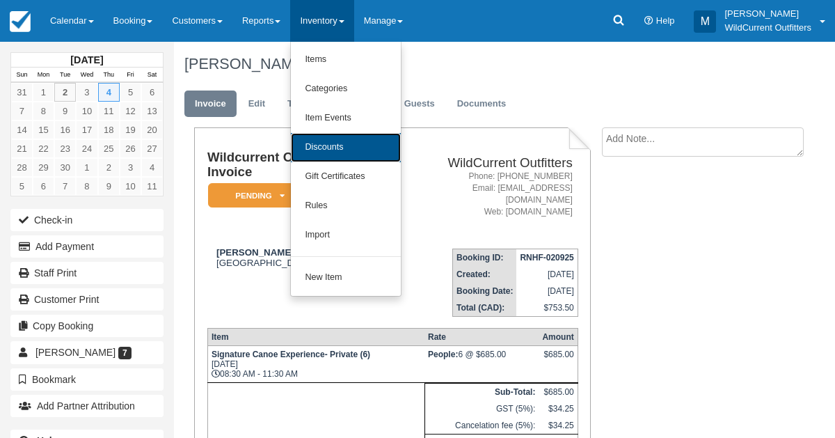
click at [313, 137] on link "Discounts" at bounding box center [346, 147] width 110 height 29
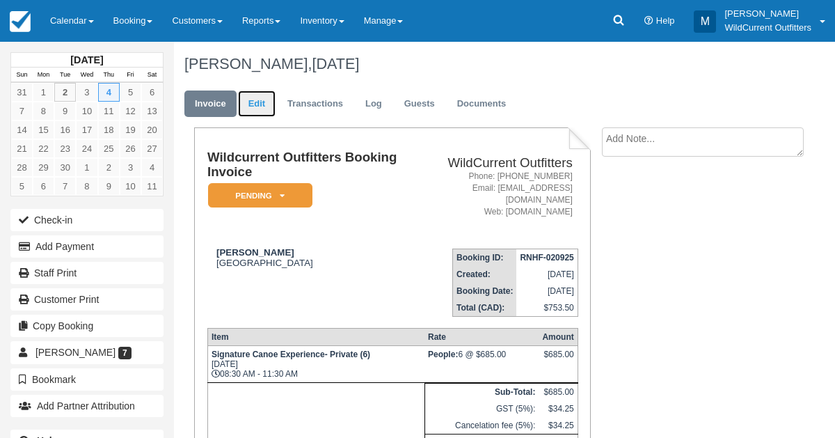
click at [265, 107] on link "Edit" at bounding box center [257, 104] width 38 height 27
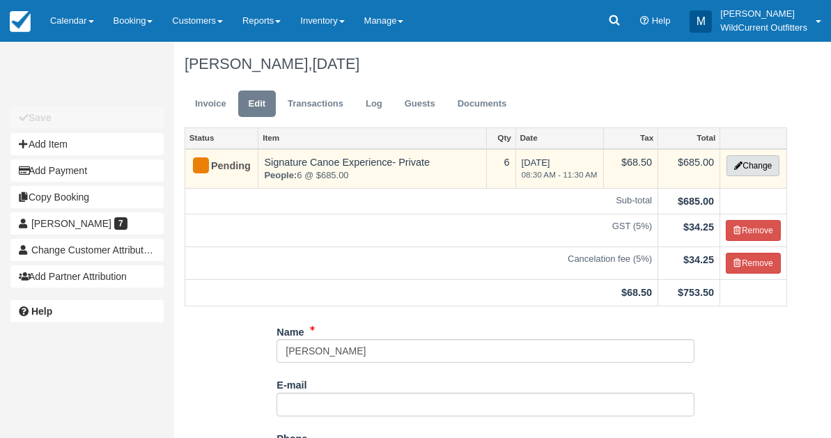
click at [756, 167] on button "Change" at bounding box center [752, 165] width 53 height 21
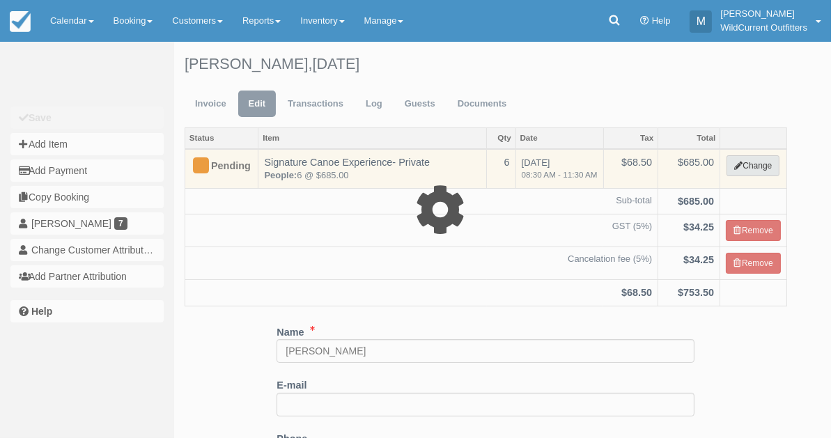
type input "685.00"
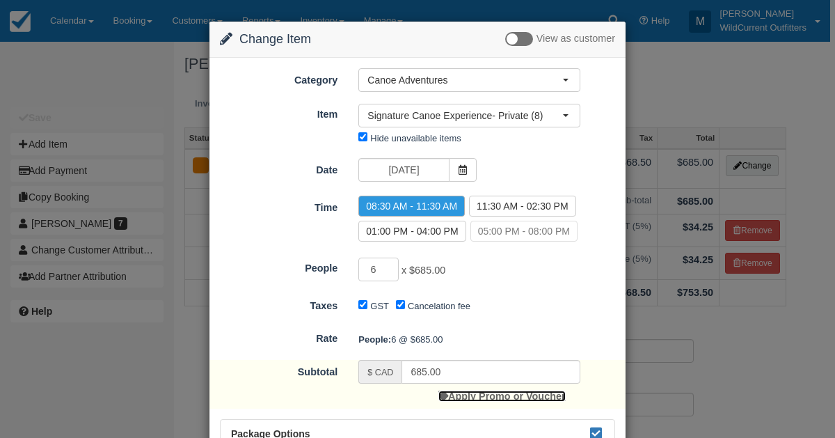
click at [473, 393] on link "Apply Promo or Voucher" at bounding box center [502, 396] width 127 height 11
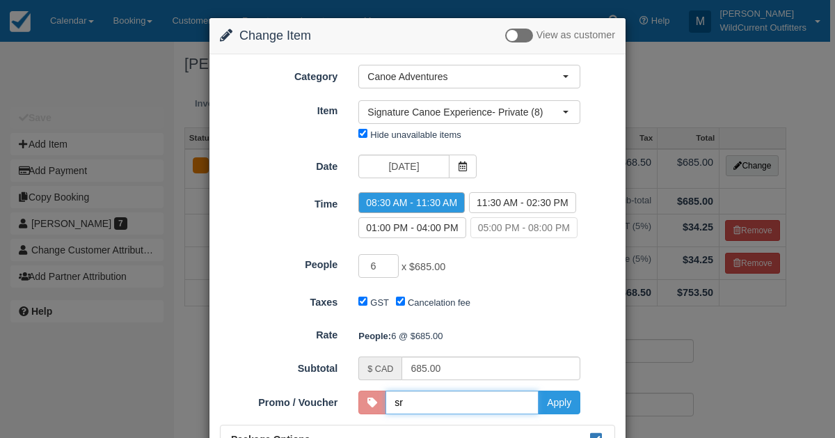
click at [471, 395] on input "sr" at bounding box center [462, 403] width 153 height 24
click at [553, 402] on button "Apply" at bounding box center [559, 403] width 42 height 24
type input "SR"
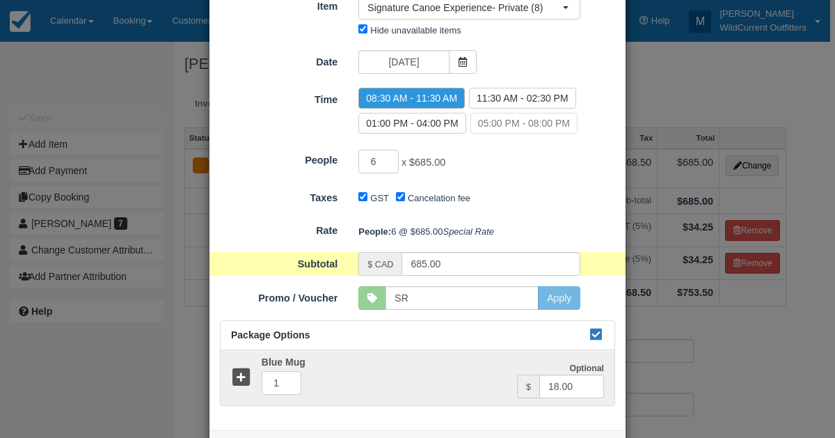
scroll to position [187, 0]
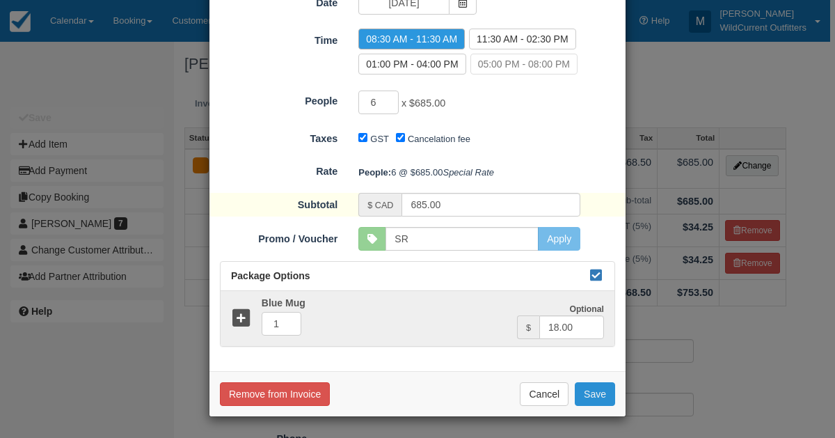
click at [585, 398] on button "Save" at bounding box center [595, 394] width 40 height 24
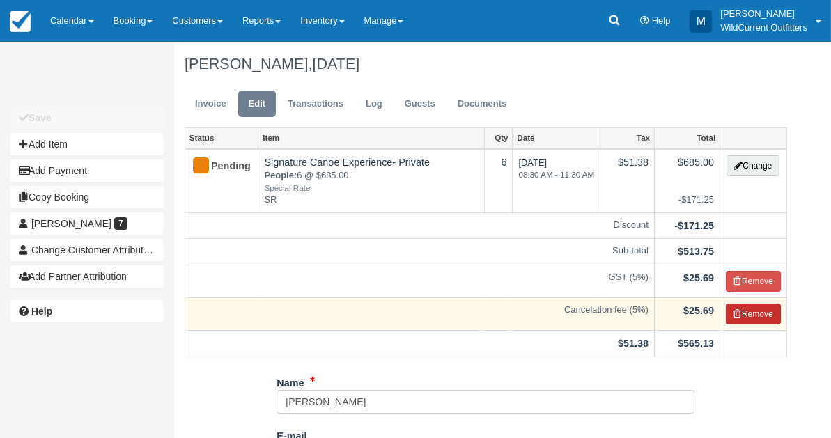
click at [754, 306] on button "Remove" at bounding box center [752, 314] width 55 height 21
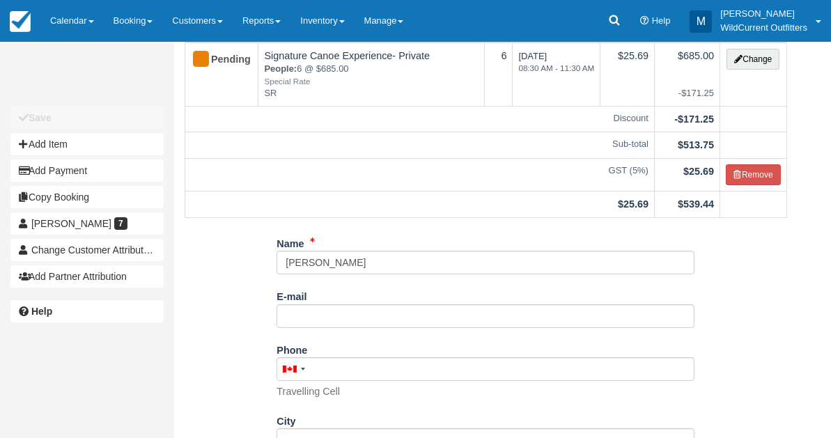
scroll to position [267, 0]
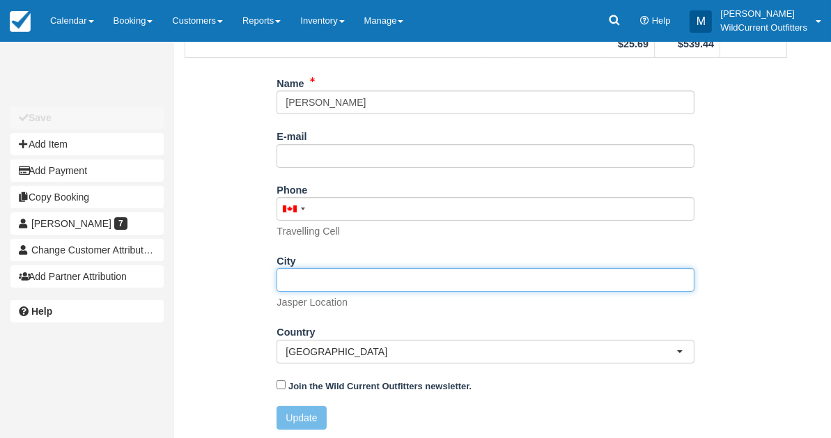
click at [315, 284] on input "City" at bounding box center [485, 280] width 418 height 24
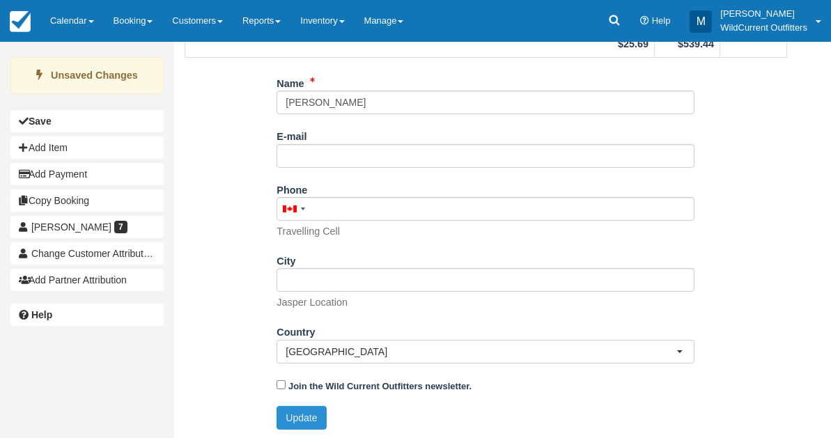
click at [291, 411] on button "Update" at bounding box center [300, 418] width 49 height 24
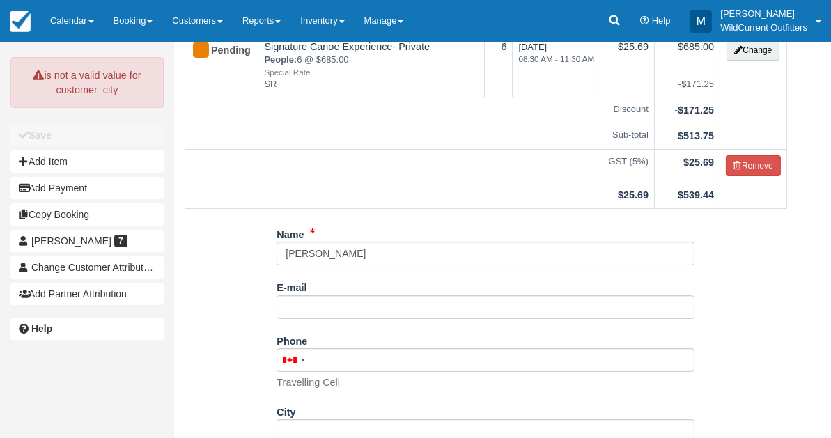
scroll to position [0, 0]
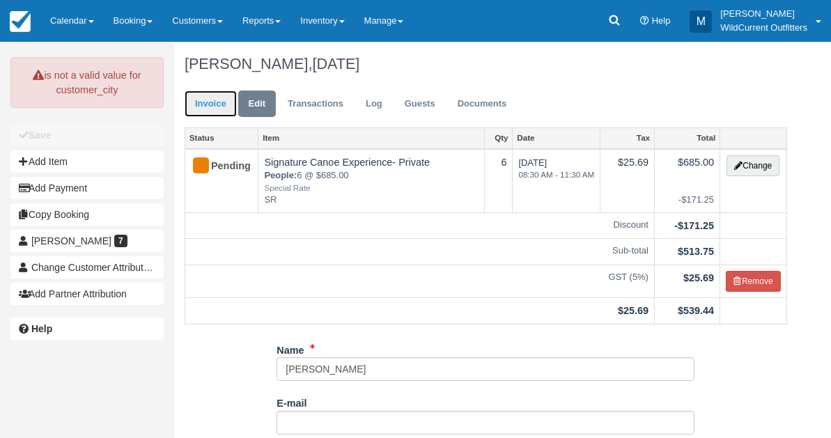
click at [217, 103] on link "Invoice" at bounding box center [210, 104] width 52 height 27
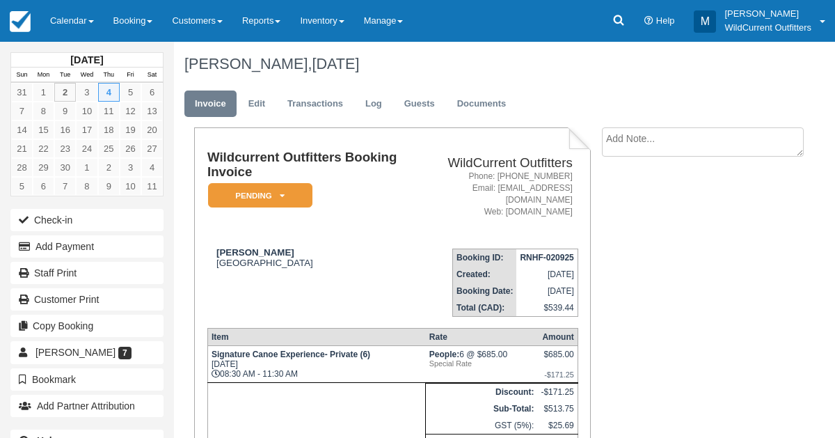
scroll to position [11, 0]
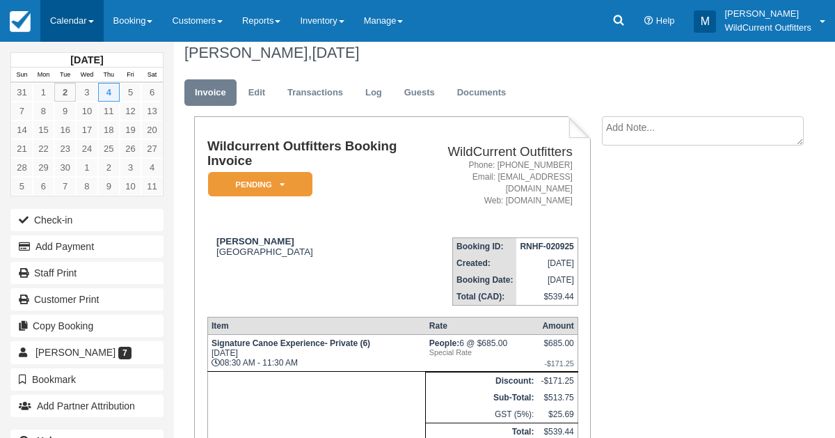
click at [68, 10] on link "Calendar" at bounding box center [71, 21] width 63 height 42
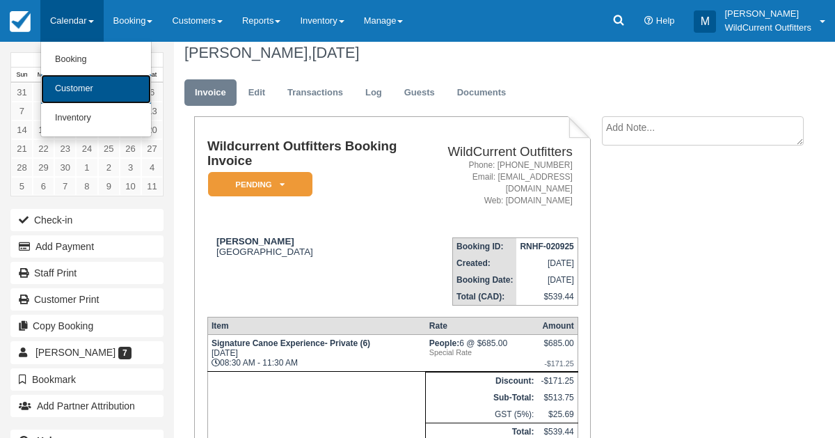
click at [66, 93] on link "Customer" at bounding box center [96, 88] width 110 height 29
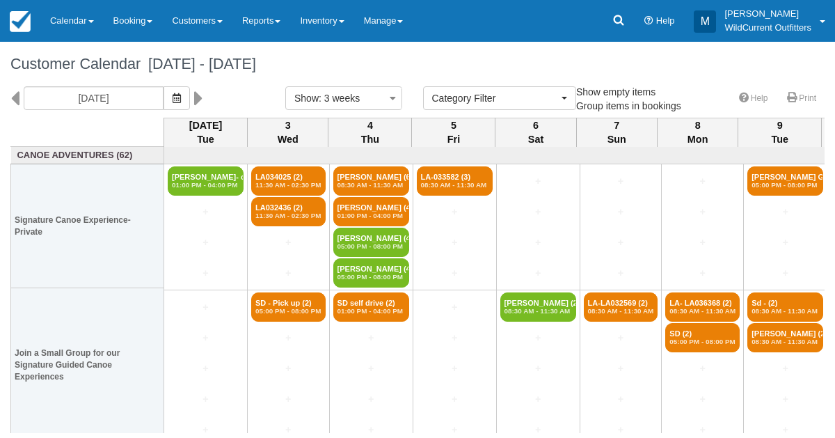
select select
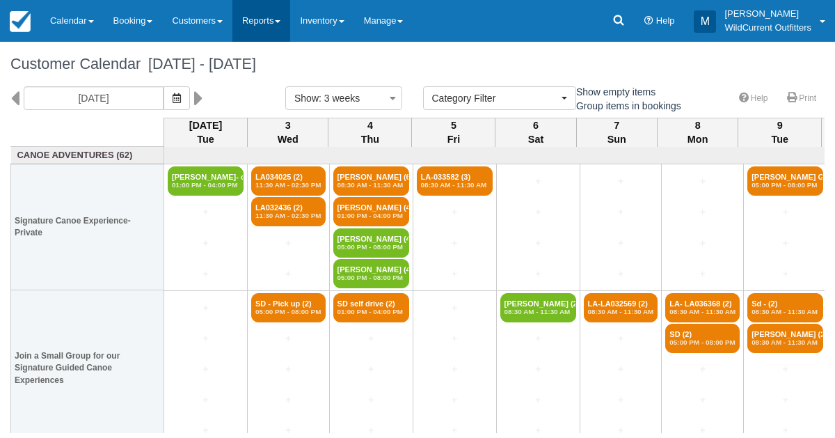
click at [274, 23] on link "Reports" at bounding box center [262, 21] width 58 height 42
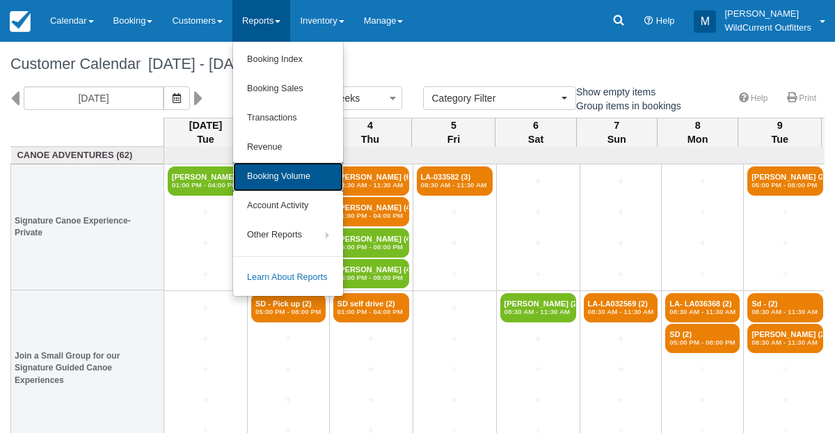
click at [266, 168] on link "Booking Volume" at bounding box center [288, 176] width 110 height 29
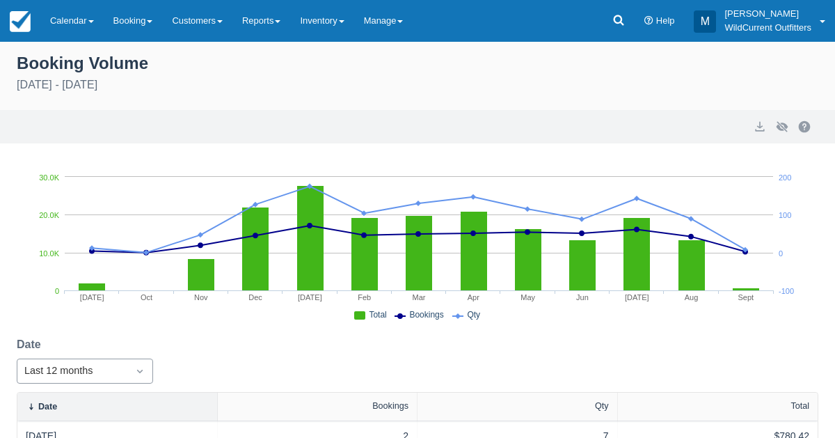
click at [139, 370] on div "Last 12 months" at bounding box center [85, 371] width 136 height 25
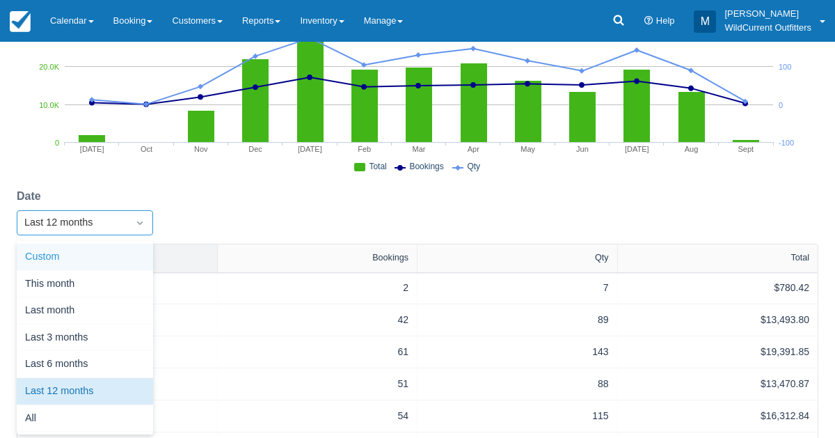
click at [82, 262] on div "Custom" at bounding box center [85, 257] width 136 height 27
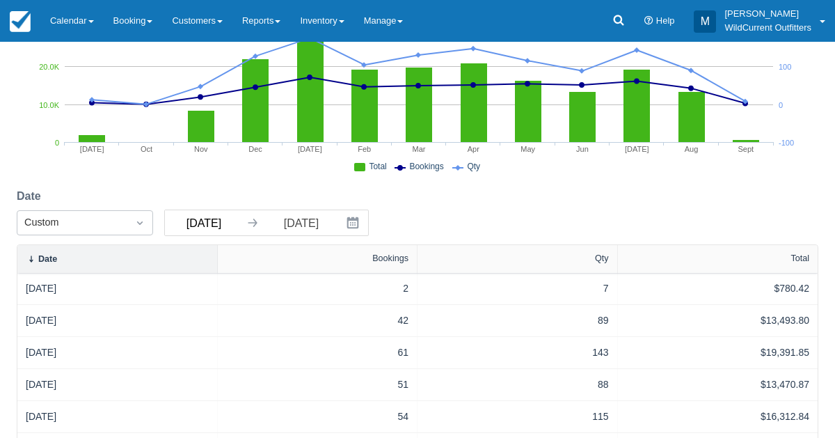
click at [202, 220] on input "[DATE]" at bounding box center [204, 222] width 78 height 25
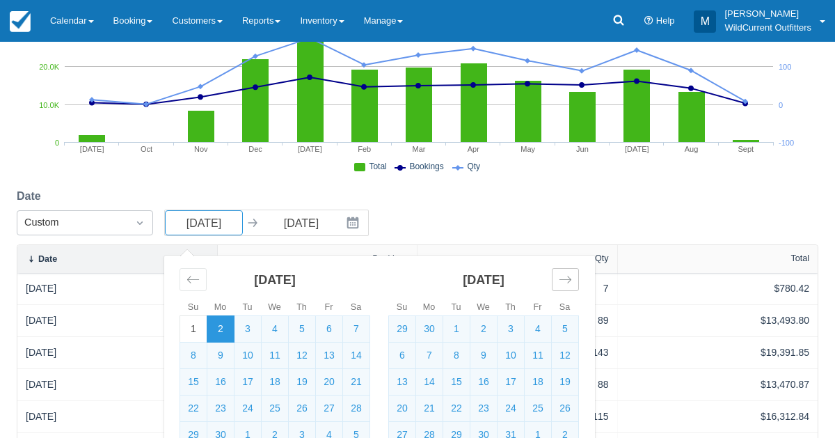
click at [571, 281] on icon "Move forward to switch to the next month." at bounding box center [565, 279] width 13 height 13
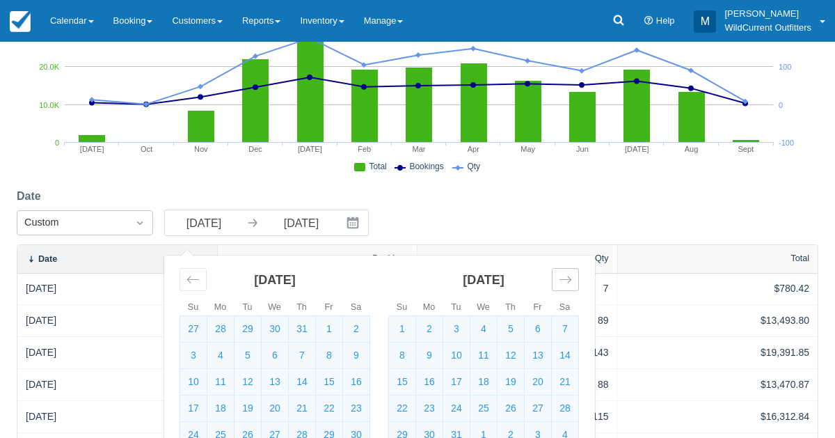
click at [571, 281] on icon "Move forward to switch to the next month." at bounding box center [565, 279] width 13 height 13
click at [202, 276] on div "Move backward to switch to the previous month." at bounding box center [193, 279] width 27 height 23
click at [336, 327] on td "1" at bounding box center [329, 329] width 27 height 26
type input "11/01/24"
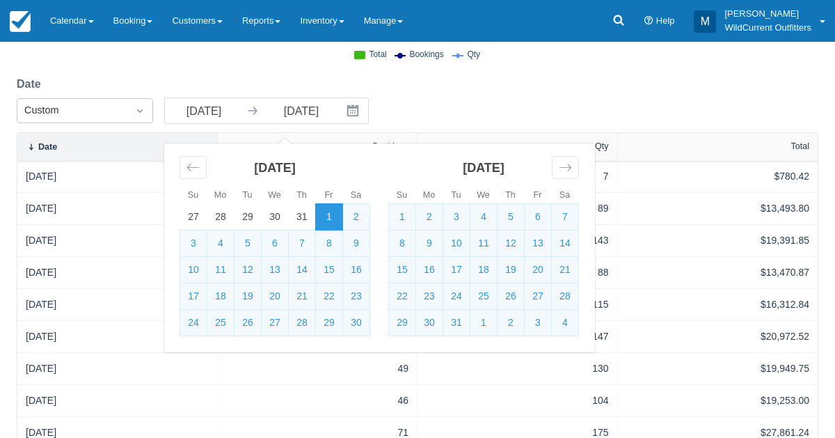
scroll to position [368, 0]
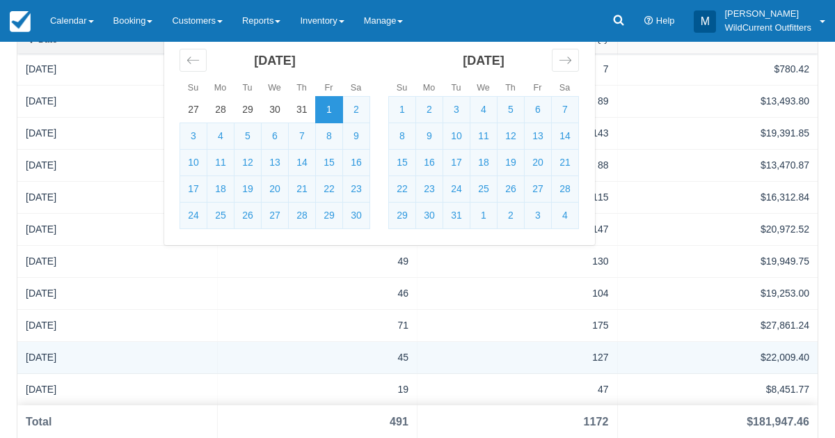
click at [308, 342] on div "45" at bounding box center [318, 357] width 200 height 31
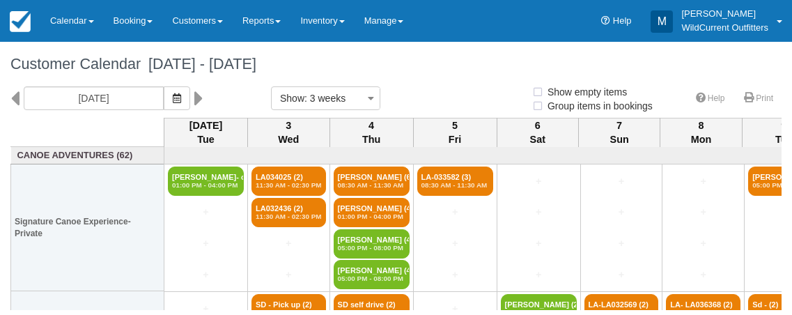
select select
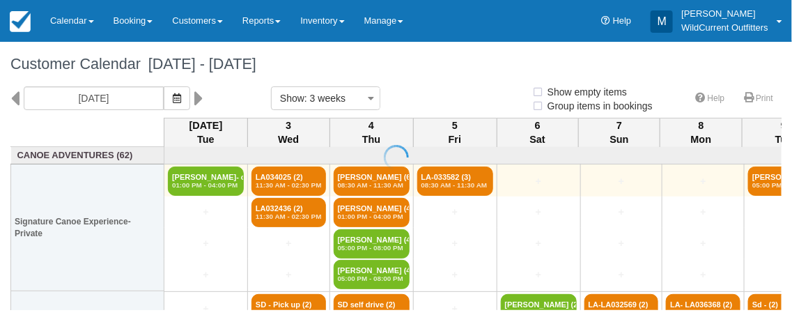
select select
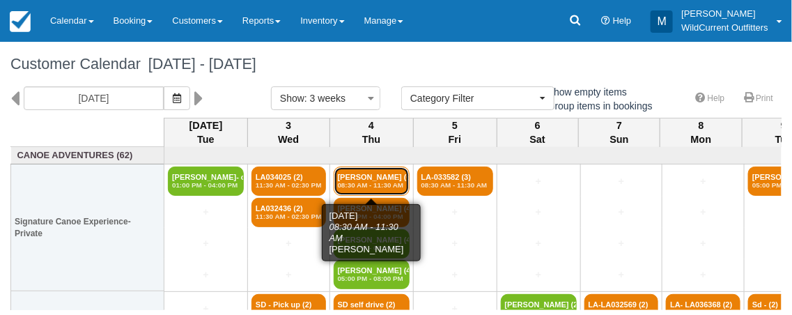
click at [375, 174] on link "Ruthann Burkhart (6) 08:30 AM - 11:30 AM" at bounding box center [371, 180] width 76 height 29
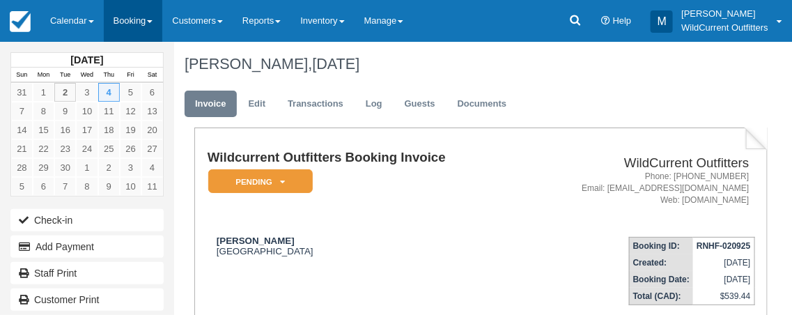
click at [107, 30] on link "Booking" at bounding box center [133, 21] width 59 height 42
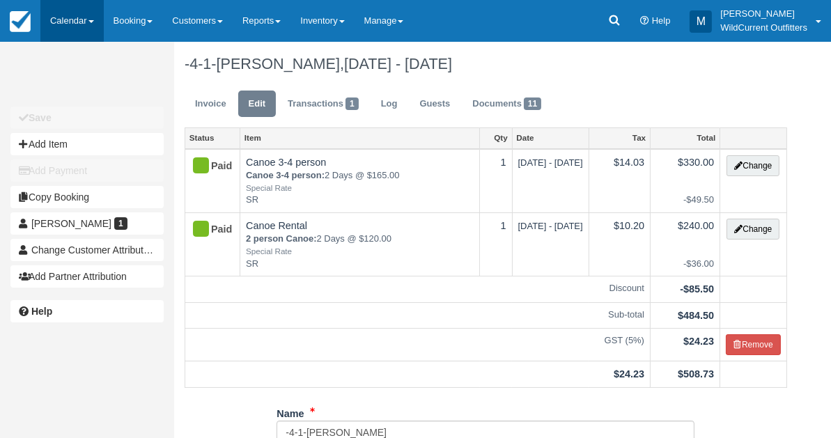
click at [62, 20] on link "Calendar" at bounding box center [71, 21] width 63 height 42
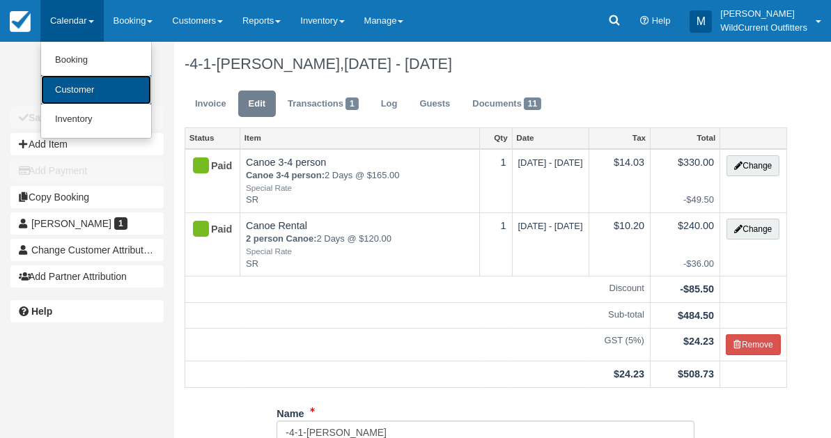
click at [70, 84] on link "Customer" at bounding box center [96, 90] width 110 height 30
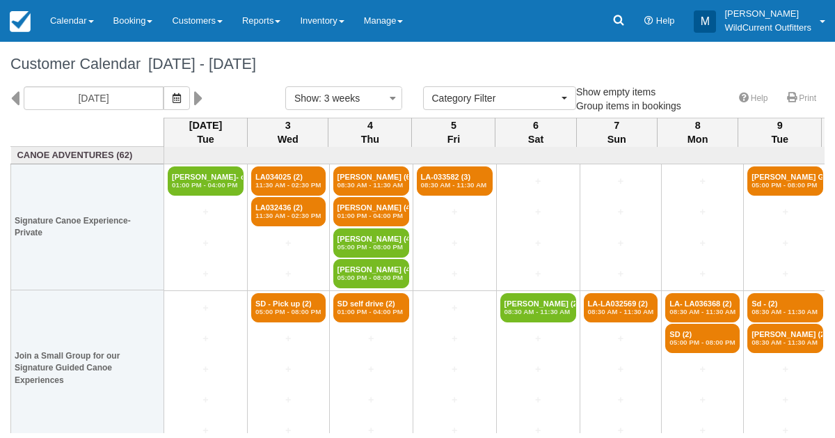
select select
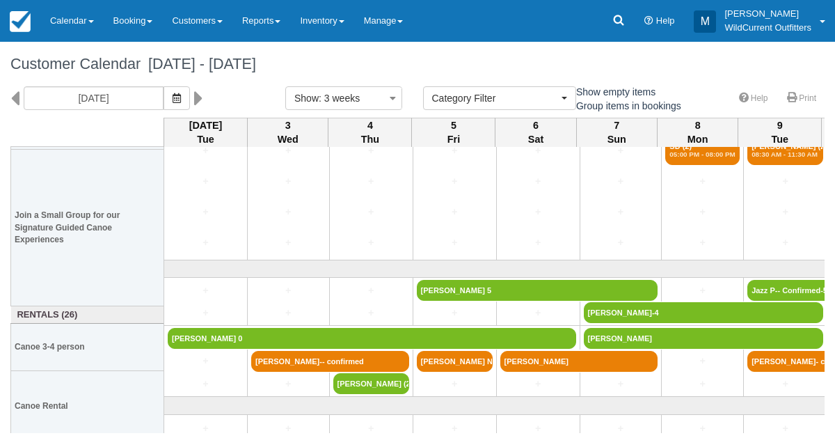
scroll to position [195, 0]
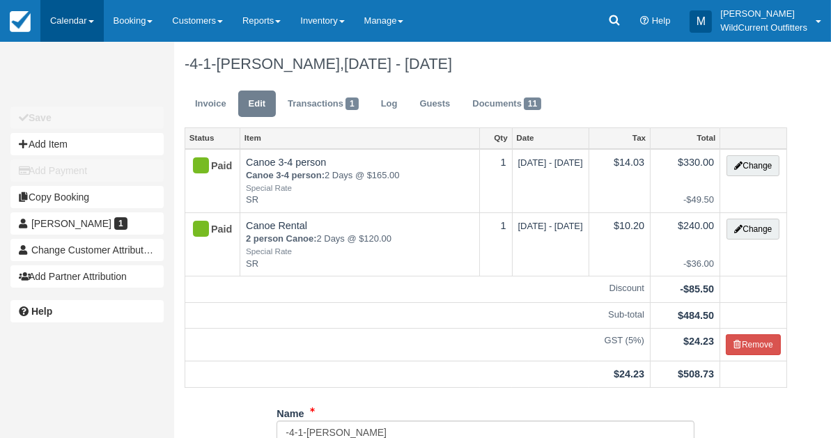
click at [63, 22] on link "Calendar" at bounding box center [71, 21] width 63 height 42
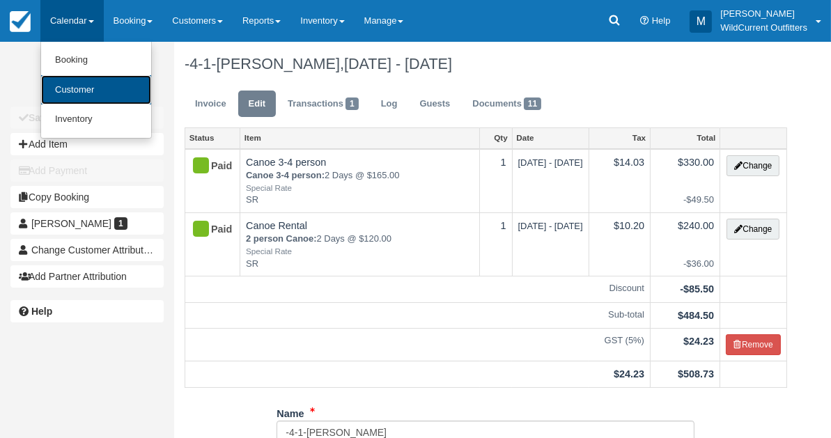
click at [72, 97] on link "Customer" at bounding box center [96, 90] width 110 height 30
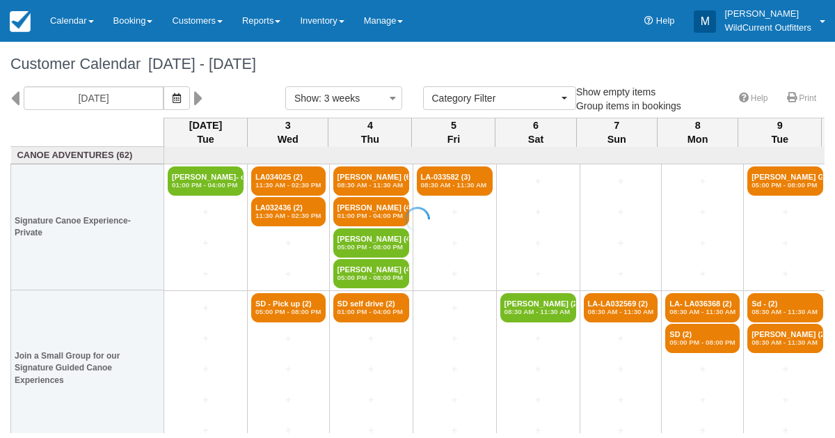
select select
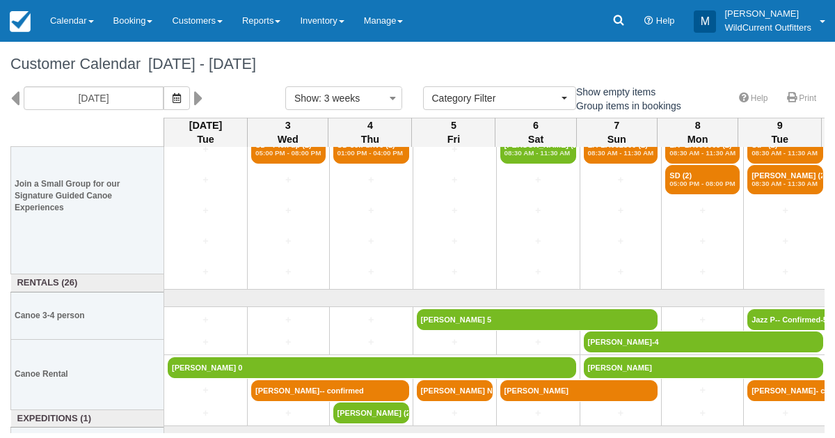
scroll to position [195, 0]
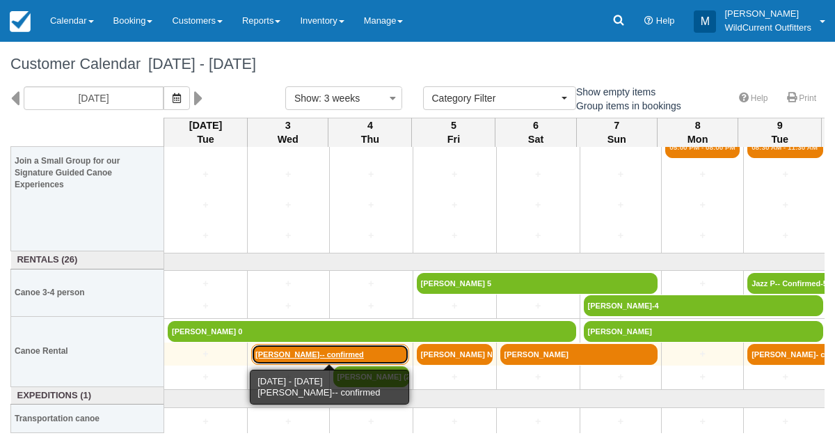
click at [270, 351] on link "[PERSON_NAME]-- confirmed" at bounding box center [330, 354] width 158 height 21
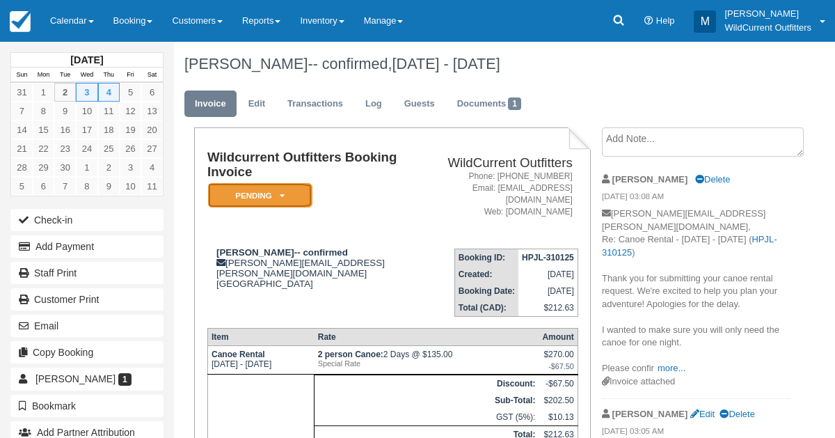
click at [284, 194] on icon at bounding box center [282, 195] width 5 height 8
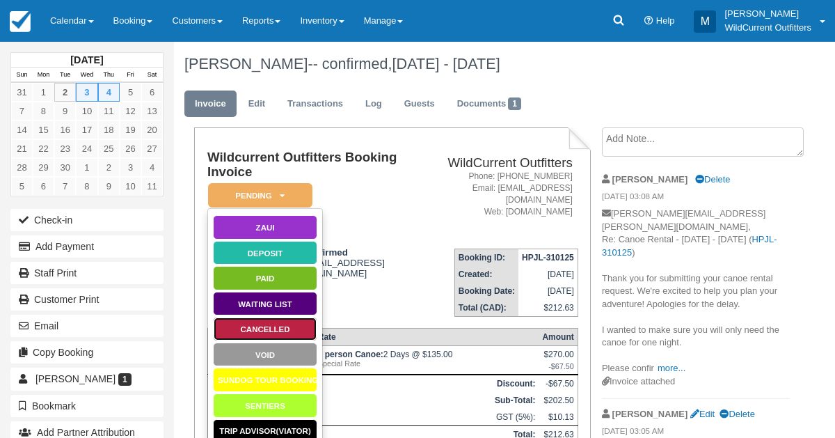
click at [261, 329] on link "Cancelled" at bounding box center [265, 329] width 104 height 24
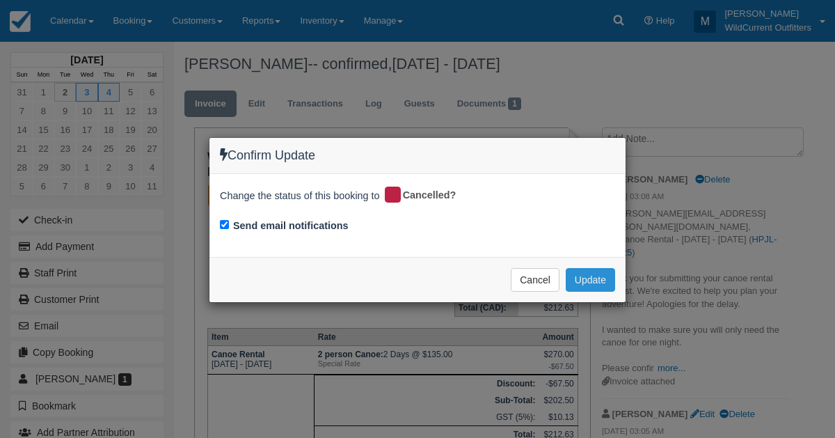
click at [589, 276] on button "Update" at bounding box center [590, 280] width 49 height 24
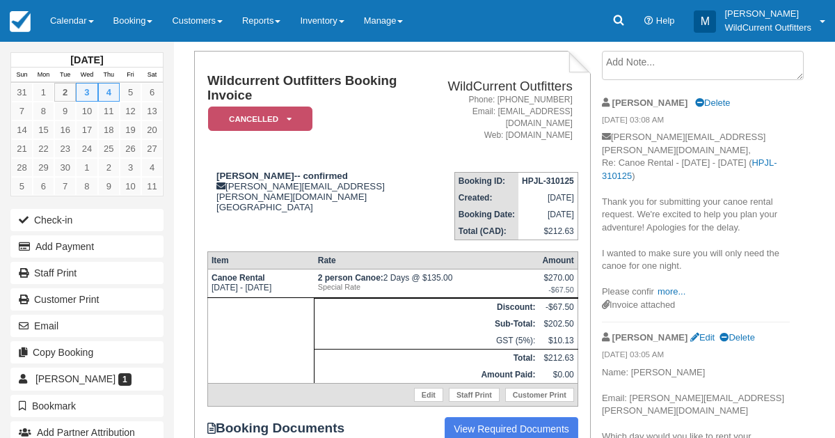
scroll to position [180, 0]
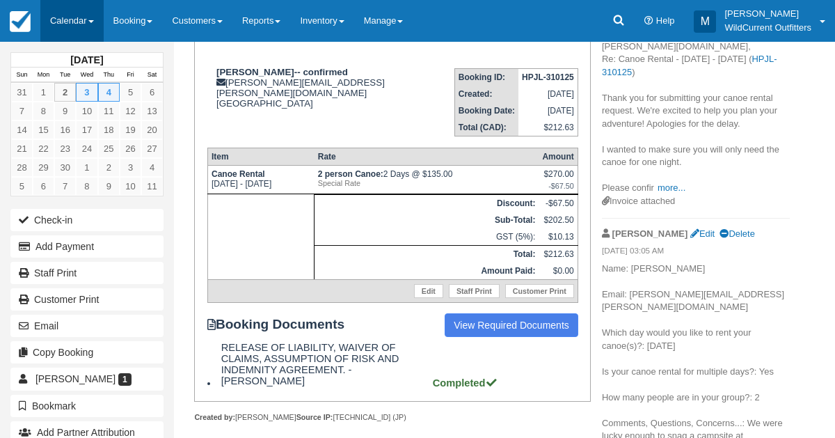
click at [82, 26] on link "Calendar" at bounding box center [71, 21] width 63 height 42
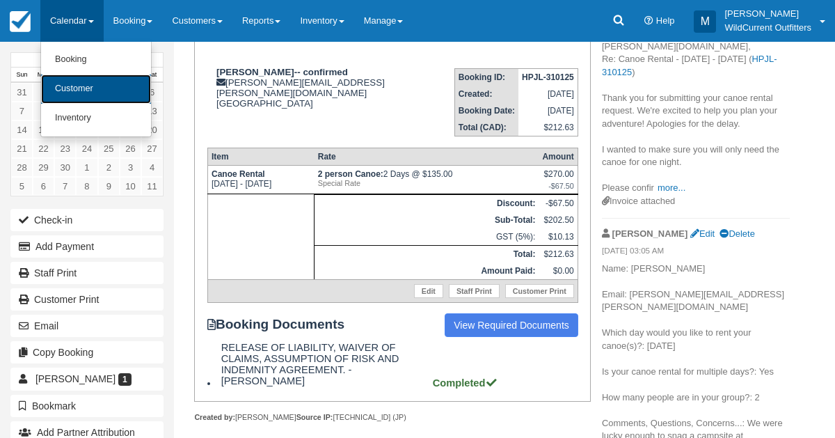
click at [74, 91] on link "Customer" at bounding box center [96, 88] width 110 height 29
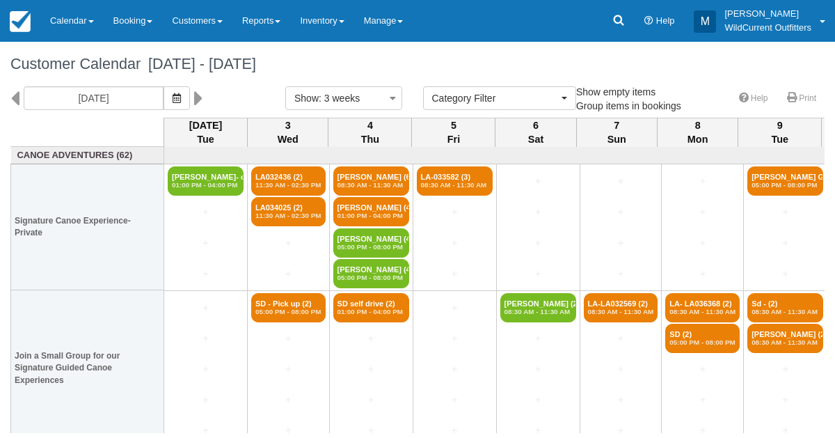
select select
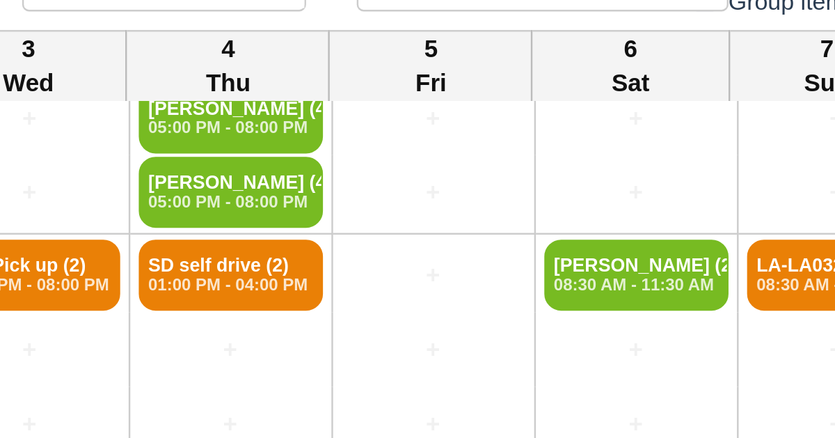
scroll to position [92, 0]
